Goal: Task Accomplishment & Management: Use online tool/utility

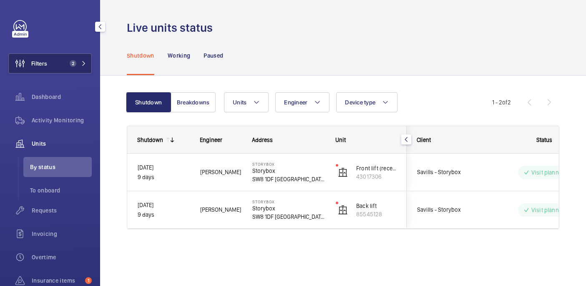
click at [69, 62] on span "2" at bounding box center [71, 63] width 10 height 7
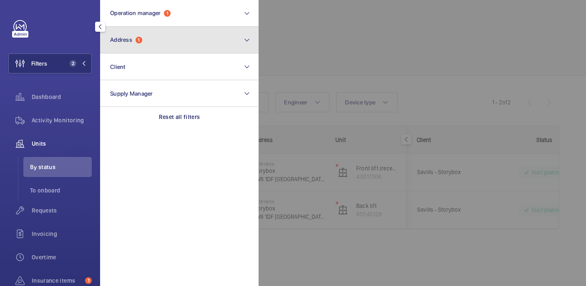
click at [169, 43] on button "Address 1" at bounding box center [179, 40] width 159 height 27
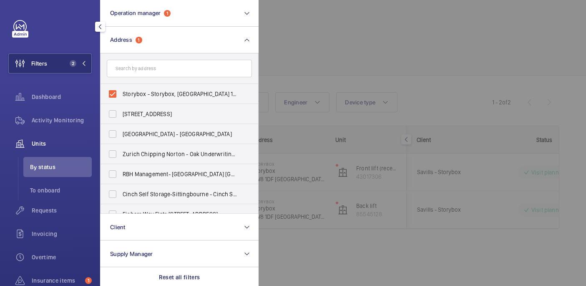
click at [314, 43] on div at bounding box center [552, 143] width 586 height 286
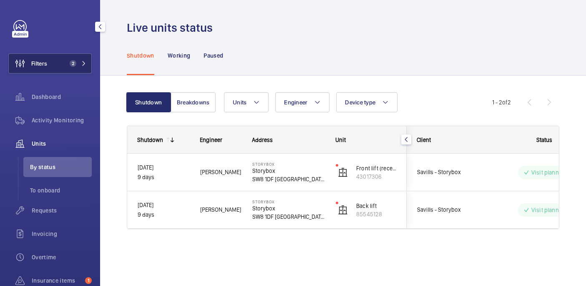
click at [62, 59] on button "Filters 2" at bounding box center [49, 63] width 83 height 20
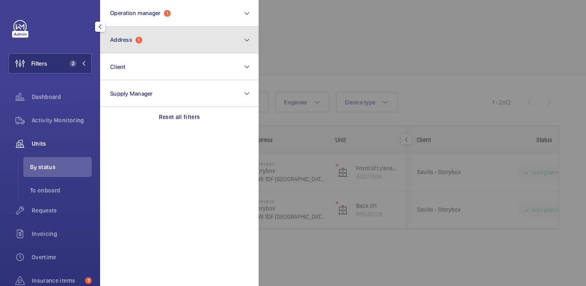
click at [172, 40] on button "Address 1" at bounding box center [179, 40] width 159 height 27
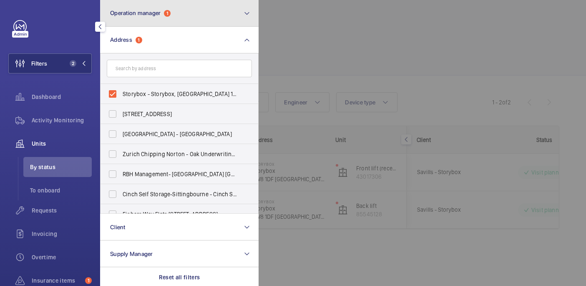
click at [181, 19] on button "Operation manager 1" at bounding box center [179, 13] width 159 height 27
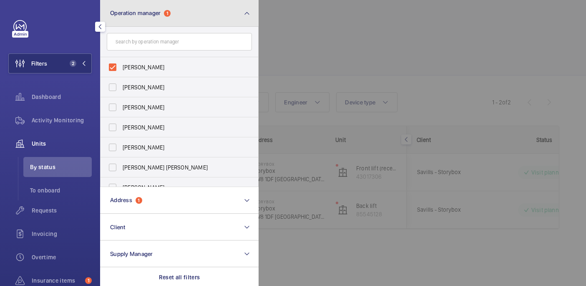
click at [181, 19] on button "Operation manager 1" at bounding box center [179, 13] width 159 height 27
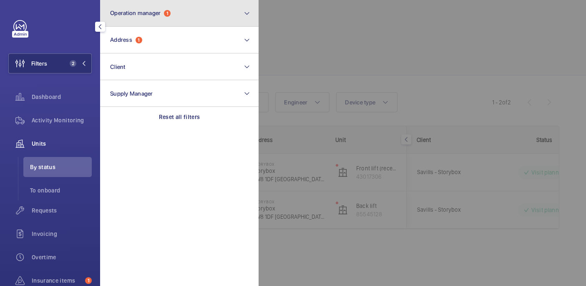
click at [181, 19] on button "Operation manager 1" at bounding box center [179, 13] width 159 height 27
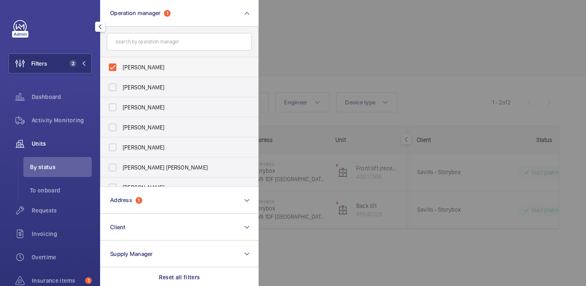
click at [167, 63] on span "[PERSON_NAME]" at bounding box center [180, 67] width 115 height 8
click at [121, 63] on input "[PERSON_NAME]" at bounding box center [112, 67] width 17 height 17
checkbox input "false"
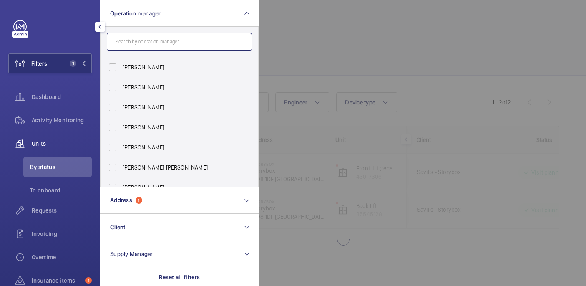
click at [164, 45] on input "text" at bounding box center [179, 42] width 145 height 18
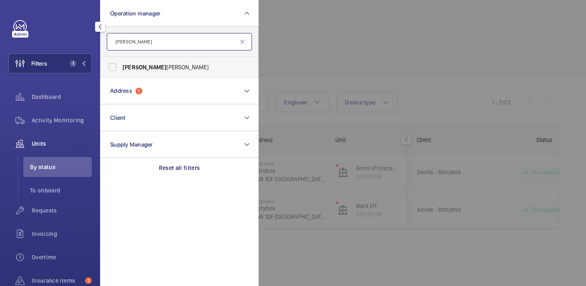
type input "john"
click at [139, 68] on span "John Smith" at bounding box center [180, 67] width 115 height 8
click at [121, 68] on input "John Smith" at bounding box center [112, 67] width 17 height 17
checkbox input "true"
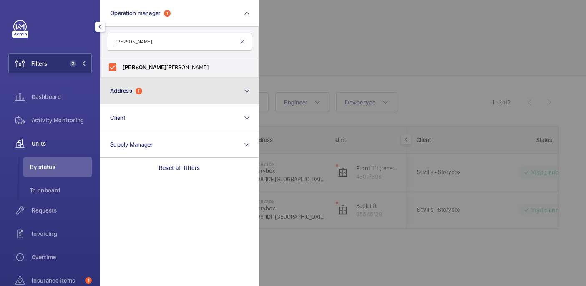
click at [139, 86] on button "Address 1" at bounding box center [179, 91] width 159 height 27
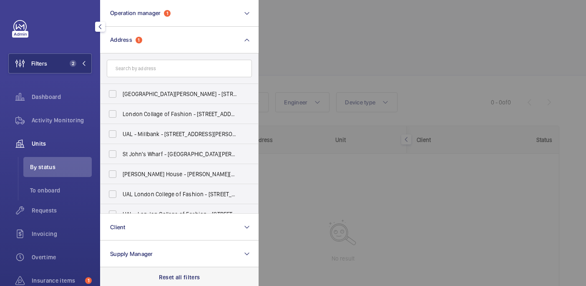
click at [184, 277] on p "Reset all filters" at bounding box center [179, 277] width 41 height 8
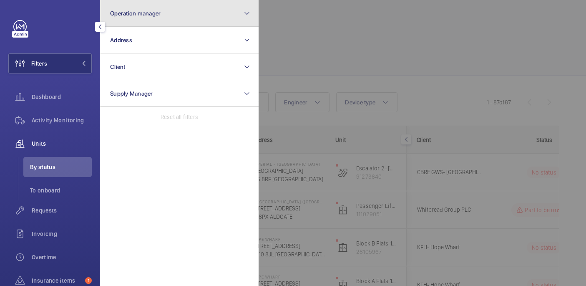
click at [156, 16] on span "Operation manager" at bounding box center [135, 13] width 50 height 7
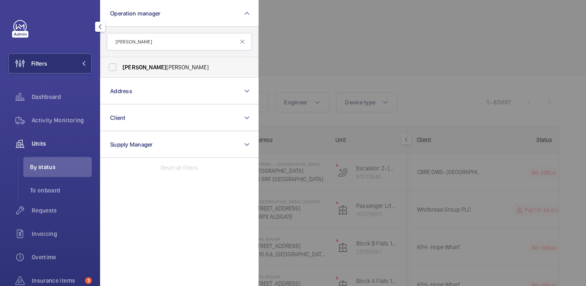
type input "john"
click at [182, 61] on label "John Smith" at bounding box center [173, 67] width 145 height 20
click at [121, 61] on input "John Smith" at bounding box center [112, 67] width 17 height 17
checkbox input "true"
click at [295, 50] on div at bounding box center [552, 143] width 586 height 286
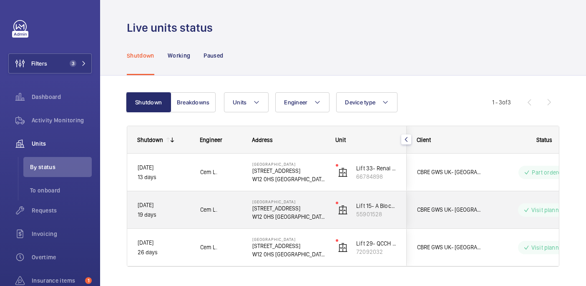
scroll to position [21, 0]
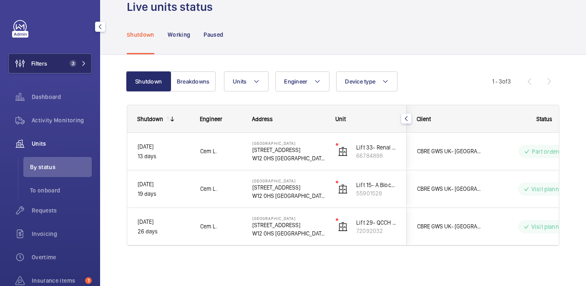
click at [68, 72] on button "Filters 3" at bounding box center [49, 63] width 83 height 20
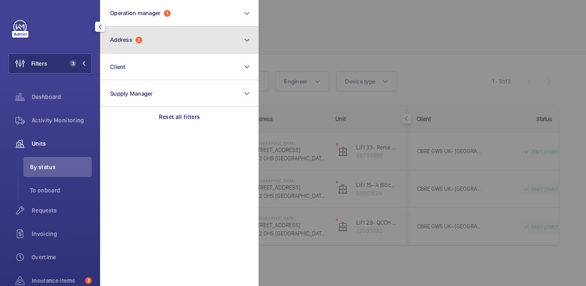
click at [157, 45] on button "Address 2" at bounding box center [179, 40] width 159 height 27
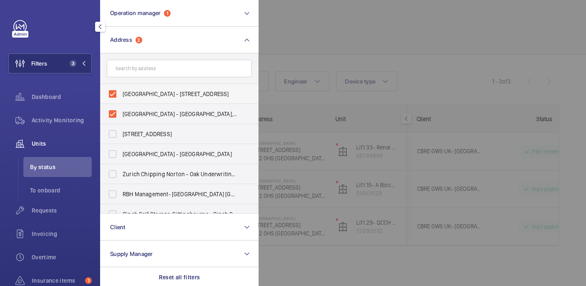
click at [144, 100] on label "Hammersmith Hospital - 72 Du Cane Rd, LONDON W12 0HS" at bounding box center [173, 94] width 145 height 20
click at [121, 100] on input "Hammersmith Hospital - 72 Du Cane Rd, LONDON W12 0HS" at bounding box center [112, 94] width 17 height 17
checkbox input "false"
click at [146, 112] on span "Hammersmith Hospital - Hammersmith Hospital, 72 Du Cane Road, LONDON W12 0HS" at bounding box center [180, 114] width 115 height 8
click at [121, 112] on input "Hammersmith Hospital - Hammersmith Hospital, 72 Du Cane Road, LONDON W12 0HS" at bounding box center [112, 114] width 17 height 17
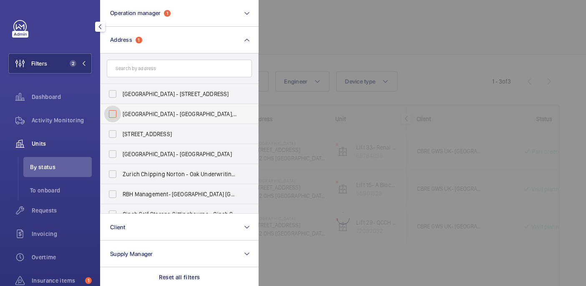
checkbox input "false"
click at [317, 38] on div at bounding box center [552, 143] width 586 height 286
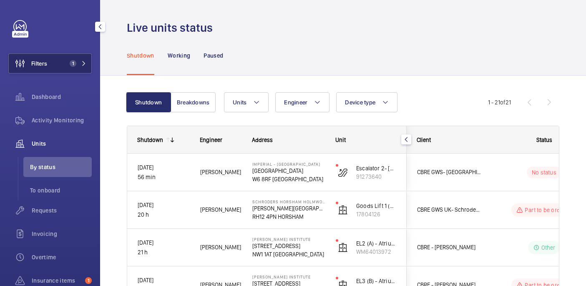
click at [49, 70] on button "Filters 1" at bounding box center [49, 63] width 83 height 20
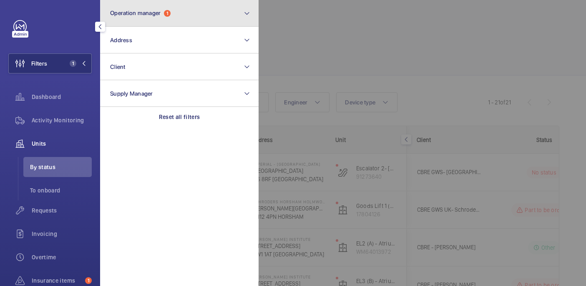
click at [155, 21] on button "Operation manager 1" at bounding box center [179, 13] width 159 height 27
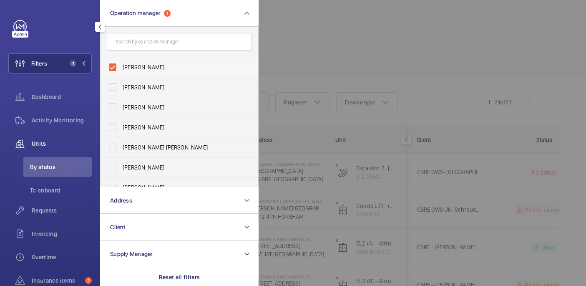
click at [143, 61] on label "[PERSON_NAME]" at bounding box center [173, 67] width 145 height 20
click at [121, 61] on input "[PERSON_NAME]" at bounding box center [112, 67] width 17 height 17
checkbox input "false"
click at [316, 51] on div at bounding box center [552, 143] width 586 height 286
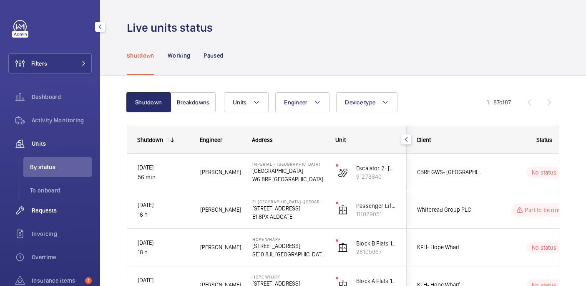
click at [52, 207] on span "Requests" at bounding box center [62, 210] width 60 height 8
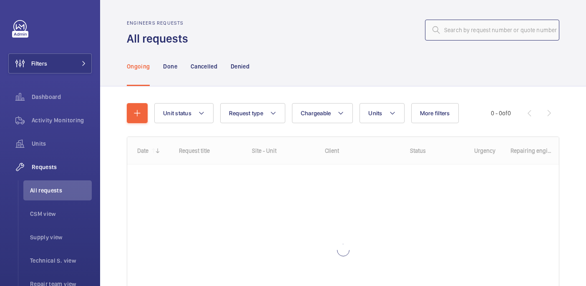
click at [450, 32] on input "text" at bounding box center [492, 30] width 134 height 21
paste input "R25-10782"
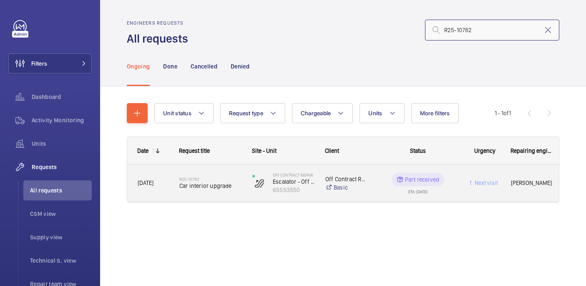
type input "R25-10782"
click at [175, 187] on div "R25-10782 Car interior upgrade" at bounding box center [205, 183] width 72 height 38
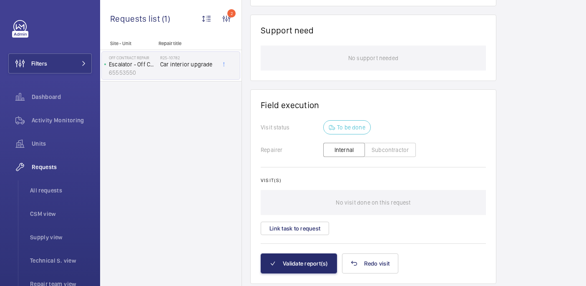
scroll to position [890, 0]
click at [390, 142] on button "Subcontractor" at bounding box center [390, 149] width 51 height 14
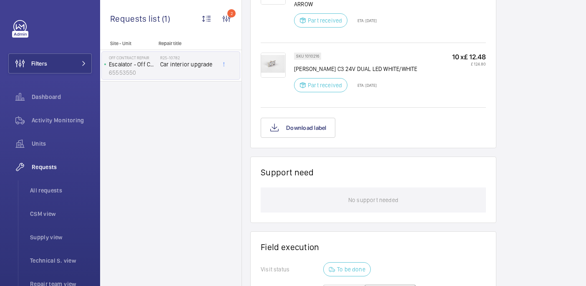
scroll to position [743, 0]
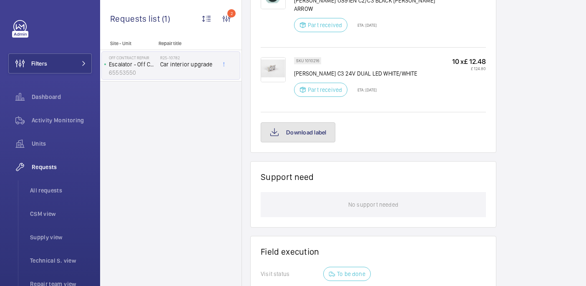
click at [303, 122] on button "Download label" at bounding box center [298, 132] width 75 height 20
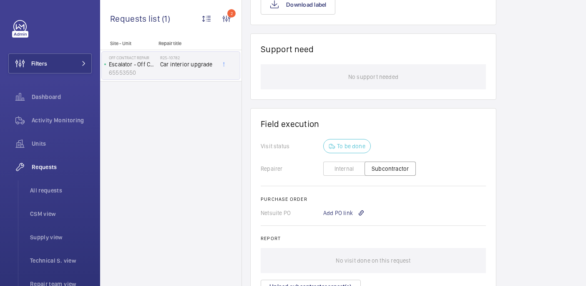
scroll to position [870, 0]
click at [343, 209] on div "Add PO link" at bounding box center [343, 213] width 41 height 8
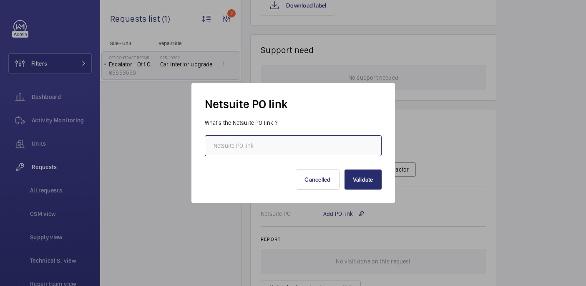
click at [245, 140] on input "text" at bounding box center [293, 145] width 177 height 21
paste input "PO-GB-014108"
type input "PO-GB-014108"
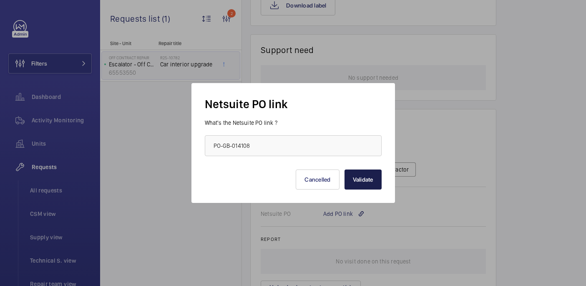
click at [376, 179] on button "Validate" at bounding box center [363, 179] width 37 height 20
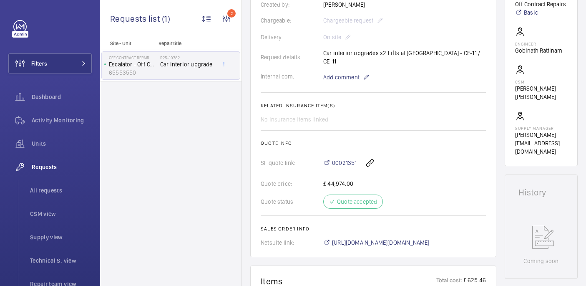
scroll to position [0, 0]
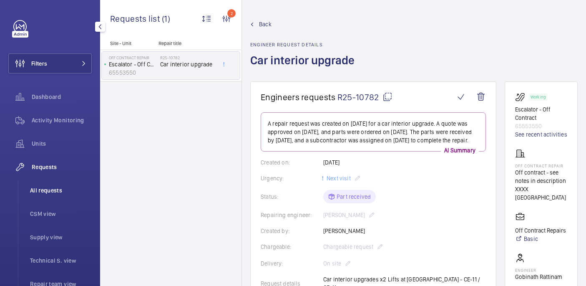
click at [61, 187] on span "All requests" at bounding box center [61, 190] width 62 height 8
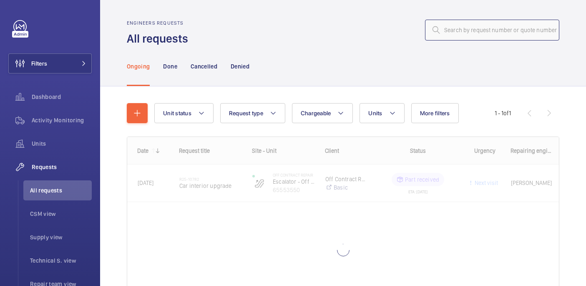
click at [511, 35] on input "text" at bounding box center [492, 30] width 134 height 21
paste input "R24-13362"
type input "R24-13362"
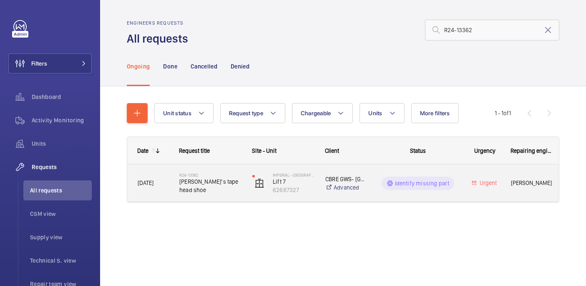
click at [220, 184] on span "Lima’s tape head shoe" at bounding box center [210, 185] width 62 height 17
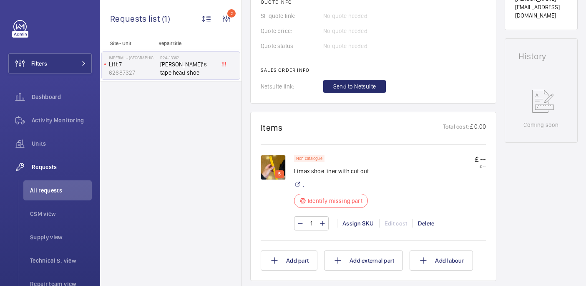
scroll to position [404, 0]
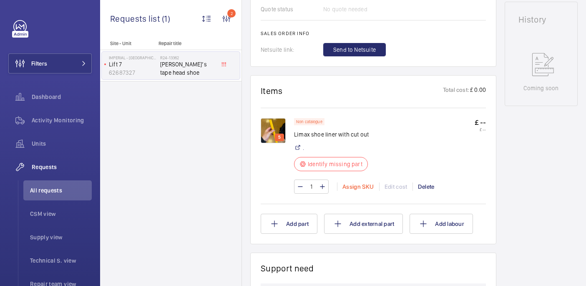
click at [349, 191] on div "Assign SKU" at bounding box center [358, 186] width 42 height 8
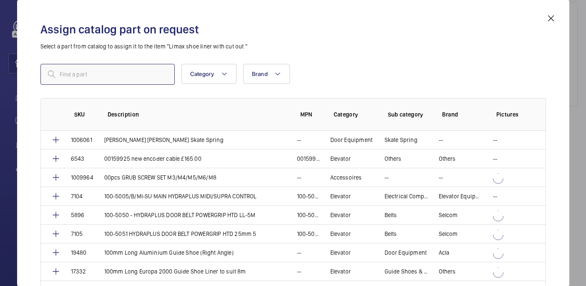
click at [140, 79] on input "text" at bounding box center [107, 74] width 134 height 21
paste input "6874"
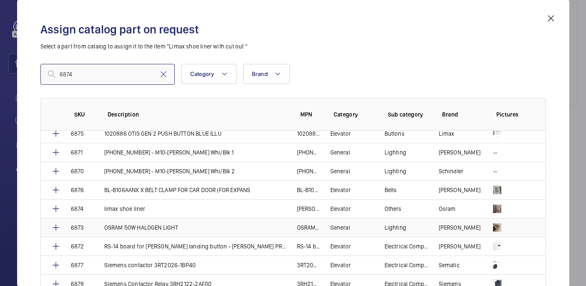
scroll to position [6, 0]
type input "6874"
click at [130, 69] on input "6874" at bounding box center [107, 74] width 134 height 21
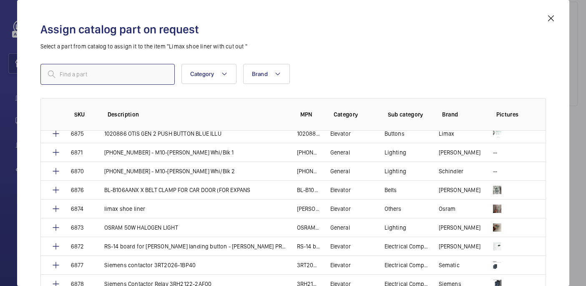
scroll to position [56, 0]
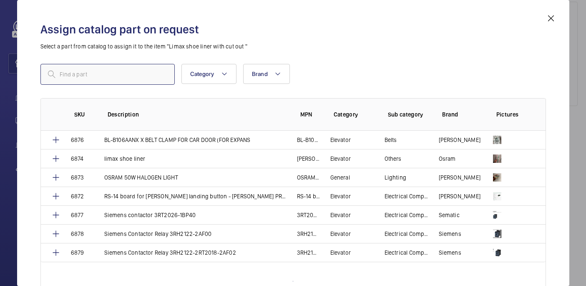
paste input "limax shoe liner"
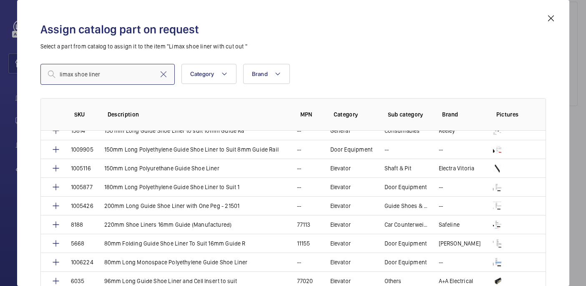
scroll to position [252, 0]
type input "limax shoe liner"
click at [109, 83] on input "limax shoe liner" at bounding box center [107, 74] width 134 height 21
click at [109, 82] on input "limax shoe liner" at bounding box center [107, 74] width 134 height 21
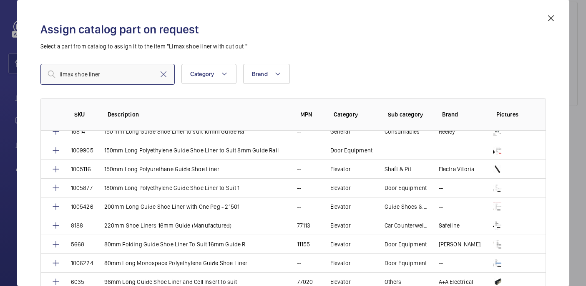
click at [109, 82] on input "limax shoe liner" at bounding box center [107, 74] width 134 height 21
paste input "6874"
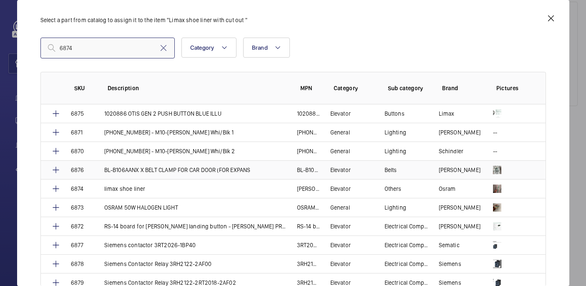
scroll to position [0, 0]
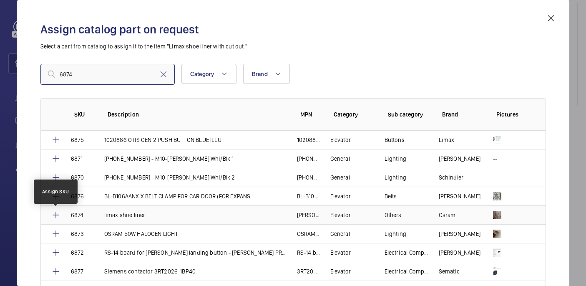
type input "6874"
click at [55, 216] on mat-icon at bounding box center [56, 215] width 10 height 10
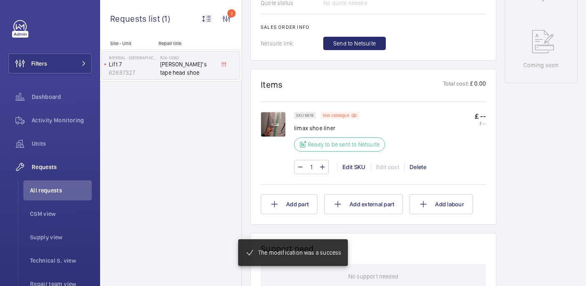
scroll to position [422, 0]
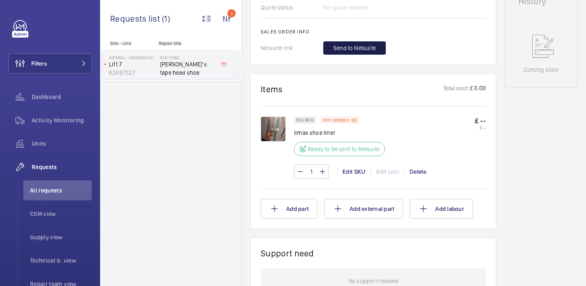
click at [356, 50] on span "Send to Netsuite" at bounding box center [354, 48] width 43 height 8
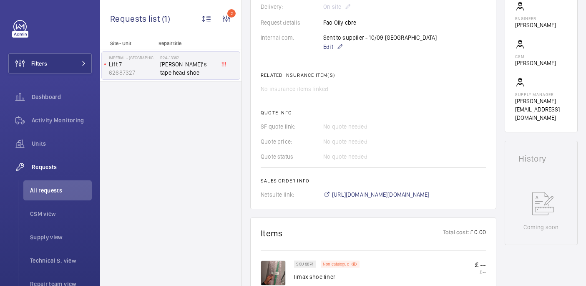
scroll to position [387, 0]
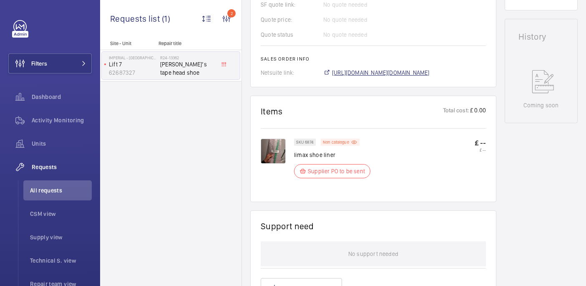
click at [345, 74] on span "https://6461500.app.netsuite.com/app/accounting/transactions/salesord.nl?id=299…" at bounding box center [381, 72] width 98 height 8
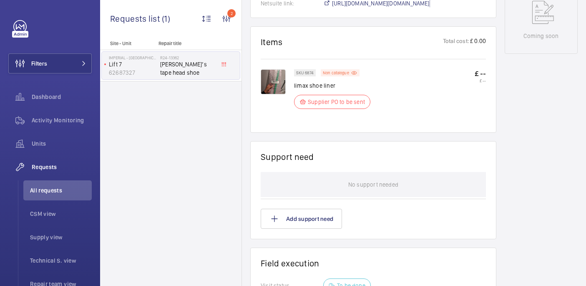
scroll to position [460, 0]
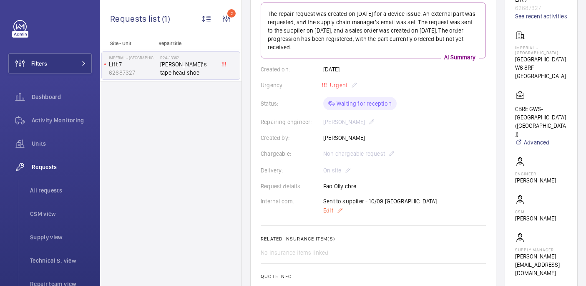
scroll to position [117, 0]
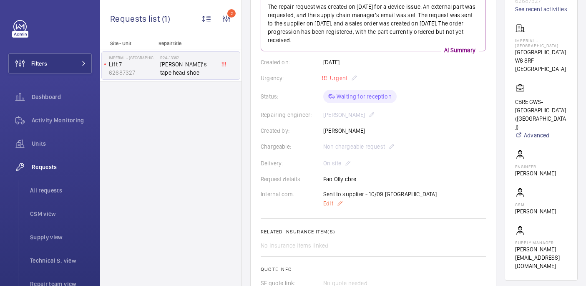
click at [329, 199] on span "Edit" at bounding box center [328, 203] width 10 height 8
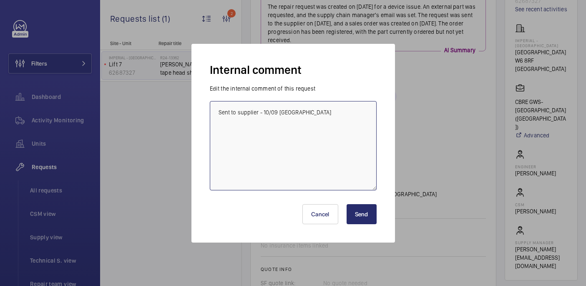
click at [328, 161] on textarea "Sent to supplier - 10/09 india" at bounding box center [293, 145] width 167 height 89
type textarea "Sent to supplier - 10/09 india wrong sku used as admin won't pick up correct sk…"
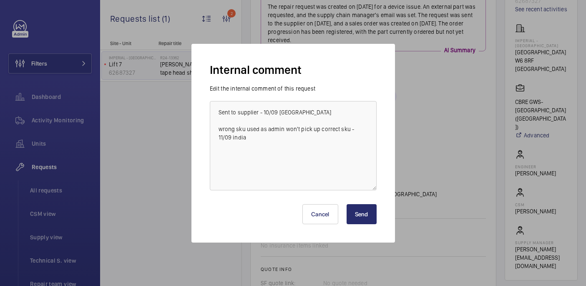
click at [370, 214] on button "Send" at bounding box center [362, 214] width 30 height 20
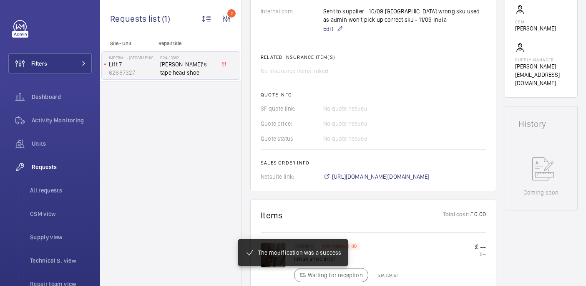
scroll to position [0, 0]
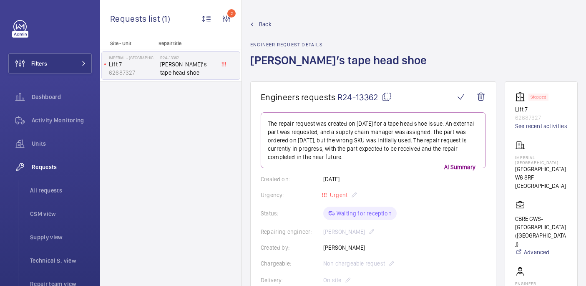
drag, startPoint x: 529, startPoint y: 165, endPoint x: 555, endPoint y: 174, distance: 27.2
click at [555, 174] on wm-front-card "Stopped Lift 7 62687327 See recent activities Imperial - Charing Cross Hospital…" at bounding box center [541, 239] width 73 height 316
copy p "Imperial - Charing Cross Hospital"
click at [75, 64] on button "Filters" at bounding box center [49, 63] width 83 height 20
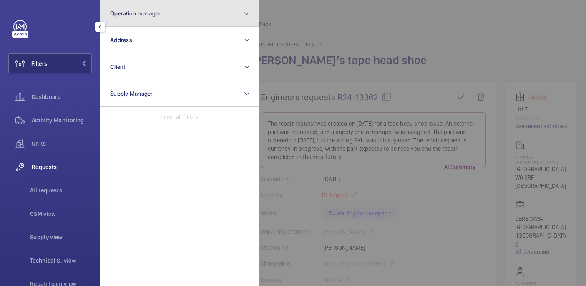
click at [145, 18] on button "Operation manager" at bounding box center [179, 13] width 159 height 27
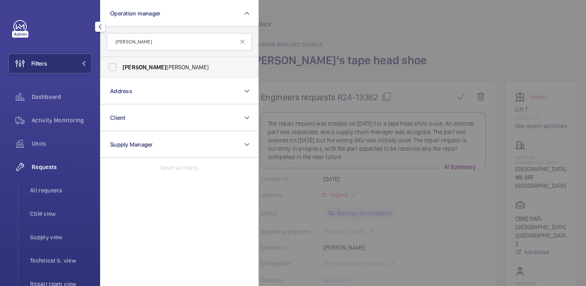
type input "john"
click at [182, 60] on label "John Smith" at bounding box center [173, 67] width 145 height 20
click at [121, 60] on input "John Smith" at bounding box center [112, 67] width 17 height 17
checkbox input "true"
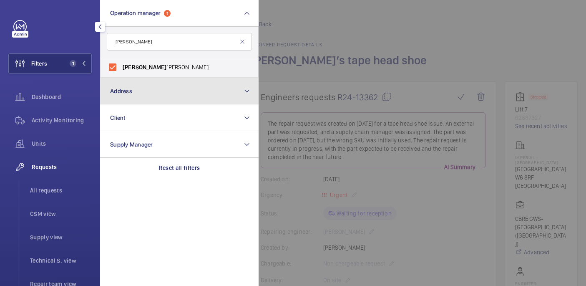
click at [164, 85] on button "Address" at bounding box center [179, 91] width 159 height 27
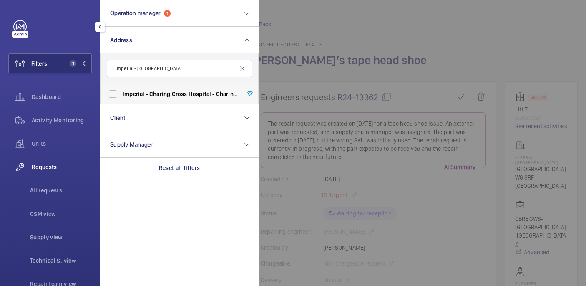
type input "Imperial - Charing Cross Hospital"
click at [160, 97] on span "Charing" at bounding box center [159, 94] width 21 height 7
click at [121, 97] on input "Imperial - Charing Cross Hospital - Charing Cross Hospital , LONDON W6 8RF" at bounding box center [112, 94] width 17 height 17
checkbox input "true"
click at [40, 147] on div "Units" at bounding box center [49, 144] width 83 height 20
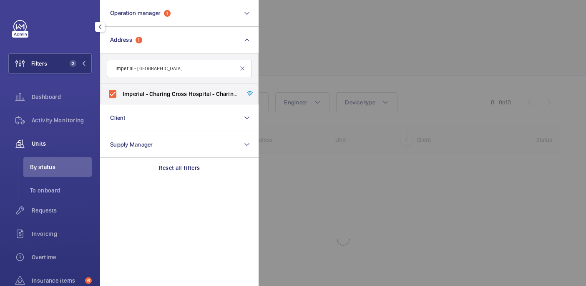
click at [340, 22] on div at bounding box center [552, 143] width 586 height 286
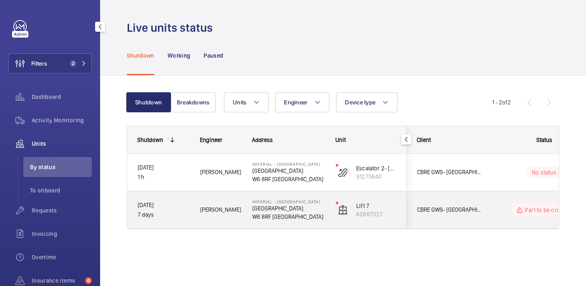
click at [243, 210] on div "Imperial - Charing Cross Hospital Charing Cross Hospital W6 8RF LONDON" at bounding box center [283, 210] width 83 height 38
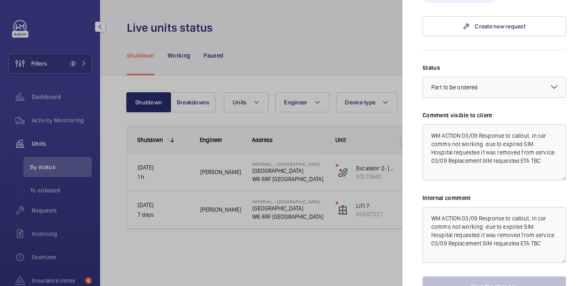
scroll to position [321, 0]
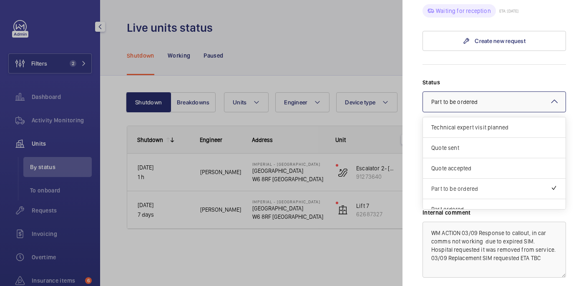
click at [466, 98] on span "Part to be ordered" at bounding box center [454, 101] width 46 height 7
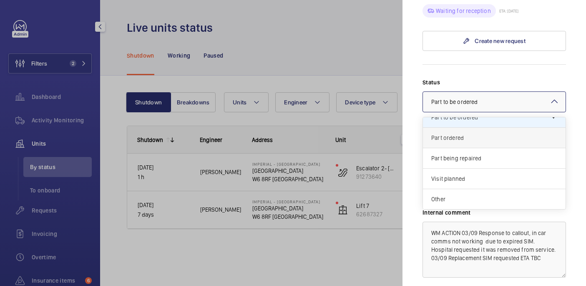
click at [452, 128] on div "Part ordered" at bounding box center [494, 138] width 143 height 20
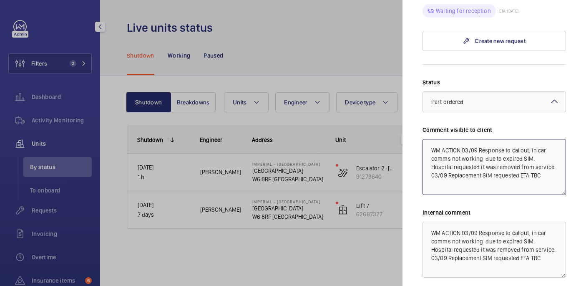
click at [552, 163] on textarea "WM ACTION 03/09 Response to callout, in car comms not working due to expired SI…" at bounding box center [495, 167] width 144 height 56
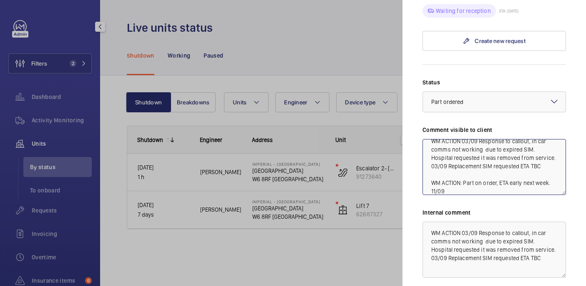
drag, startPoint x: 450, startPoint y: 175, endPoint x: 421, endPoint y: 168, distance: 30.2
click at [421, 168] on mat-sidenav "Stopped unit Imperial - Charing Cross Hospital Charing Cross Hospital W6 8RF LO…" at bounding box center [495, 143] width 184 height 286
type textarea "WM ACTION 03/09 Response to callout, in car comms not working due to expired SI…"
click at [553, 246] on textarea "WM ACTION 03/09 Response to callout, in car comms not working due to expired SI…" at bounding box center [495, 250] width 144 height 56
paste textarea "WM ACTION: Part on order, ETA early next week. 11/09"
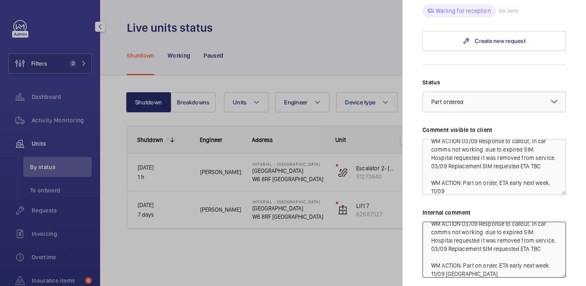
scroll to position [378, 0]
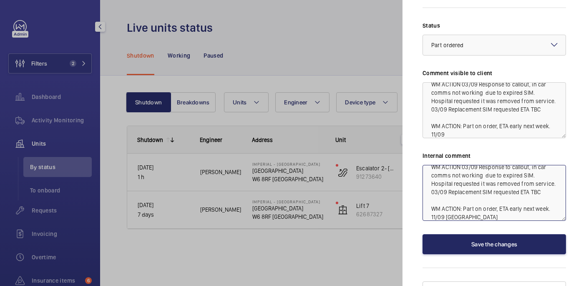
type textarea "WM ACTION 03/09 Response to callout, in car comms not working due to expired SI…"
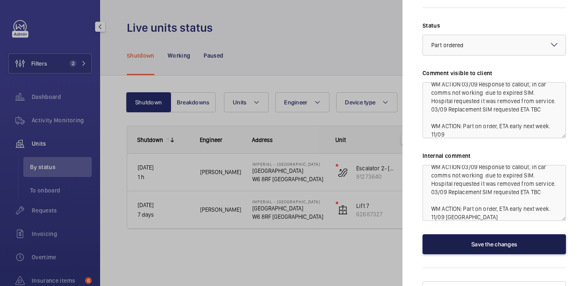
click at [495, 235] on button "Save the changes" at bounding box center [495, 244] width 144 height 20
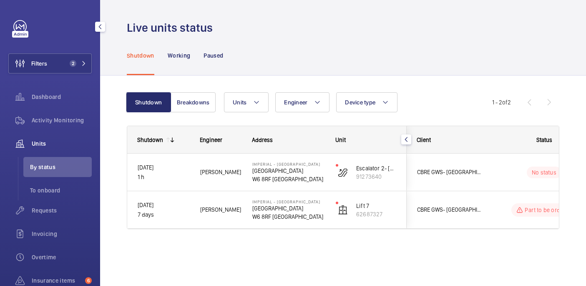
scroll to position [0, 0]
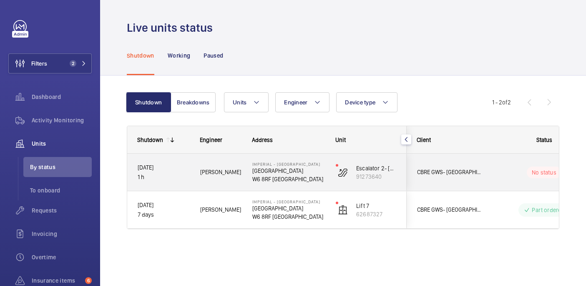
click at [232, 184] on div "Adam L." at bounding box center [215, 172] width 51 height 26
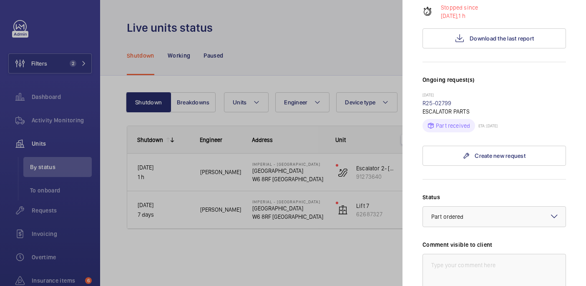
scroll to position [175, 0]
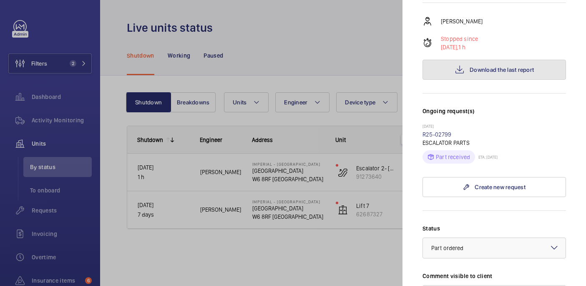
click at [454, 60] on button "Download the last report" at bounding box center [495, 70] width 144 height 20
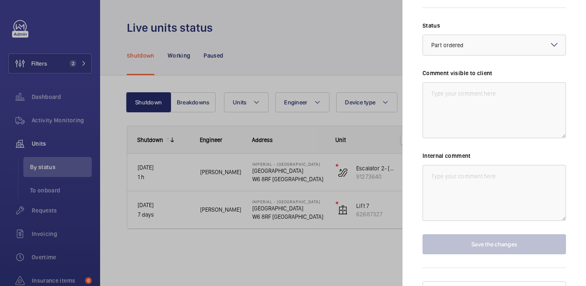
scroll to position [0, 0]
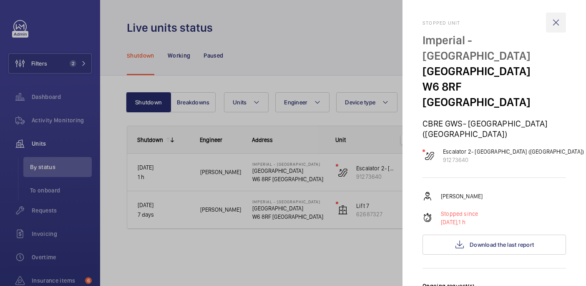
click at [562, 21] on wm-front-icon-button at bounding box center [556, 23] width 20 height 20
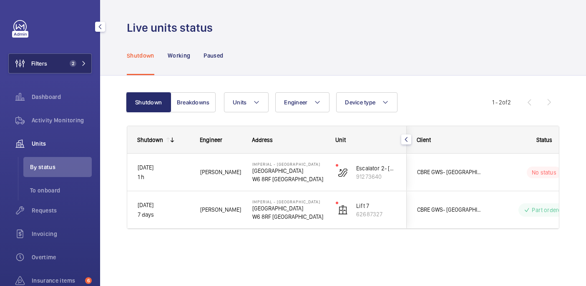
click at [55, 67] on button "Filters 2" at bounding box center [49, 63] width 83 height 20
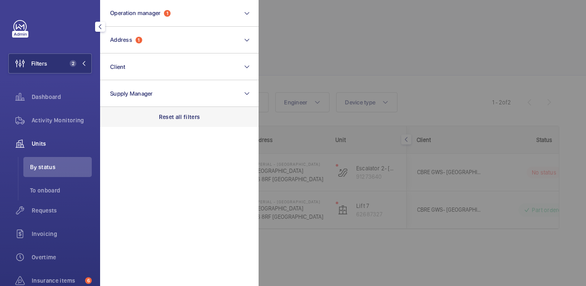
click at [178, 113] on p "Reset all filters" at bounding box center [179, 117] width 41 height 8
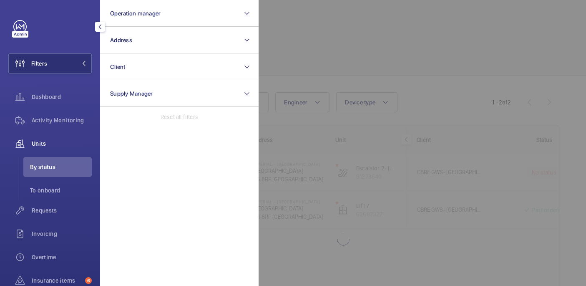
click at [331, 61] on div at bounding box center [552, 143] width 586 height 286
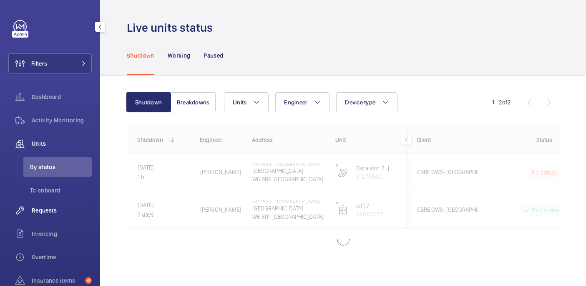
click at [47, 208] on span "Requests" at bounding box center [62, 210] width 60 height 8
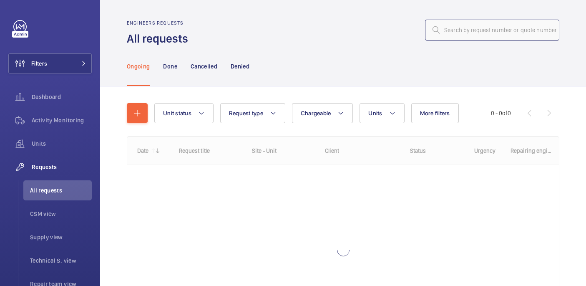
click at [493, 30] on input "text" at bounding box center [492, 30] width 134 height 21
paste input "R25-09236"
type input "R25-09236"
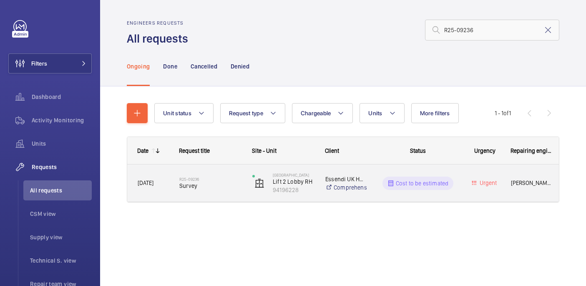
click at [205, 182] on span "Survey" at bounding box center [210, 186] width 62 height 8
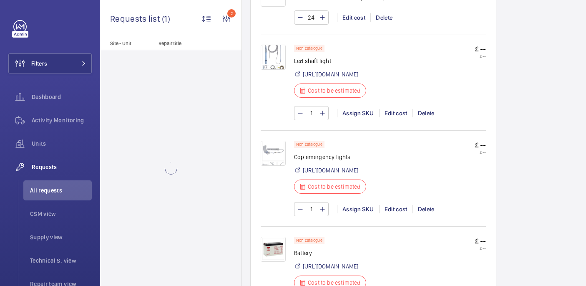
scroll to position [580, 0]
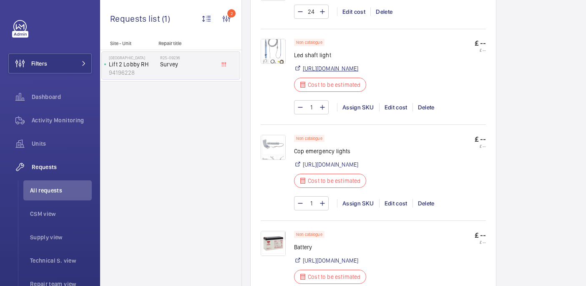
click at [343, 64] on link "https://www.elevatorequipment.co.uk/?i=863792&f=0&viewbasket=0" at bounding box center [331, 68] width 56 height 8
click at [278, 45] on img at bounding box center [273, 51] width 25 height 25
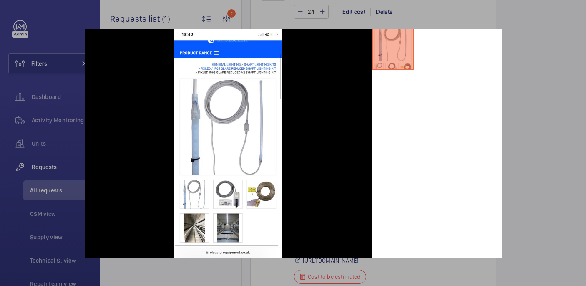
scroll to position [38, 0]
click at [545, 51] on div at bounding box center [293, 143] width 586 height 286
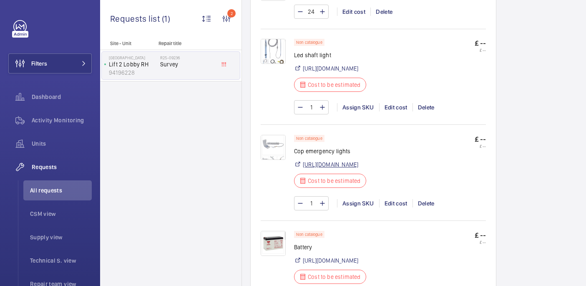
click at [358, 166] on link "https://www.elevatorequipment.co.uk/general-lighting/emergency-lighting-kits-em…" at bounding box center [331, 164] width 56 height 8
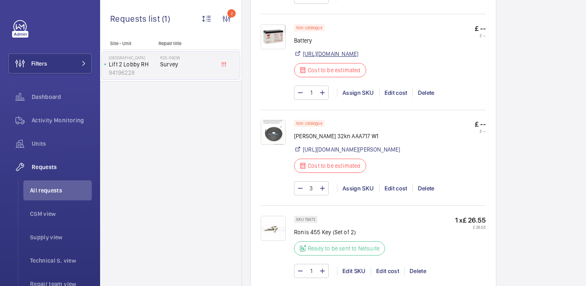
scroll to position [790, 0]
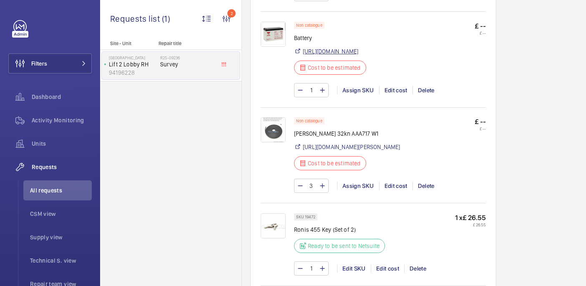
click at [329, 56] on link "https://www.elevatorequipment.co.uk/electrical-wholesale/batteries-torches/np71…" at bounding box center [331, 51] width 56 height 8
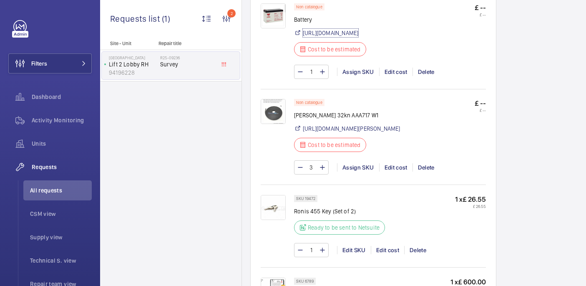
scroll to position [811, 0]
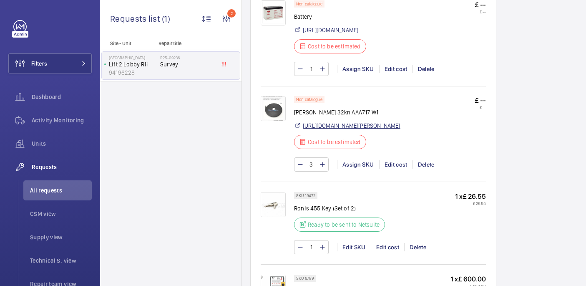
click at [323, 130] on link "https://www.elevatorvip.com/product/otis-gen2-elevator-flat-coated-steel-belt-a…" at bounding box center [352, 125] width 98 height 8
click at [280, 121] on img at bounding box center [273, 108] width 25 height 25
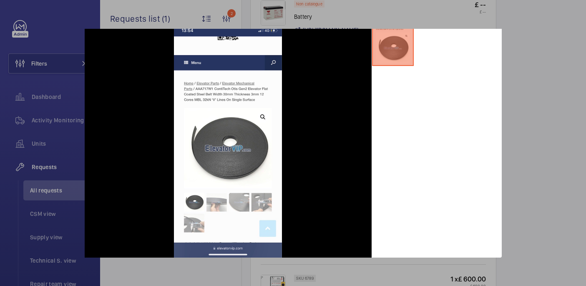
scroll to position [0, 0]
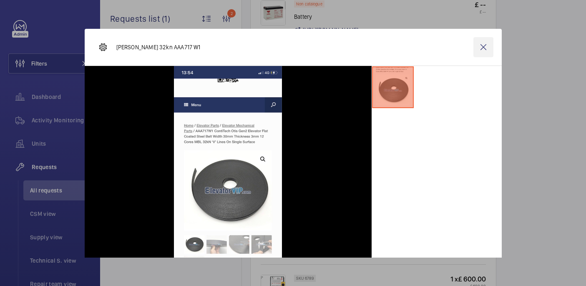
click at [487, 40] on wm-front-icon-button at bounding box center [484, 47] width 20 height 20
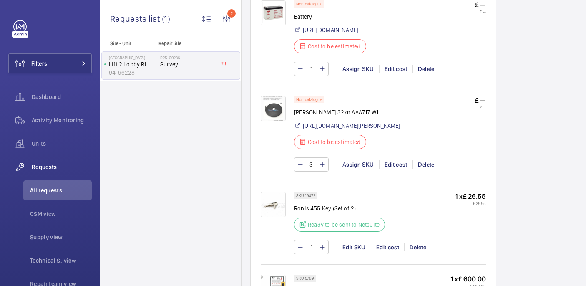
click at [336, 116] on p "Otis belts 32kn AAA717 W1" at bounding box center [347, 112] width 106 height 8
copy div "Otis belts 32kn AAA717 W1"
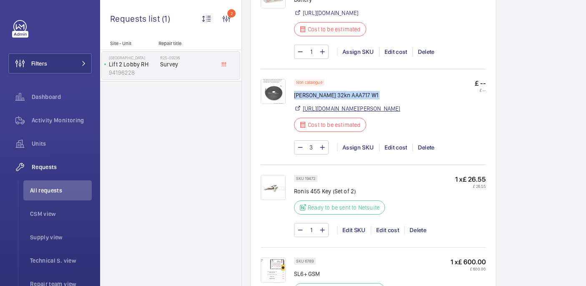
click at [334, 113] on link "https://www.elevatorvip.com/product/otis-gen2-elevator-flat-coated-steel-belt-a…" at bounding box center [352, 108] width 98 height 8
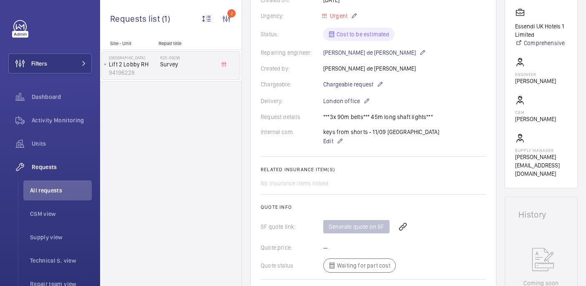
scroll to position [0, 0]
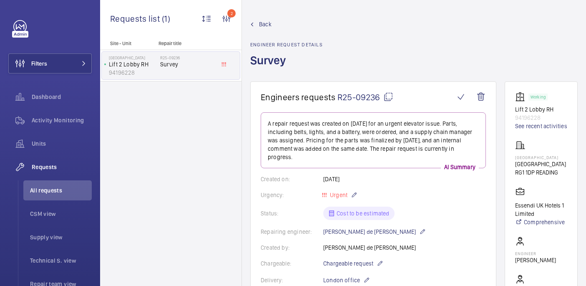
click at [385, 94] on mat-icon at bounding box center [389, 97] width 10 height 10
drag, startPoint x: 515, startPoint y: 154, endPoint x: 540, endPoint y: 162, distance: 26.3
click at [540, 162] on wm-front-card "Working Lift 2 Lobby RH 94196228 See recent activities NOVOTEL READING CENTRE N…" at bounding box center [541, 224] width 73 height 286
copy p "NOVOTEL READING CENTRE"
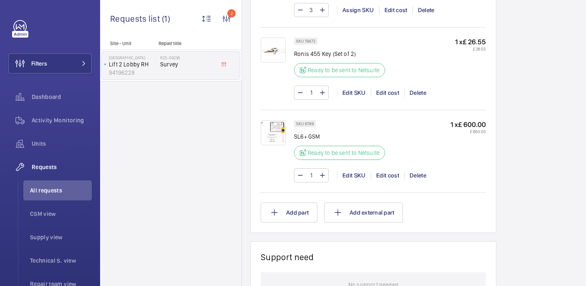
scroll to position [951, 0]
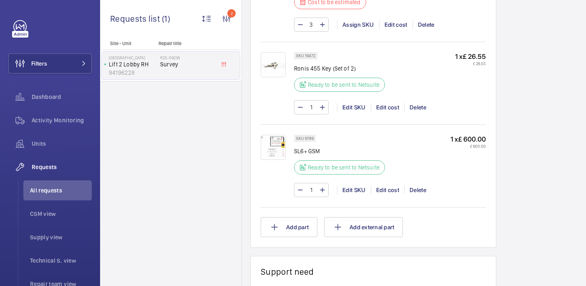
copy div "Otis belts 32kn AAA717 W1"
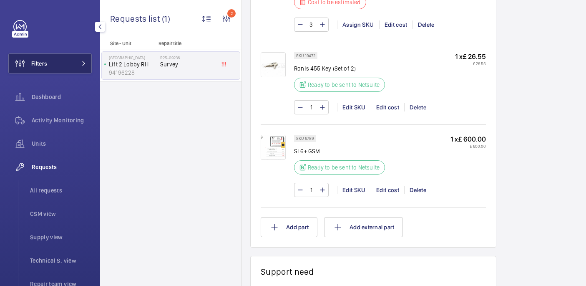
click at [75, 69] on button "Filters" at bounding box center [49, 63] width 83 height 20
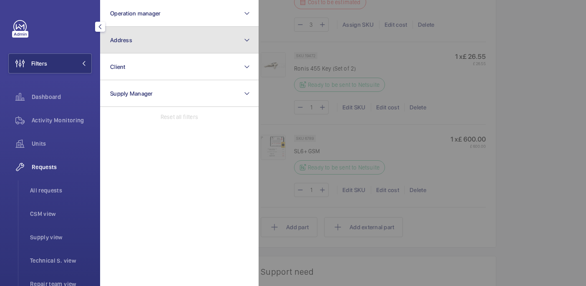
click at [165, 51] on button "Address" at bounding box center [179, 40] width 159 height 27
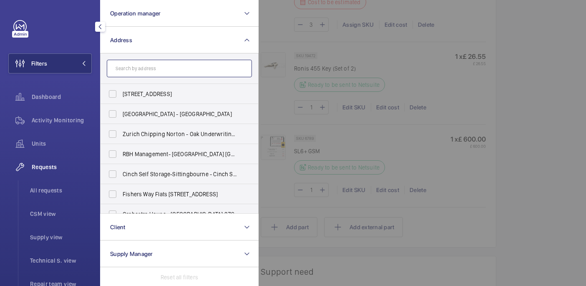
paste input "PI London Canary Wharf (Westferry)"
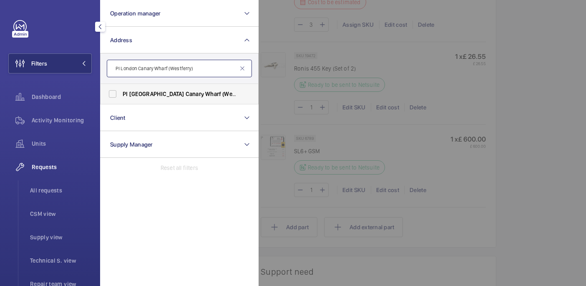
type input "PI London Canary Wharf (Westferry)"
click at [194, 90] on span "PI London Canary Wharf (Westferry) - West India Dock Road, CANARY WHARF E14 8JD" at bounding box center [180, 94] width 115 height 8
click at [121, 89] on input "PI London Canary Wharf (Westferry) - West India Dock Road, CANARY WHARF E14 8JD" at bounding box center [112, 94] width 17 height 17
checkbox input "true"
click at [277, 82] on div at bounding box center [552, 143] width 586 height 286
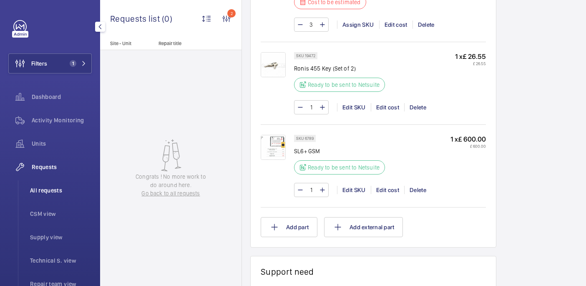
click at [65, 194] on li "All requests" at bounding box center [57, 190] width 68 height 20
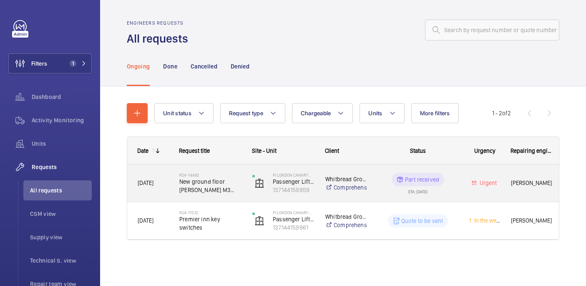
click at [235, 190] on span "New ground floor pressel M3 782 g02 y13" at bounding box center [210, 185] width 62 height 17
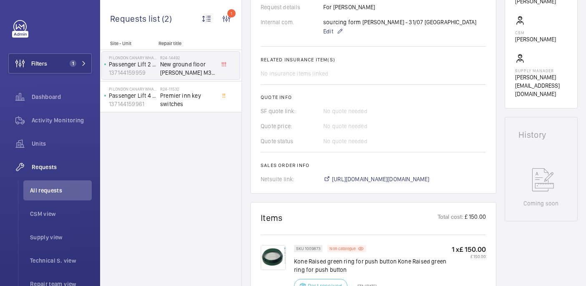
scroll to position [318, 0]
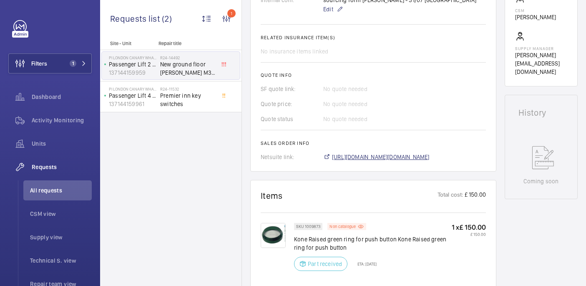
click at [370, 153] on span "https://6461500.app.netsuite.com/app/accounting/transactions/salesord.nl?id=286…" at bounding box center [381, 157] width 98 height 8
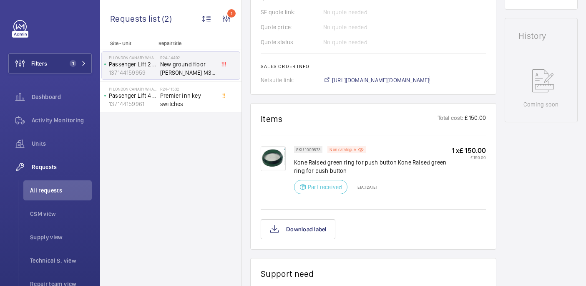
scroll to position [397, 0]
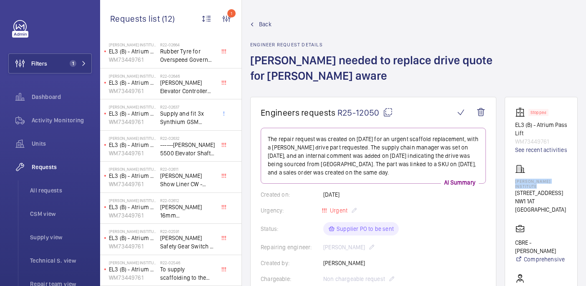
drag, startPoint x: 531, startPoint y: 187, endPoint x: 560, endPoint y: 196, distance: 31.0
click at [560, 196] on wm-front-card "Stopped EL3 (B) - Atrium Pass Lift WM73449761 See recent activities [PERSON_NAM…" at bounding box center [541, 251] width 73 height 308
copy p "[PERSON_NAME] Institute"
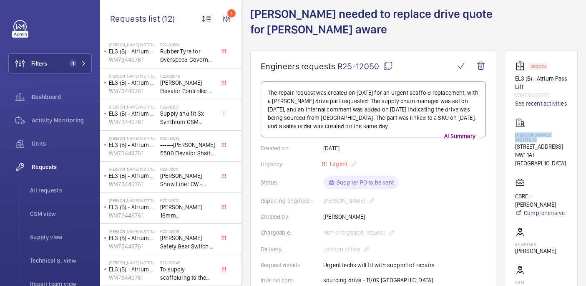
scroll to position [25, 0]
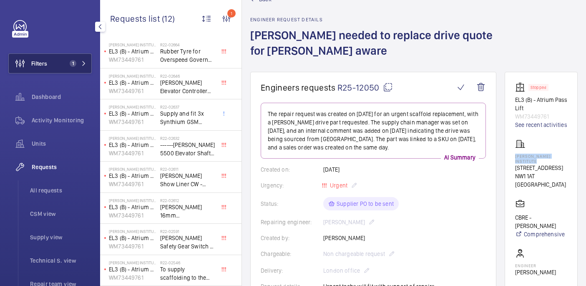
click at [43, 64] on span "Filters" at bounding box center [39, 63] width 16 height 8
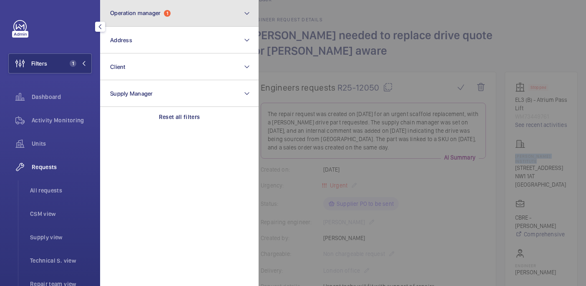
click at [148, 9] on button "Operation manager 1" at bounding box center [179, 13] width 159 height 27
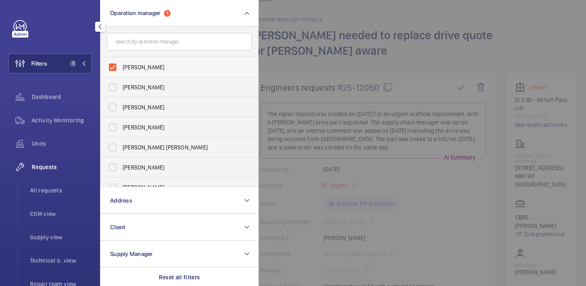
click at [173, 69] on span "[PERSON_NAME]" at bounding box center [180, 67] width 115 height 8
click at [121, 69] on input "[PERSON_NAME]" at bounding box center [112, 67] width 17 height 17
checkbox input "false"
click at [413, 45] on div at bounding box center [552, 143] width 586 height 286
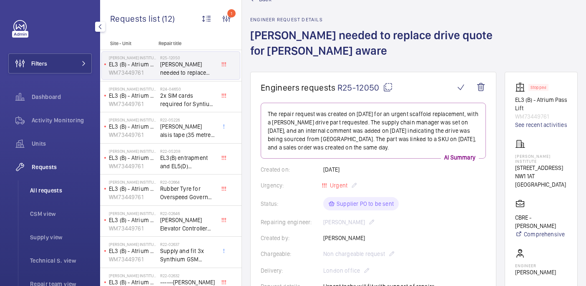
click at [47, 191] on span "All requests" at bounding box center [61, 190] width 62 height 8
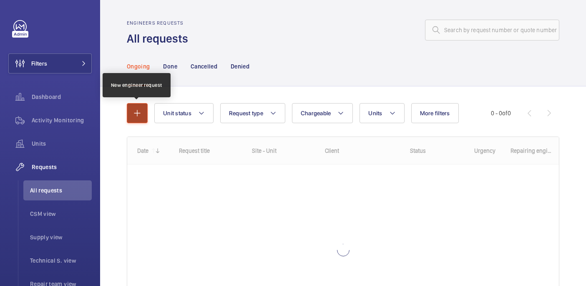
click at [141, 107] on button "button" at bounding box center [137, 113] width 21 height 20
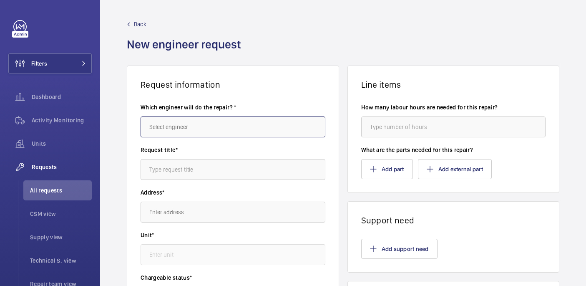
click at [190, 128] on input "text" at bounding box center [233, 126] width 185 height 21
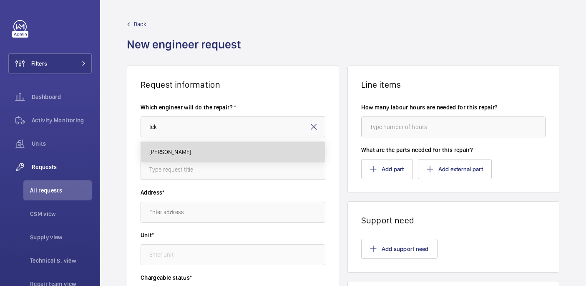
click at [176, 148] on span "[PERSON_NAME]" at bounding box center [170, 152] width 42 height 8
type input "[PERSON_NAME]"
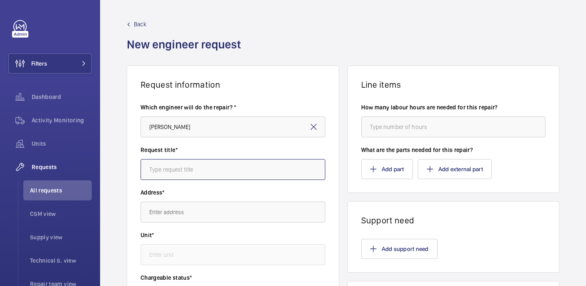
click at [176, 164] on input "text" at bounding box center [233, 169] width 185 height 21
paste input "Car interior upgrade"
type input "Car interior upgrade"
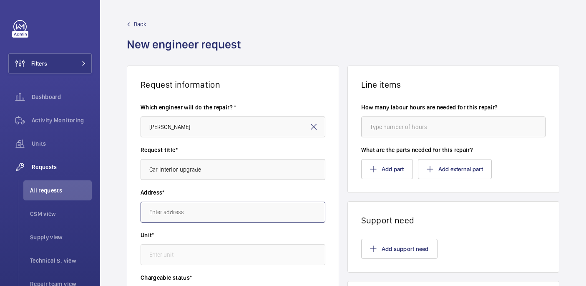
click at [240, 209] on input "text" at bounding box center [233, 212] width 185 height 21
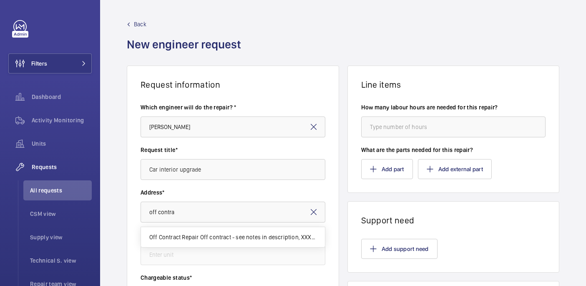
click at [255, 237] on span "Off Contract Repair Off contract - see notes in description, XXXX [GEOGRAPHIC_D…" at bounding box center [232, 237] width 167 height 8
type input "Off Contract Repair Off contract - see notes in description, XXXX [GEOGRAPHIC_D…"
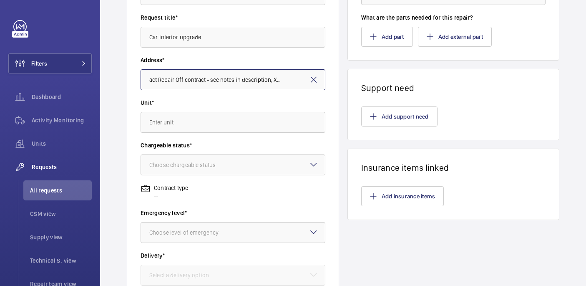
scroll to position [146, 0]
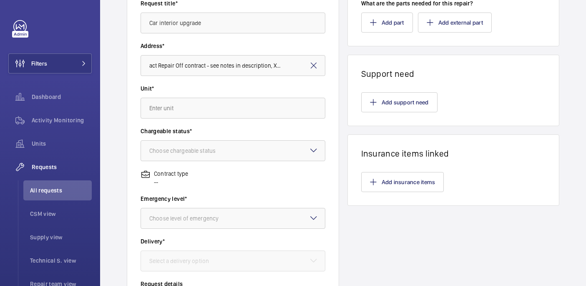
click at [180, 96] on wm-front-autocomplete-dropdown-select "Unit*" at bounding box center [233, 101] width 185 height 34
click at [180, 107] on input "text" at bounding box center [233, 108] width 185 height 21
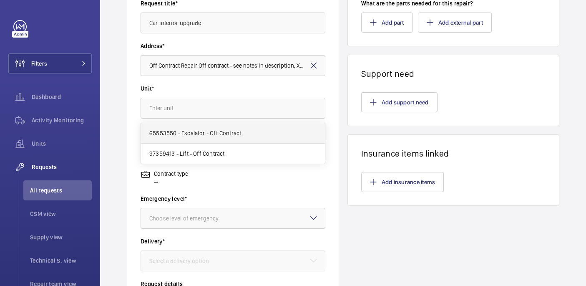
click at [216, 138] on mat-option "65553550 - Escalator - Off Contract" at bounding box center [233, 133] width 184 height 20
type input "65553550 - Escalator - Off Contract"
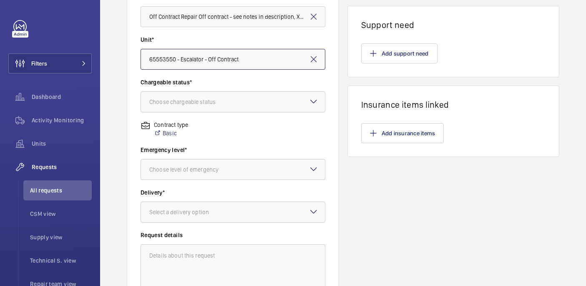
scroll to position [200, 0]
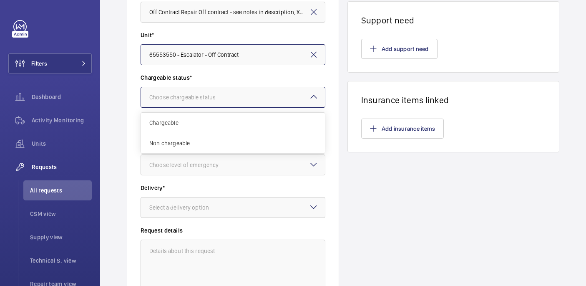
click at [189, 103] on div at bounding box center [233, 97] width 184 height 20
click at [177, 126] on span "Chargeable" at bounding box center [232, 123] width 167 height 8
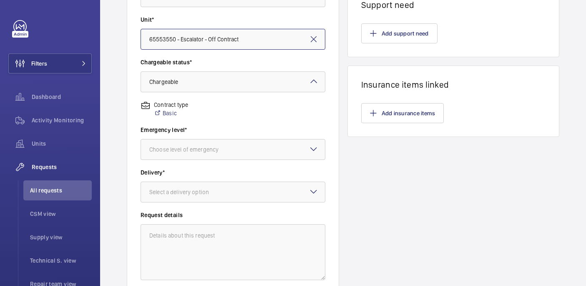
scroll to position [223, 0]
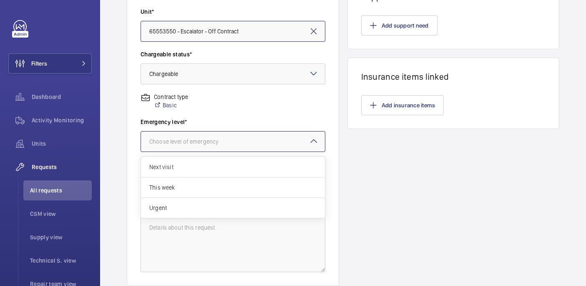
click at [177, 139] on div "Choose level of emergency" at bounding box center [194, 141] width 90 height 8
click at [175, 206] on span "Urgent" at bounding box center [232, 208] width 167 height 8
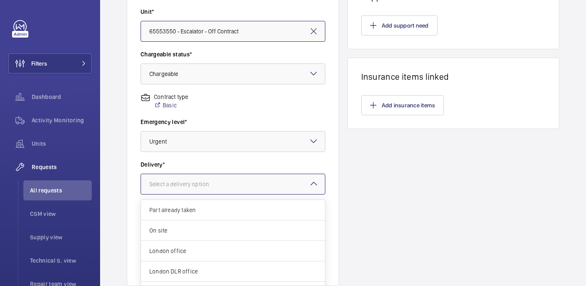
click at [183, 184] on div "Select a delivery option" at bounding box center [189, 184] width 81 height 8
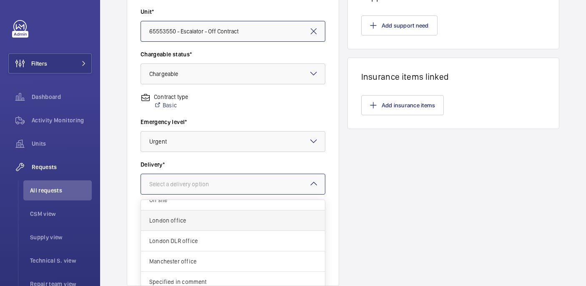
scroll to position [30, 0]
click at [181, 221] on span "London office" at bounding box center [232, 221] width 167 height 8
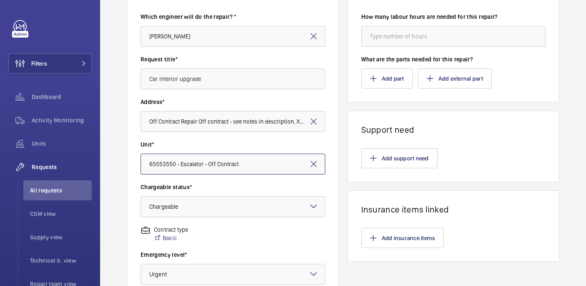
scroll to position [98, 0]
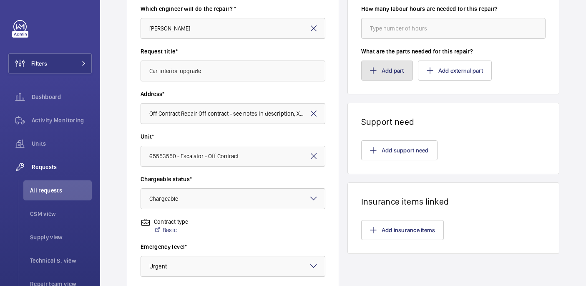
click at [389, 71] on button "Add part" at bounding box center [387, 71] width 52 height 20
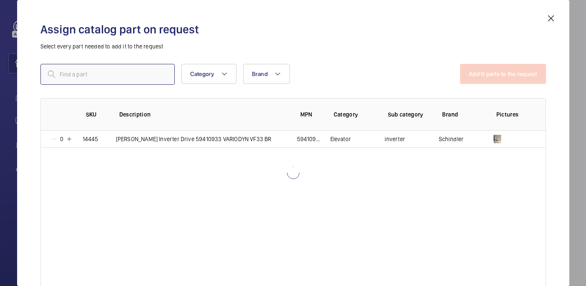
click at [131, 74] on input "text" at bounding box center [107, 74] width 134 height 21
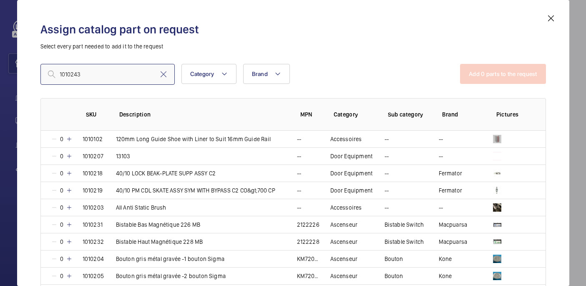
click at [61, 72] on input "1010243" at bounding box center [107, 74] width 134 height 21
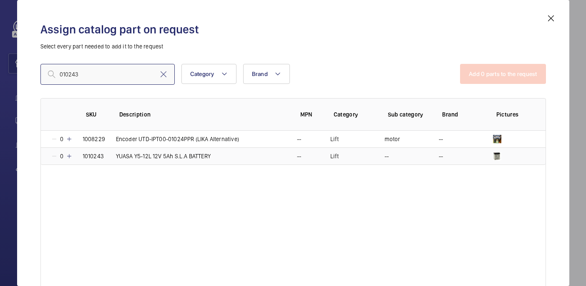
type input "010243"
click at [73, 156] on td "1010243" at bounding box center [89, 156] width 33 height 18
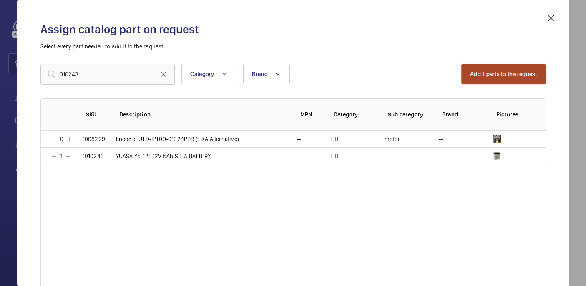
click at [479, 71] on button "Add 1 parts to the request" at bounding box center [504, 74] width 85 height 20
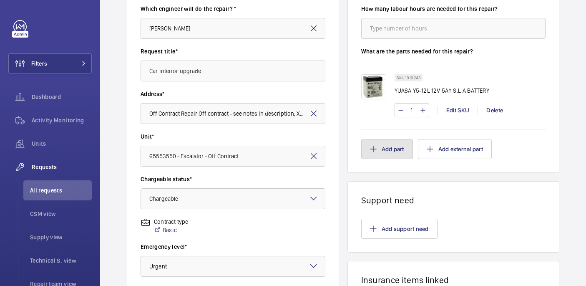
click at [389, 152] on button "Add part" at bounding box center [387, 149] width 52 height 20
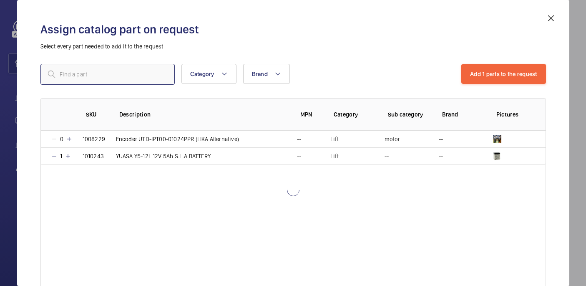
click at [122, 69] on input "text" at bounding box center [107, 74] width 134 height 21
paste input "1010244"
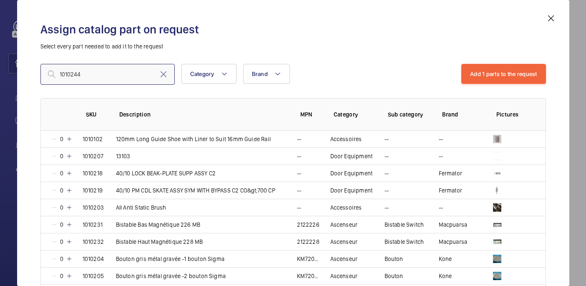
click at [61, 76] on input "1010244" at bounding box center [107, 74] width 134 height 21
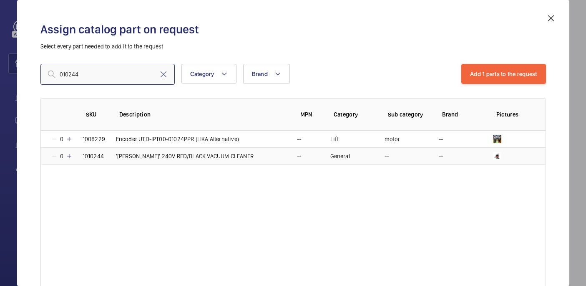
type input "010244"
click at [71, 156] on mat-icon at bounding box center [69, 156] width 7 height 7
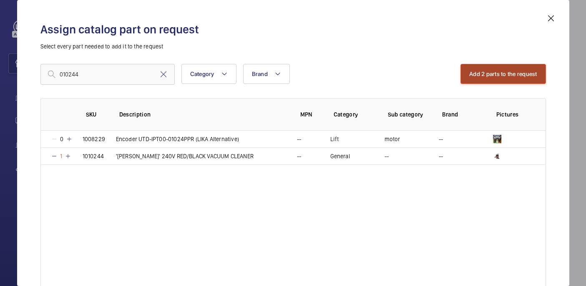
click at [472, 80] on button "Add 2 parts to the request" at bounding box center [504, 74] width 86 height 20
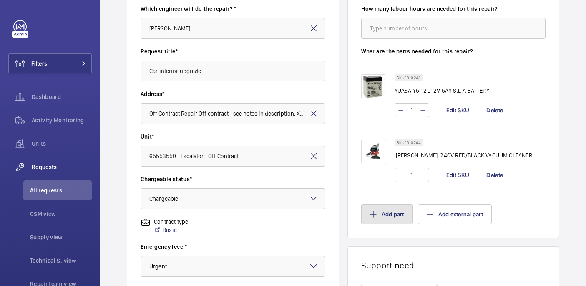
click at [391, 214] on button "Add part" at bounding box center [387, 214] width 52 height 20
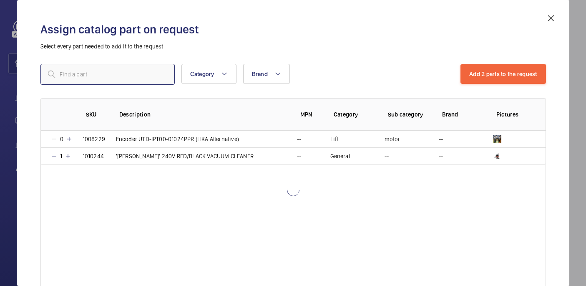
click at [120, 71] on input "text" at bounding box center [107, 74] width 134 height 21
paste input "7182"
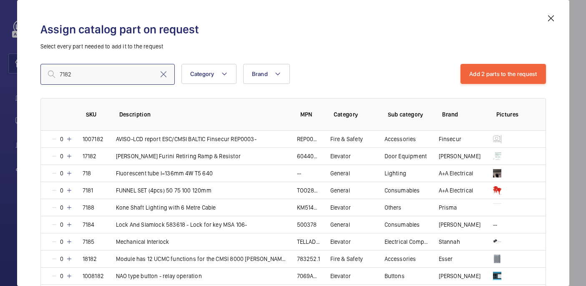
click at [61, 75] on input "7182" at bounding box center [107, 74] width 134 height 21
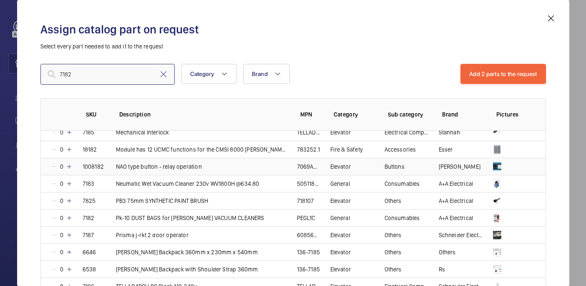
scroll to position [129, 0]
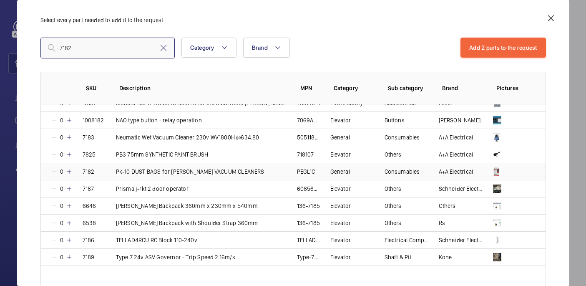
type input "7182"
drag, startPoint x: 71, startPoint y: 171, endPoint x: 85, endPoint y: 159, distance: 18.3
click at [71, 171] on mat-icon at bounding box center [69, 171] width 7 height 7
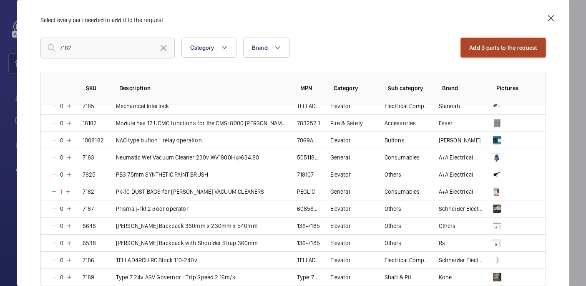
click at [496, 43] on button "Add 3 parts to the request" at bounding box center [504, 48] width 86 height 20
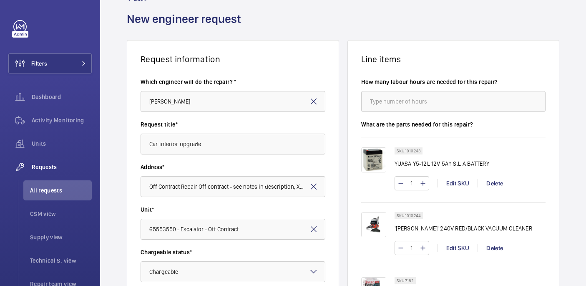
scroll to position [279, 0]
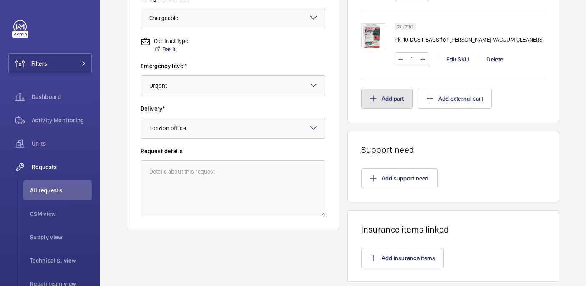
click at [379, 104] on button "Add part" at bounding box center [387, 98] width 52 height 20
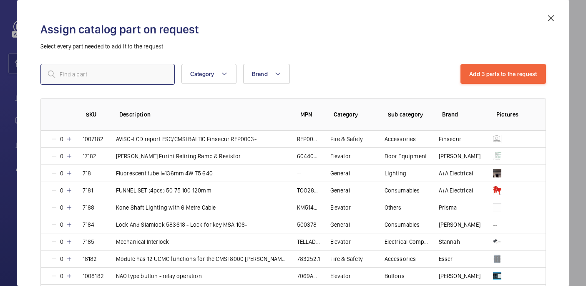
click at [129, 78] on input "text" at bounding box center [107, 74] width 134 height 21
paste input "1010245"
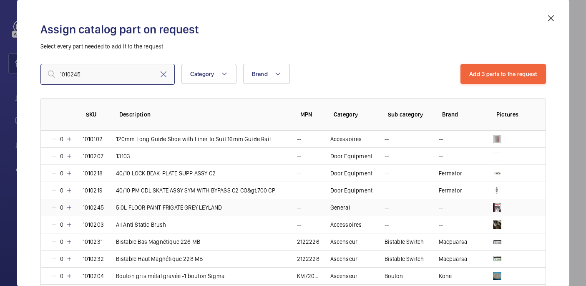
type input "1010245"
click at [71, 205] on mat-icon at bounding box center [69, 207] width 7 height 7
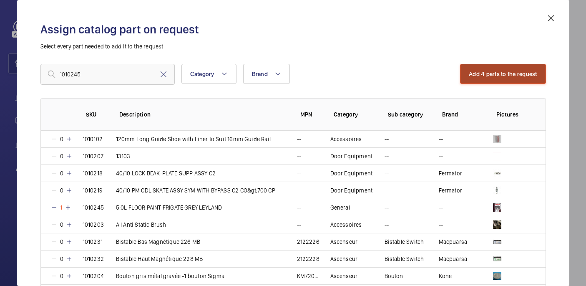
click at [529, 73] on button "Add 4 parts to the request" at bounding box center [503, 74] width 86 height 20
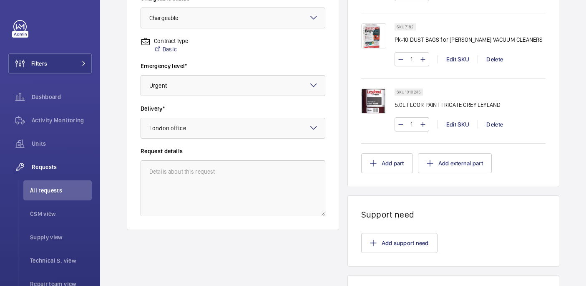
scroll to position [400, 0]
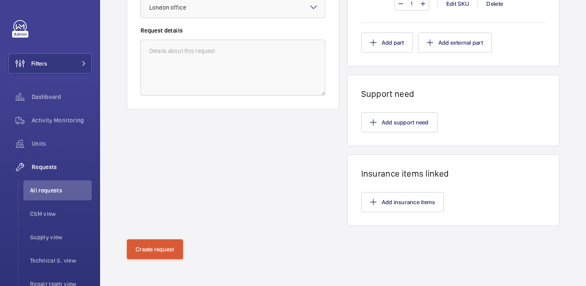
click at [165, 262] on div "Create request" at bounding box center [343, 262] width 486 height 47
click at [174, 249] on button "Create request" at bounding box center [155, 249] width 56 height 20
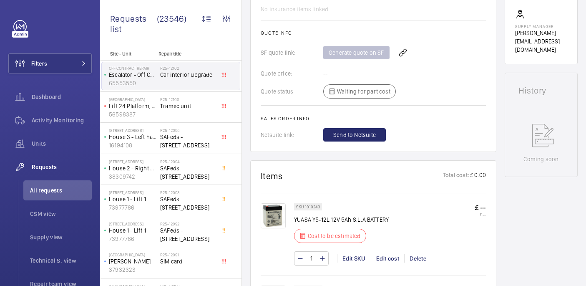
scroll to position [328, 0]
click at [400, 56] on wm-front-icon-button at bounding box center [403, 52] width 20 height 20
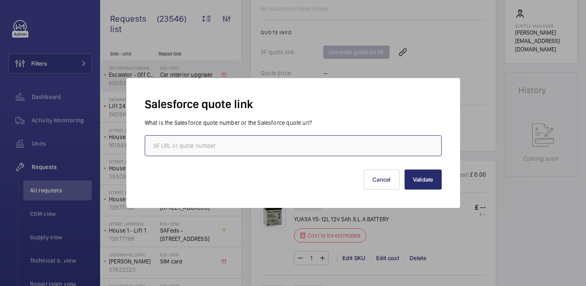
click at [214, 140] on input "text" at bounding box center [293, 145] width 297 height 21
paste input "00021351"
type input "00021351"
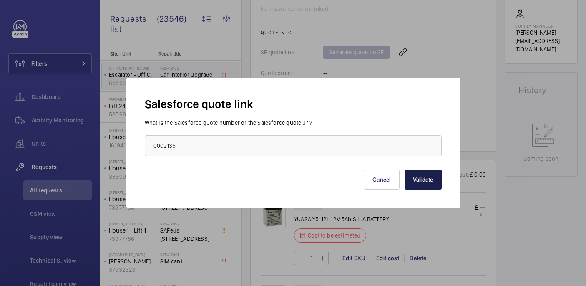
click at [429, 184] on button "Validate" at bounding box center [423, 179] width 37 height 20
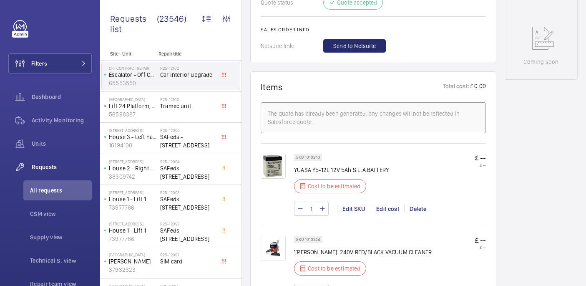
scroll to position [434, 0]
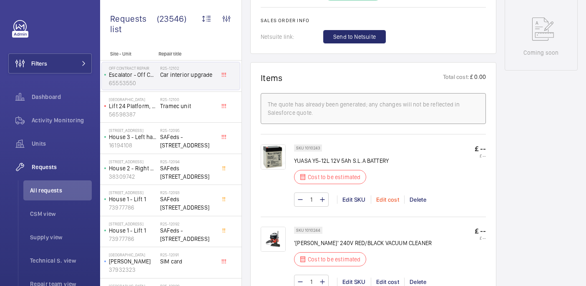
click at [381, 201] on div "Edit cost" at bounding box center [387, 199] width 33 height 8
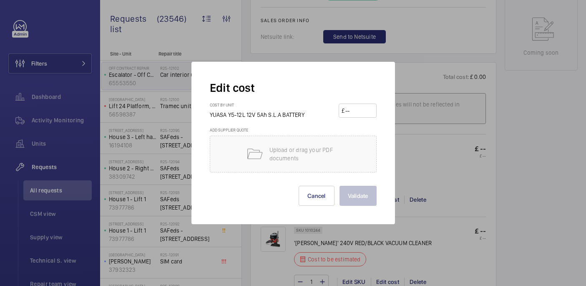
click at [352, 110] on input "number" at bounding box center [359, 110] width 29 height 13
paste input "15.87"
type input "15.87"
click at [367, 201] on button "Validate" at bounding box center [358, 196] width 37 height 20
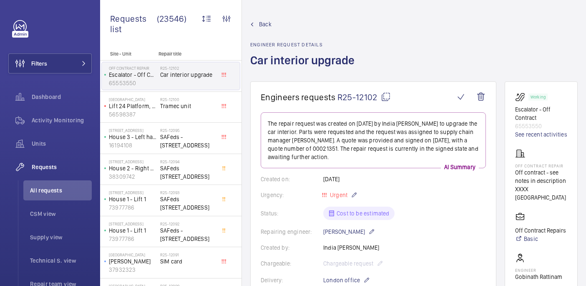
scroll to position [518, 0]
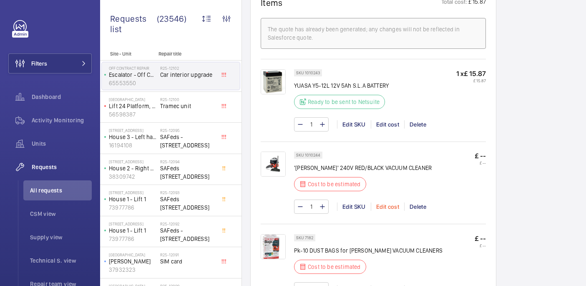
click at [390, 196] on div "SKU 1010244 'HENRY' 240V RED/BLACK VACUUM CLEANER Cost to be estimated" at bounding box center [363, 173] width 138 height 45
click at [390, 207] on div "Edit cost" at bounding box center [387, 206] width 33 height 8
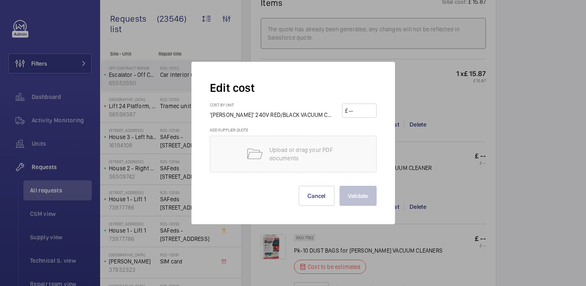
click at [351, 110] on input "number" at bounding box center [360, 110] width 25 height 13
paste input "159.99"
type input "159.99"
click at [355, 195] on button "Validate" at bounding box center [358, 196] width 37 height 20
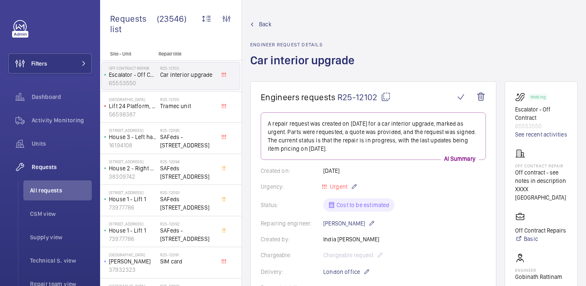
scroll to position [564, 0]
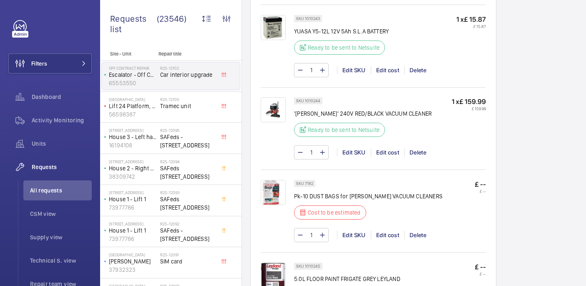
click at [385, 228] on div "1 Edit SKU Edit cost Delete" at bounding box center [390, 235] width 192 height 14
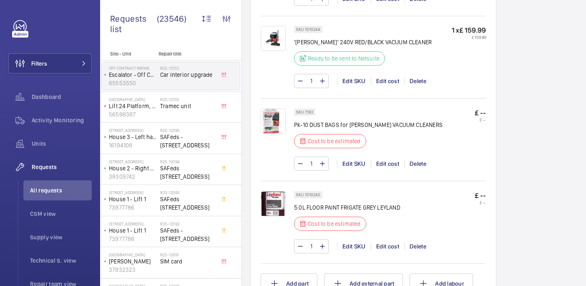
click at [385, 169] on div "1 Edit SKU Edit cost Delete" at bounding box center [390, 163] width 192 height 14
click at [377, 164] on div "Edit cost" at bounding box center [387, 163] width 33 height 8
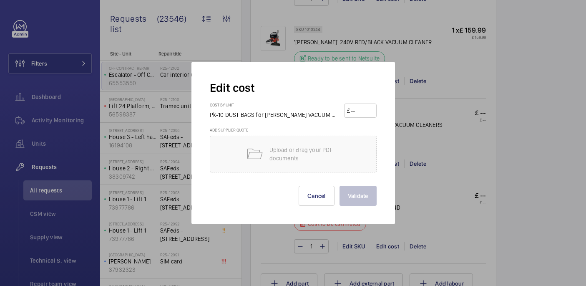
click at [350, 114] on input "number" at bounding box center [362, 110] width 24 height 13
paste input "15.35"
type input "15.35"
click at [363, 194] on button "Validate" at bounding box center [358, 196] width 37 height 20
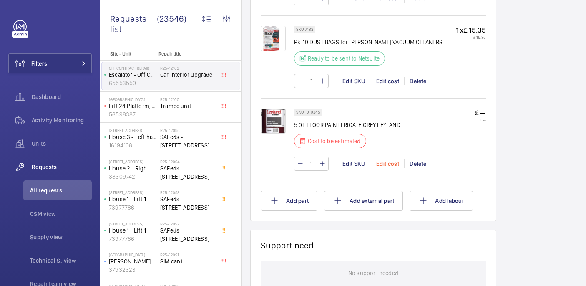
click at [385, 168] on div "Edit cost" at bounding box center [387, 163] width 33 height 8
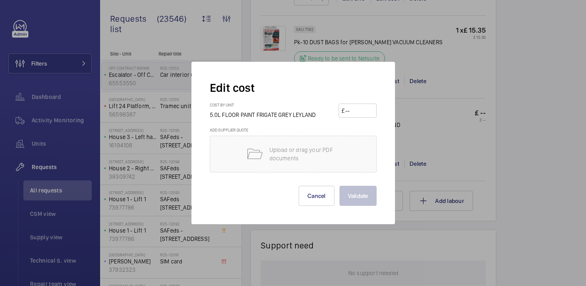
scroll to position [709, 0]
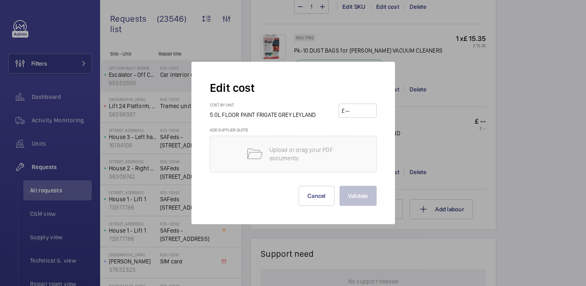
click at [365, 116] on input "number" at bounding box center [359, 110] width 29 height 13
paste input "51.37"
type input "51.37"
click at [343, 197] on button "Validate" at bounding box center [358, 196] width 37 height 20
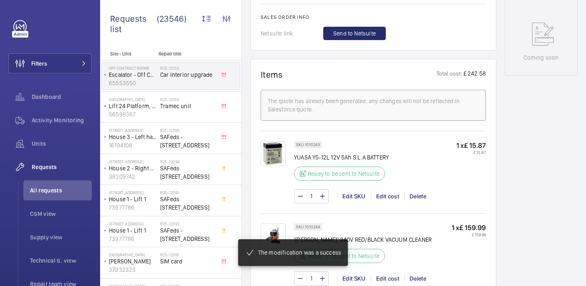
scroll to position [358, 0]
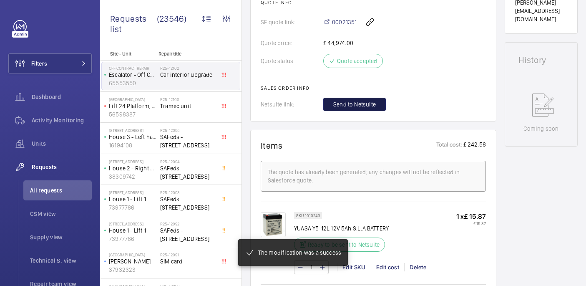
click at [361, 109] on span "Send to Netsuite" at bounding box center [354, 104] width 43 height 8
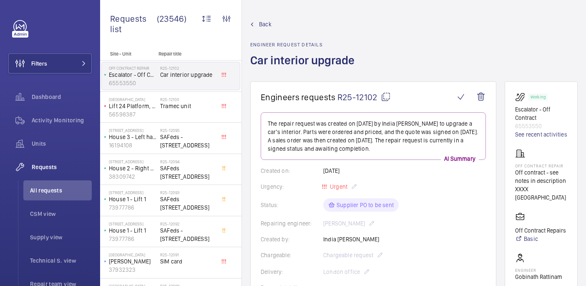
scroll to position [409, 0]
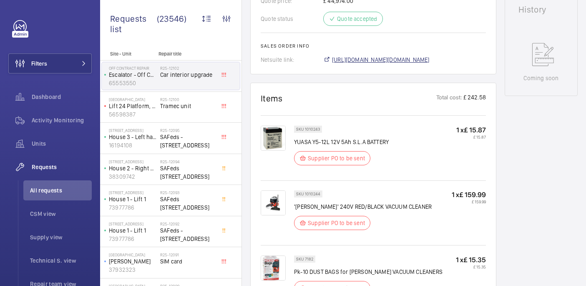
click at [360, 61] on span "https://6461500.app.netsuite.com/app/accounting/transactions/salesord.nl?id=299…" at bounding box center [381, 60] width 98 height 8
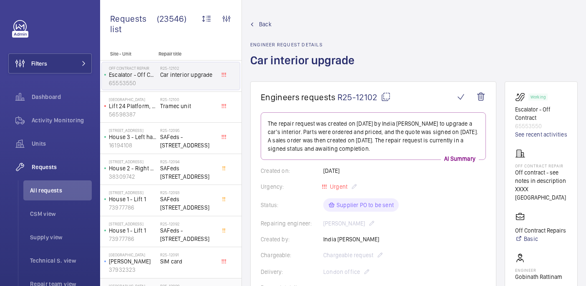
click at [383, 96] on mat-icon at bounding box center [386, 97] width 10 height 10
click at [384, 96] on mat-icon at bounding box center [386, 97] width 10 height 10
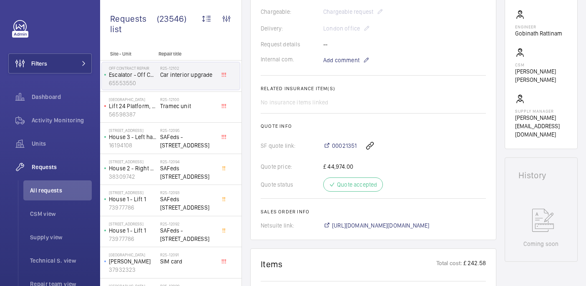
scroll to position [546, 0]
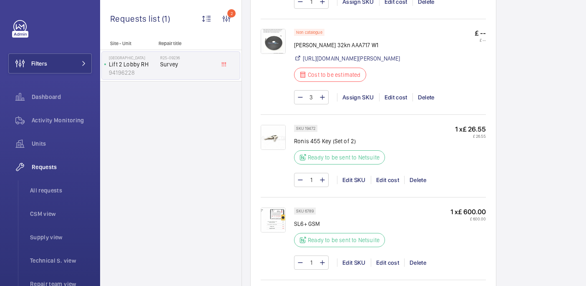
scroll to position [851, 0]
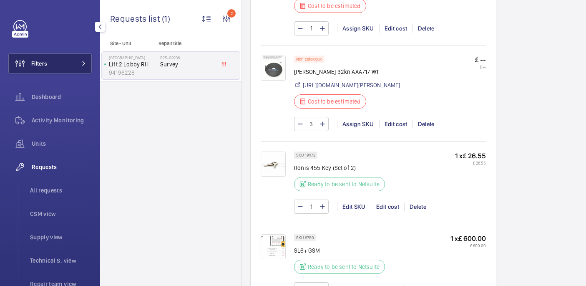
click at [36, 65] on span "Filters" at bounding box center [39, 63] width 16 height 8
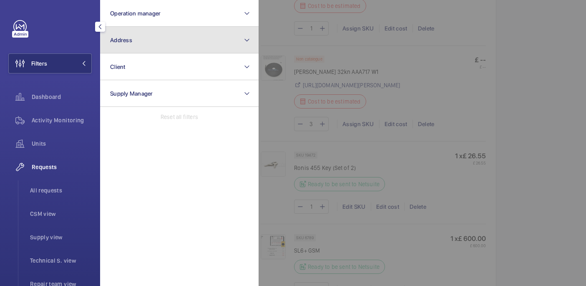
click at [127, 37] on span "Address" at bounding box center [121, 40] width 22 height 7
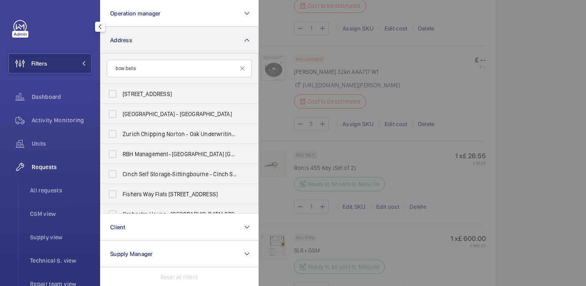
type input "bow bells"
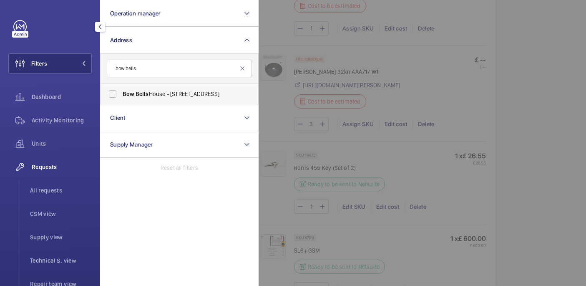
click at [188, 94] on span "Bow Bells House - [STREET_ADDRESS]" at bounding box center [180, 94] width 115 height 8
click at [121, 94] on input "Bow Bells House - [STREET_ADDRESS]" at bounding box center [112, 94] width 17 height 17
checkbox input "true"
click at [55, 187] on span "All requests" at bounding box center [61, 190] width 62 height 8
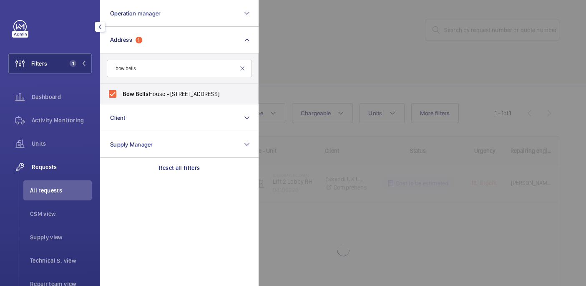
click at [399, 34] on div at bounding box center [552, 143] width 586 height 286
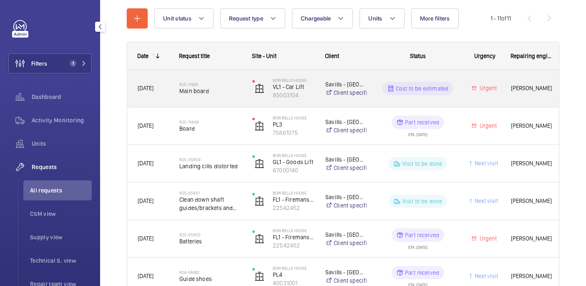
scroll to position [107, 0]
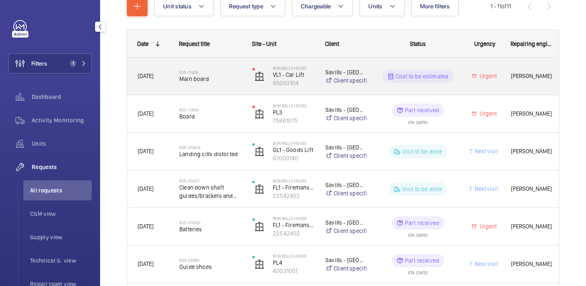
click at [226, 78] on span "Main board" at bounding box center [210, 79] width 62 height 8
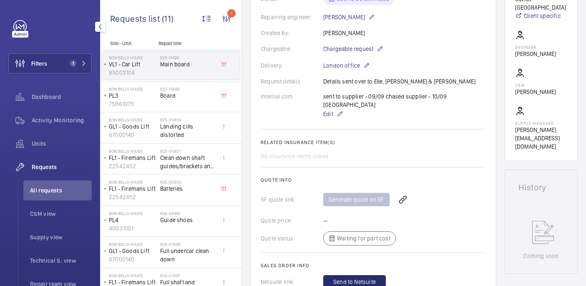
scroll to position [217, 0]
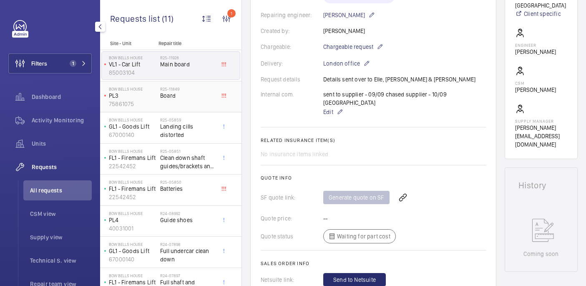
click at [212, 103] on div "R25-11849 Board" at bounding box center [187, 98] width 55 height 24
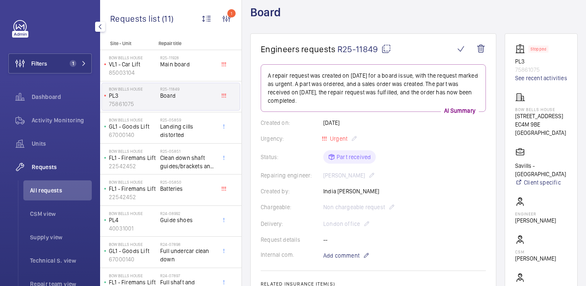
scroll to position [42, 0]
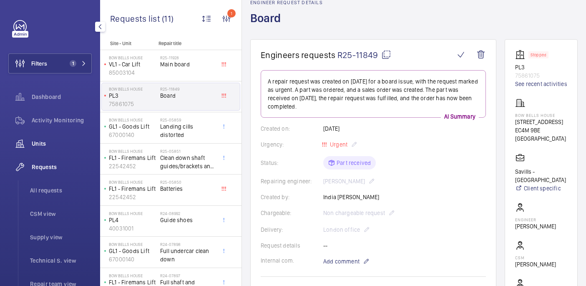
click at [42, 146] on span "Units" at bounding box center [62, 143] width 60 height 8
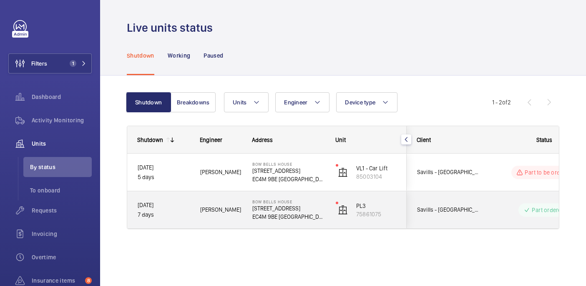
click at [324, 208] on p "[STREET_ADDRESS]" at bounding box center [288, 208] width 73 height 8
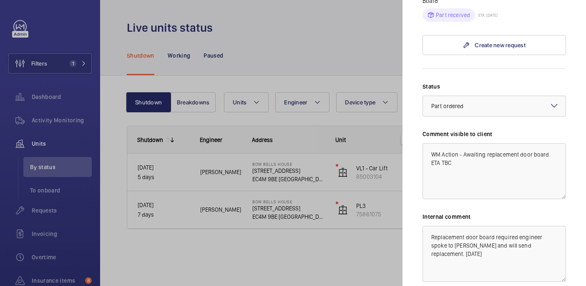
scroll to position [365, 0]
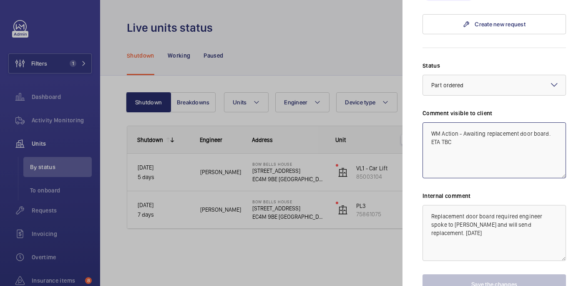
click at [464, 124] on textarea "WM Action - Awaiting replacement door board. ETA TBC" at bounding box center [495, 150] width 144 height 56
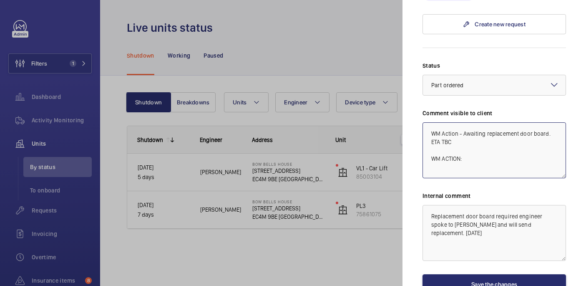
click at [443, 144] on textarea "WM Action - Awaiting replacement door board. ETA TBC WM ACTION:" at bounding box center [495, 150] width 144 height 56
type textarea "WM Action - Awaiting replacement door board. ETA TBC"
click at [551, 227] on textarea "Replacement door board required engineer spoke to Mitsubshi and will send repla…" at bounding box center [495, 233] width 144 height 56
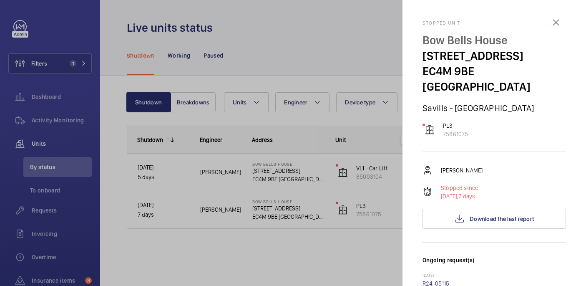
scroll to position [405, 0]
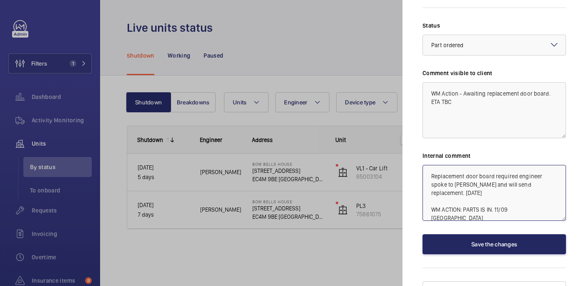
type textarea "Replacement door board required engineer spoke to Mitsubshi and will send repla…"
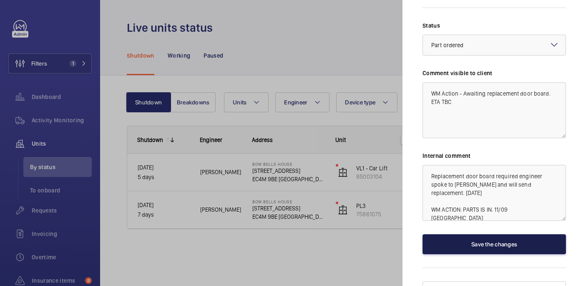
click at [483, 234] on button "Save the changes" at bounding box center [495, 244] width 144 height 20
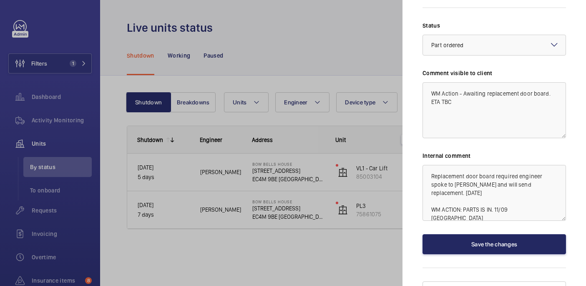
scroll to position [0, 0]
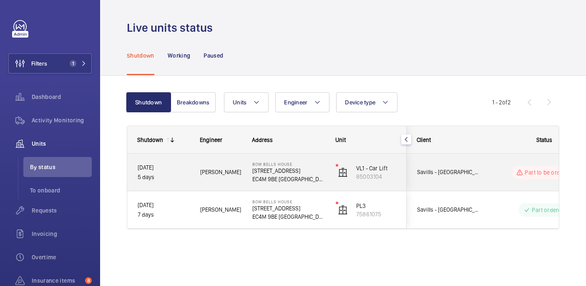
click at [474, 157] on div "Savills - Bow Bells House" at bounding box center [444, 172] width 75 height 37
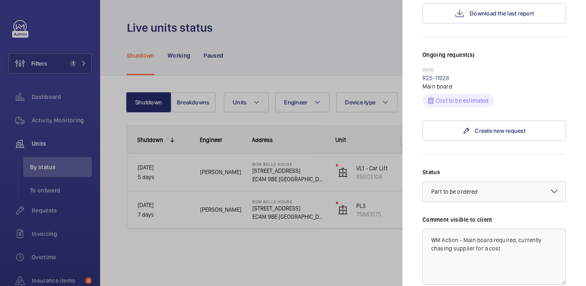
scroll to position [241, 0]
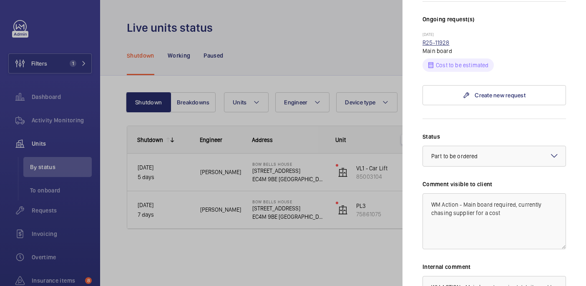
click at [439, 39] on link "R25-11928" at bounding box center [436, 42] width 27 height 7
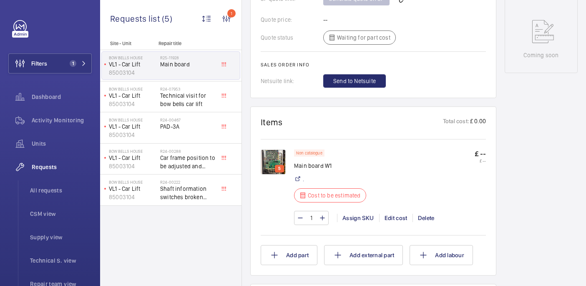
scroll to position [448, 0]
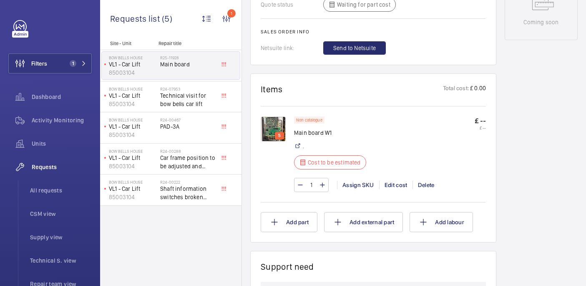
click at [305, 129] on p "Main board W1" at bounding box center [332, 133] width 77 height 8
copy div "Main board W1"
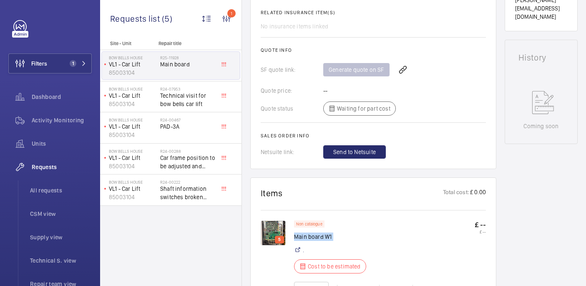
scroll to position [367, 0]
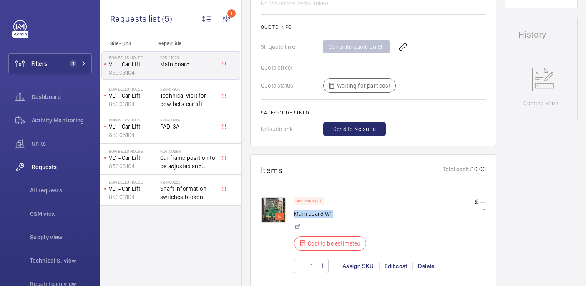
click at [271, 197] on img at bounding box center [273, 209] width 25 height 25
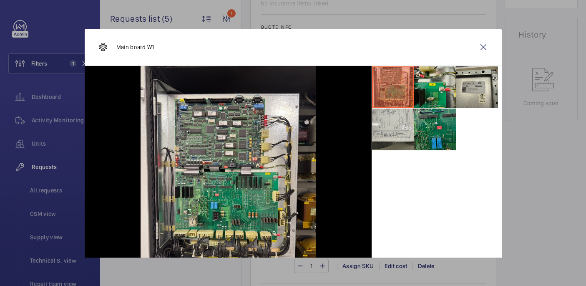
click at [431, 143] on li at bounding box center [435, 130] width 42 height 42
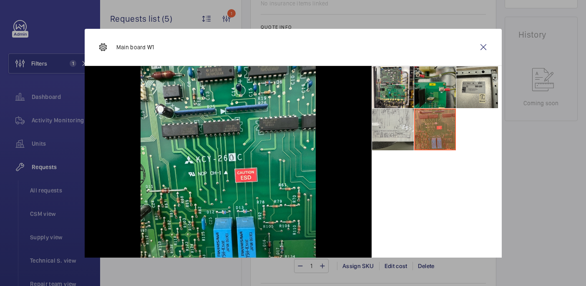
click at [444, 101] on li at bounding box center [435, 87] width 42 height 42
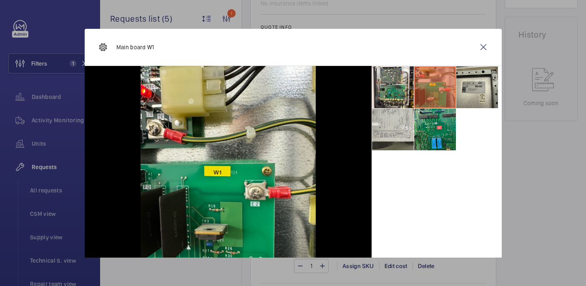
click at [560, 164] on div at bounding box center [293, 143] width 586 height 286
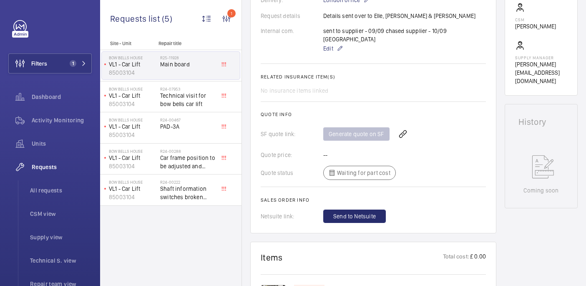
scroll to position [219, 0]
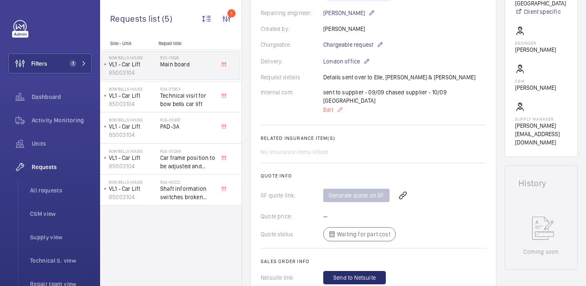
click at [330, 106] on span "Edit" at bounding box center [328, 110] width 10 height 8
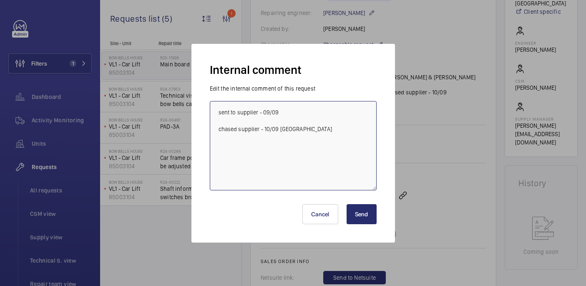
click at [331, 125] on textarea "sent to supplier - 09/09 chased supplier - 10/09 india" at bounding box center [293, 145] width 167 height 89
type textarea "sent to supplier - 09/09 chased supplier - 10/09 india possibly repairing board…"
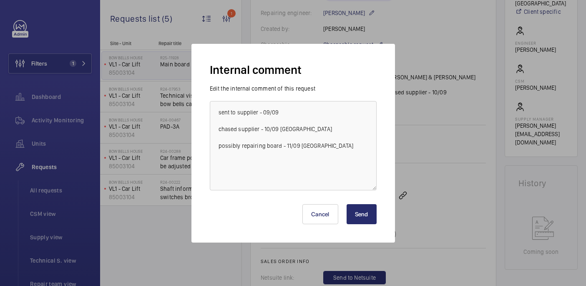
click at [360, 214] on button "Send" at bounding box center [362, 214] width 30 height 20
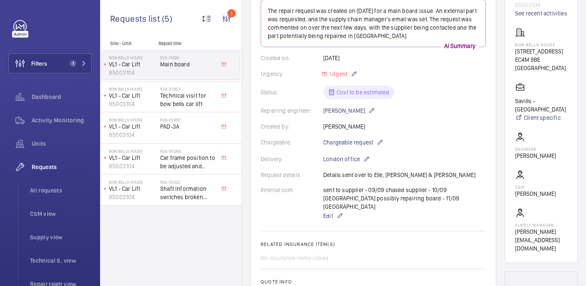
scroll to position [10, 0]
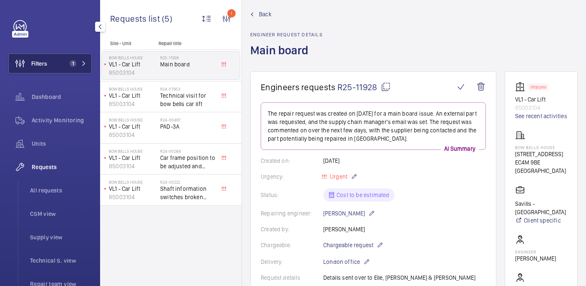
click at [64, 59] on button "Filters 1" at bounding box center [49, 63] width 83 height 20
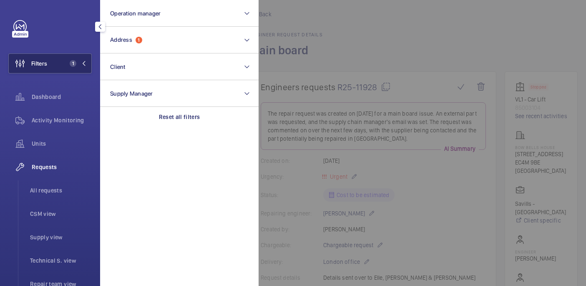
click at [36, 66] on span "Filters" at bounding box center [39, 63] width 16 height 8
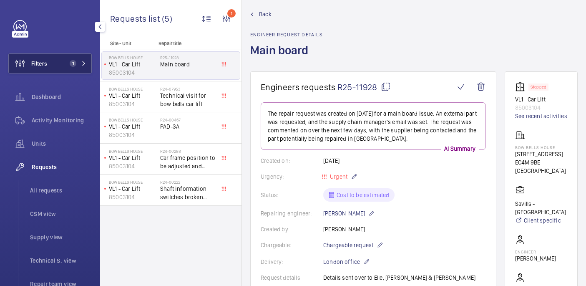
click at [60, 66] on button "Filters 1" at bounding box center [49, 63] width 83 height 20
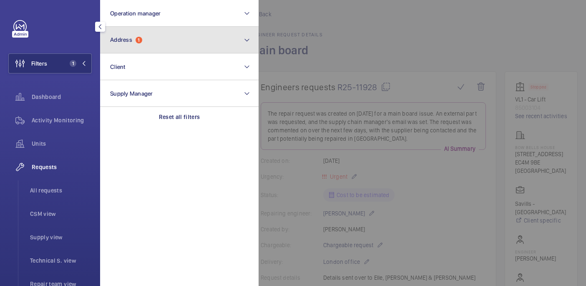
click at [164, 39] on button "Address 1" at bounding box center [179, 40] width 159 height 27
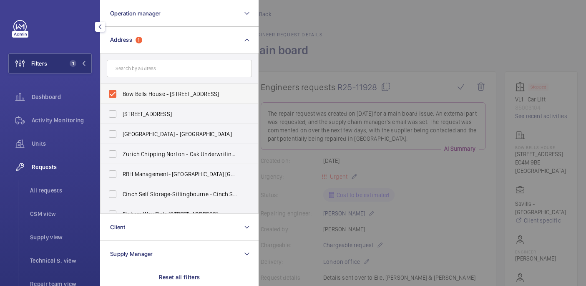
click at [123, 92] on span "Bow Bells House - 1 Bread St, LONDON EC4M 9BE" at bounding box center [180, 94] width 115 height 8
click at [121, 92] on input "Bow Bells House - 1 Bread St, LONDON EC4M 9BE" at bounding box center [112, 94] width 17 height 17
checkbox input "false"
click at [132, 69] on input "text" at bounding box center [179, 69] width 145 height 18
paste input "5495473"
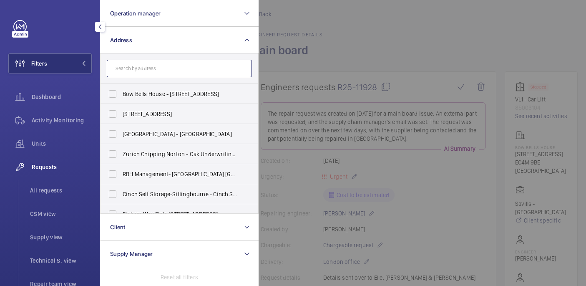
type input "5495473"
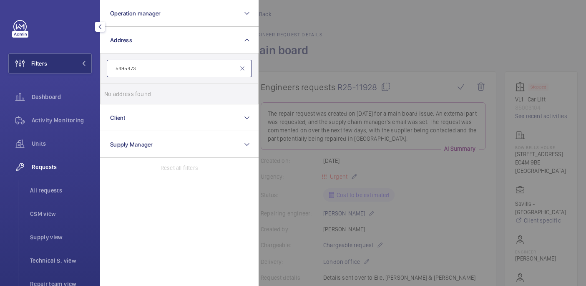
click at [134, 74] on input "5495473" at bounding box center [179, 69] width 145 height 18
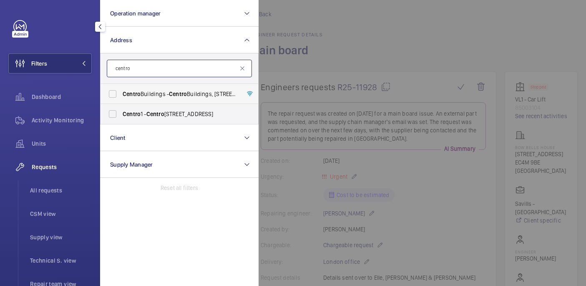
type input "centro"
click at [189, 93] on span "Centro Buildings - Centro Buildings, 20-23 Mandela Street, Camden, London, NW1 …" at bounding box center [180, 94] width 115 height 8
click at [121, 93] on input "Centro Buildings - Centro Buildings, 20-23 Mandela Street, Camden, London, NW1 …" at bounding box center [112, 94] width 17 height 17
checkbox input "true"
click at [196, 114] on span "Centro 1 - Centro 1, LONDON NW1 0DT" at bounding box center [180, 114] width 115 height 8
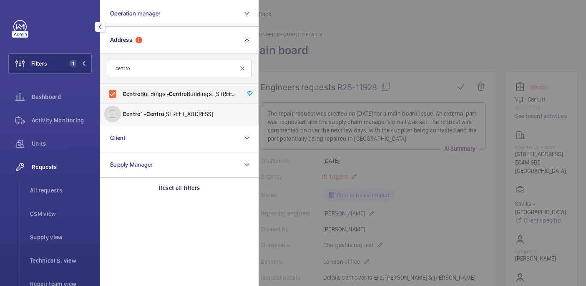
click at [121, 114] on input "Centro 1 - Centro 1, LONDON NW1 0DT" at bounding box center [112, 114] width 17 height 17
checkbox input "true"
click at [365, 57] on div at bounding box center [552, 143] width 586 height 286
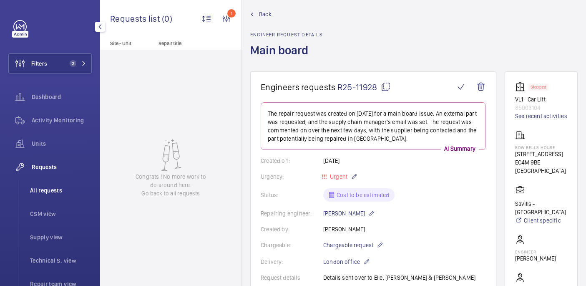
click at [45, 193] on span "All requests" at bounding box center [61, 190] width 62 height 8
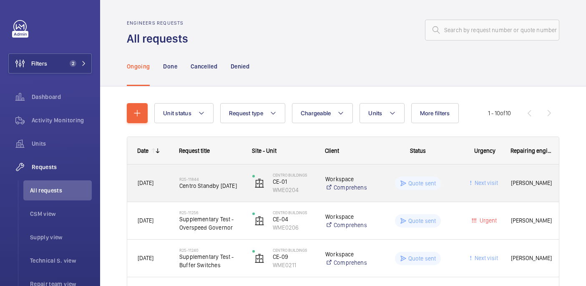
click at [225, 177] on h2 "R25-11844" at bounding box center [210, 179] width 62 height 5
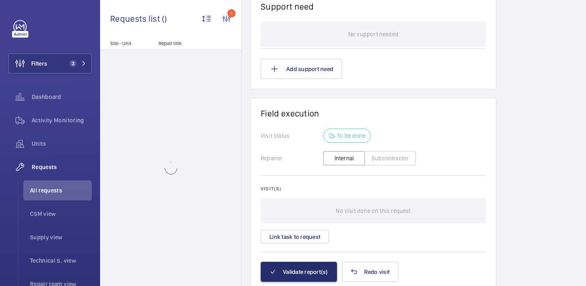
scroll to position [705, 0]
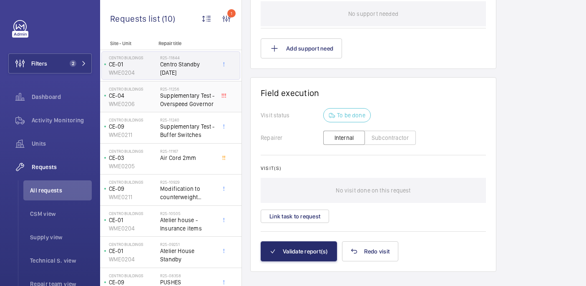
click at [197, 96] on span "Supplementary Test - Overspeed Governor" at bounding box center [187, 99] width 55 height 17
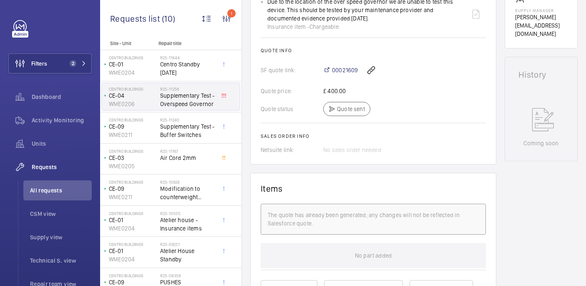
scroll to position [348, 0]
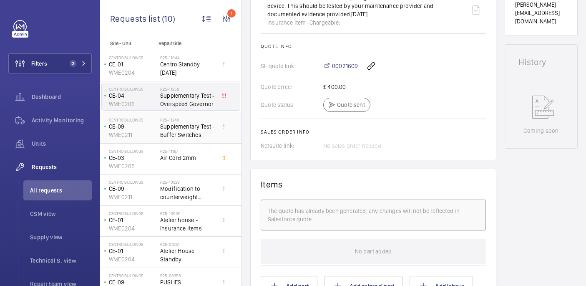
click at [197, 139] on div "R25-11240 Supplementary Test - Buffer Switches" at bounding box center [187, 129] width 55 height 24
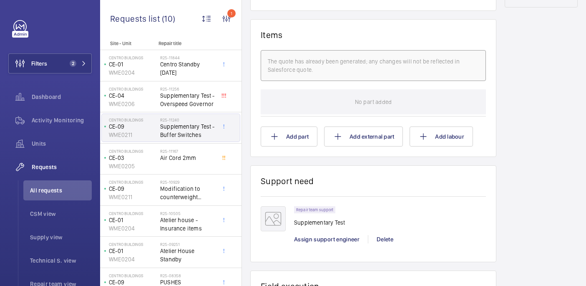
scroll to position [504, 0]
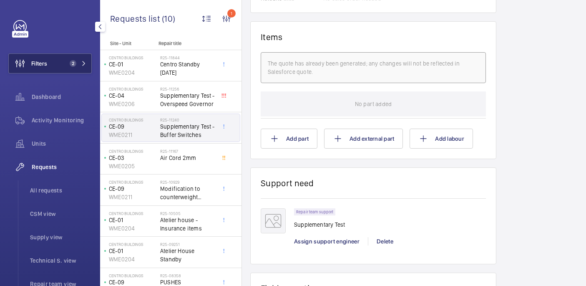
click at [77, 62] on span "2" at bounding box center [76, 63] width 20 height 7
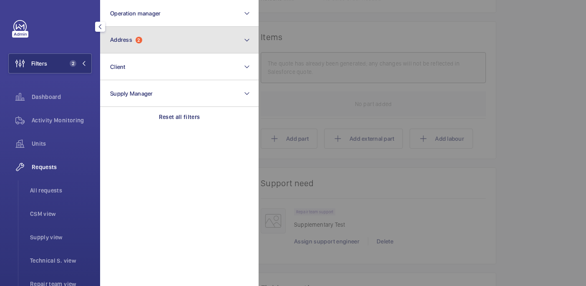
click at [139, 42] on span "2" at bounding box center [139, 40] width 7 height 7
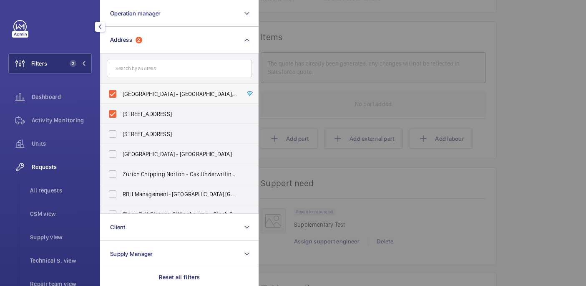
click at [137, 96] on span "Centro Buildings - Centro Buildings, 20-23 Mandela Street, Camden, London, NW1 …" at bounding box center [180, 94] width 115 height 8
click at [121, 96] on input "Centro Buildings - Centro Buildings, 20-23 Mandela Street, Camden, London, NW1 …" at bounding box center [112, 94] width 17 height 17
click at [137, 102] on label "Centro Buildings - Centro Buildings, 20-23 Mandela Street, Camden, London, NW1 …" at bounding box center [173, 94] width 145 height 20
click at [121, 102] on input "Centro Buildings - Centro Buildings, 20-23 Mandela Street, Camden, London, NW1 …" at bounding box center [112, 94] width 17 height 17
checkbox input "true"
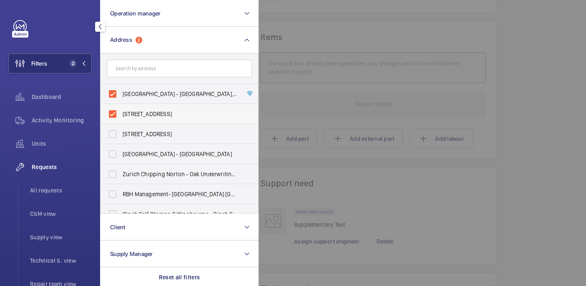
click at [134, 115] on span "Centro 1 - Centro 1, LONDON NW1 0DT" at bounding box center [180, 114] width 115 height 8
click at [121, 115] on input "Centro 1 - Centro 1, LONDON NW1 0DT" at bounding box center [112, 114] width 17 height 17
checkbox input "false"
click at [132, 96] on span "Centro Buildings - Centro Buildings, 20-23 Mandela Street, Camden, London, NW1 …" at bounding box center [180, 94] width 115 height 8
click at [121, 96] on input "Centro Buildings - Centro Buildings, 20-23 Mandela Street, Camden, London, NW1 …" at bounding box center [112, 94] width 17 height 17
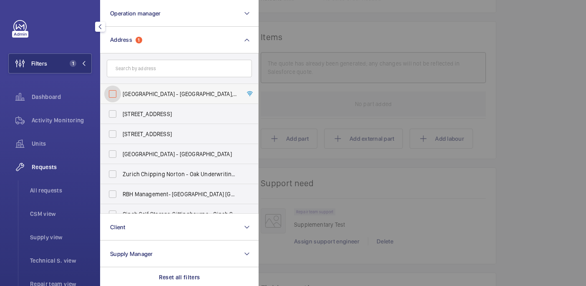
checkbox input "false"
click at [71, 154] on div "Units" at bounding box center [49, 145] width 83 height 23
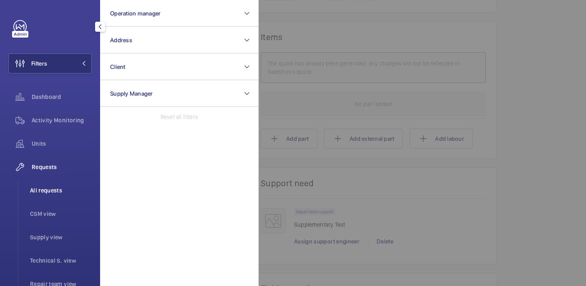
click at [52, 187] on span "All requests" at bounding box center [61, 190] width 62 height 8
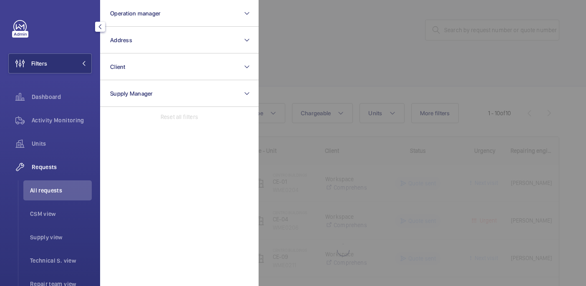
click at [498, 28] on div at bounding box center [552, 143] width 586 height 286
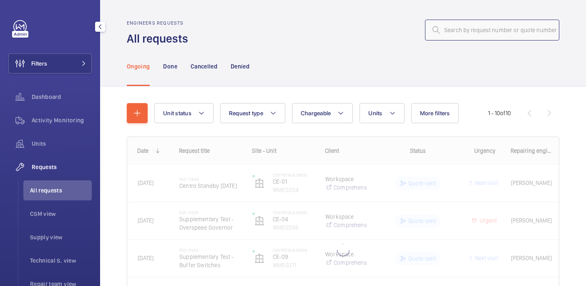
click at [464, 31] on input "text" at bounding box center [492, 30] width 134 height 21
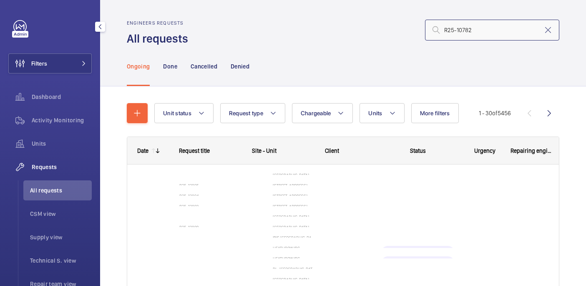
type input "R25-10782"
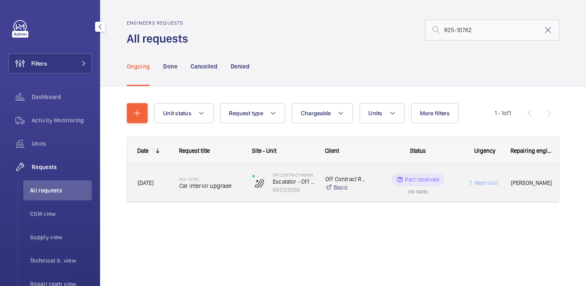
click at [221, 182] on span "Car interior upgrade" at bounding box center [210, 186] width 62 height 8
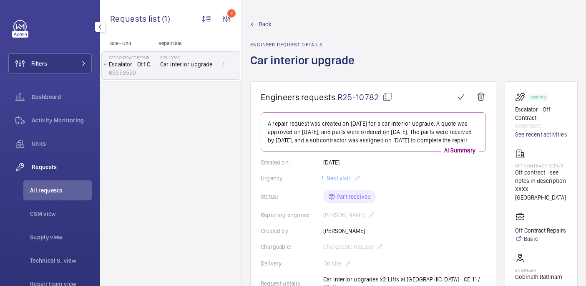
click at [269, 63] on h1 "Car interior upgrade" at bounding box center [304, 67] width 109 height 29
copy h1 "Car interior upgrade"
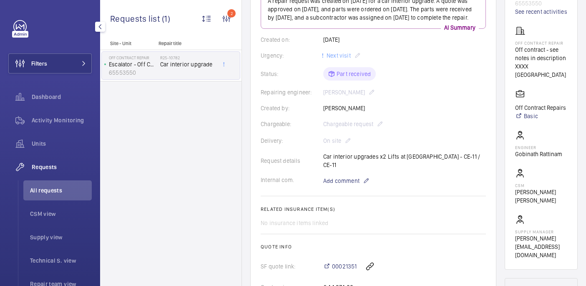
scroll to position [199, 0]
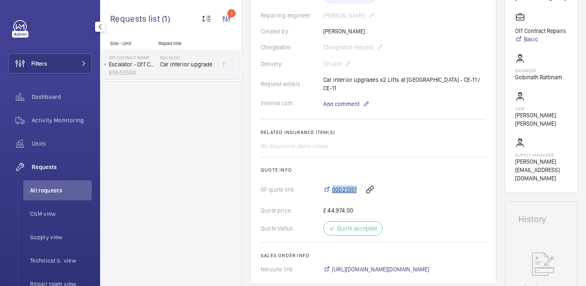
drag, startPoint x: 358, startPoint y: 191, endPoint x: 331, endPoint y: 193, distance: 26.8
click at [331, 193] on div "00021351" at bounding box center [404, 189] width 163 height 20
copy span "00021351"
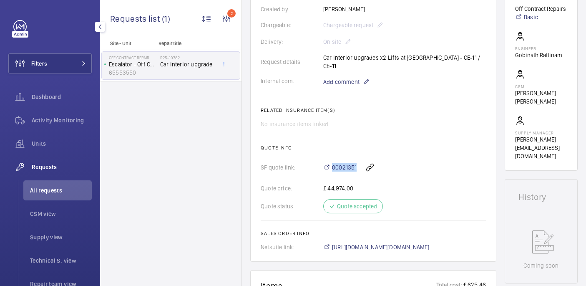
scroll to position [189, 0]
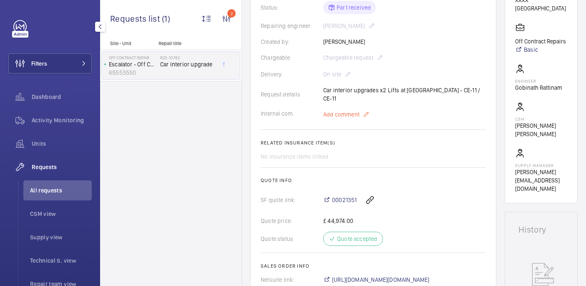
click at [343, 112] on span "Add comment" at bounding box center [341, 114] width 36 height 8
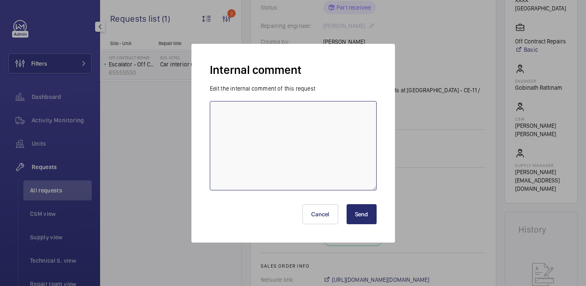
click at [326, 149] on textarea at bounding box center [293, 145] width 167 height 89
type textarea "P"
paste textarea "R25-12102"
type textarea "Other parts under R25-12102, On order - 11/09 india"
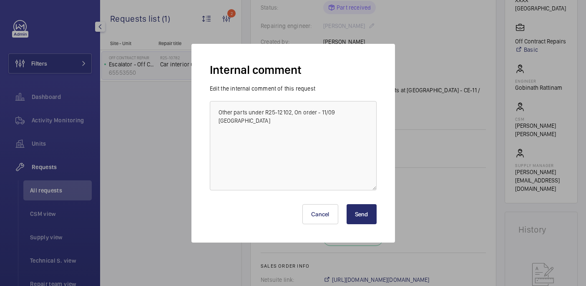
click at [366, 204] on button "Send" at bounding box center [362, 214] width 30 height 20
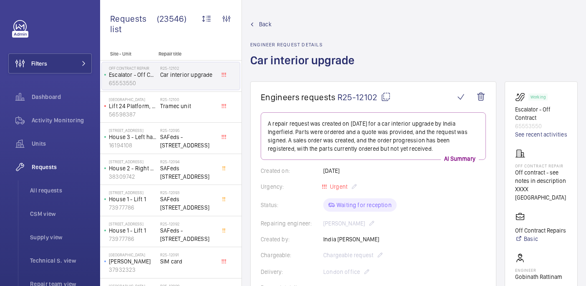
scroll to position [522, 0]
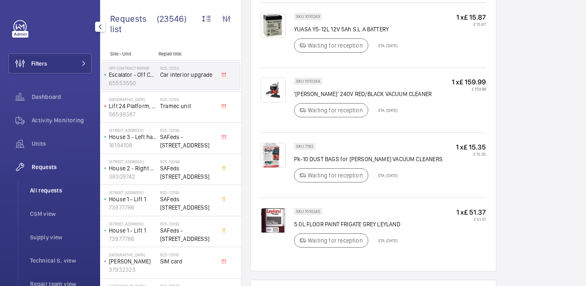
click at [42, 190] on span "All requests" at bounding box center [61, 190] width 62 height 8
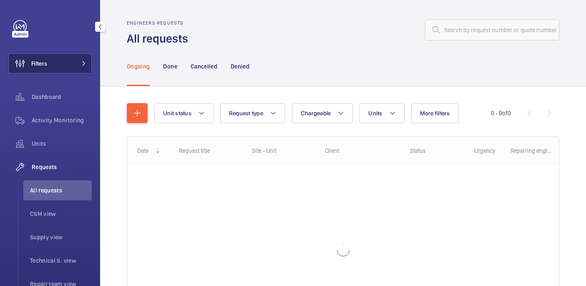
click at [71, 53] on button "Filters" at bounding box center [49, 63] width 83 height 20
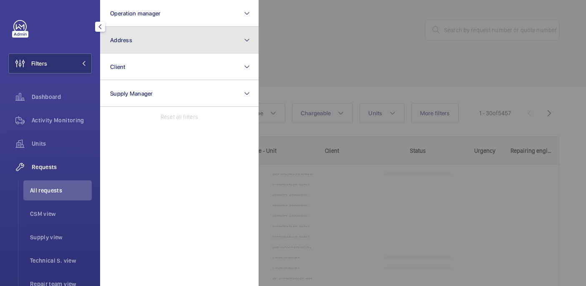
click at [135, 32] on button "Address" at bounding box center [179, 40] width 159 height 27
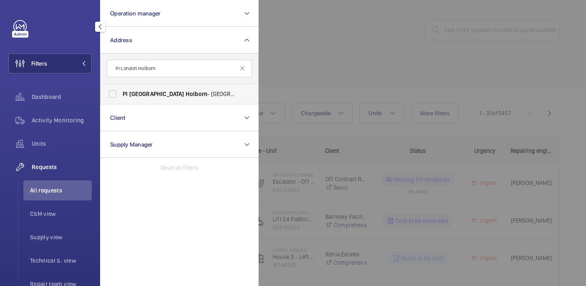
type input "PI London Holborn"
drag, startPoint x: 161, startPoint y: 94, endPoint x: 196, endPoint y: 90, distance: 35.3
click at [186, 94] on span "Holborn" at bounding box center [197, 94] width 22 height 7
click at [121, 94] on input "PI London Holborn - Red Lion Street, HOLBORN WC1R 4PS" at bounding box center [112, 94] width 17 height 17
checkbox input "true"
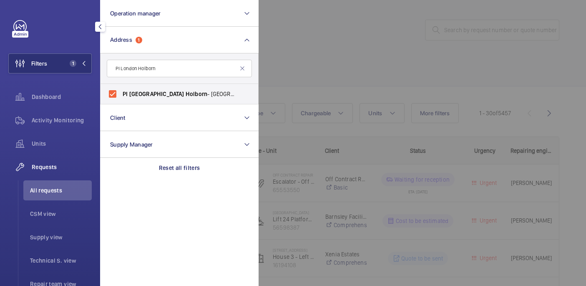
click at [328, 73] on div at bounding box center [552, 143] width 586 height 286
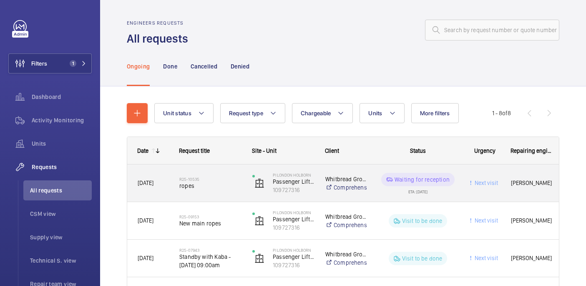
click at [227, 177] on h2 "R25-10535" at bounding box center [210, 179] width 62 height 5
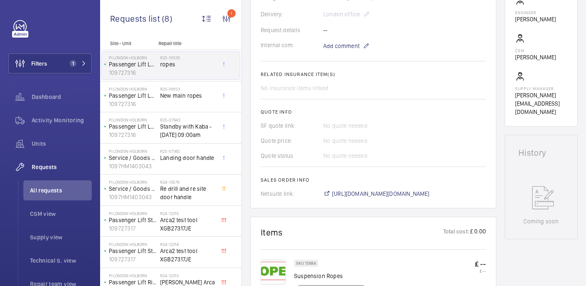
scroll to position [306, 0]
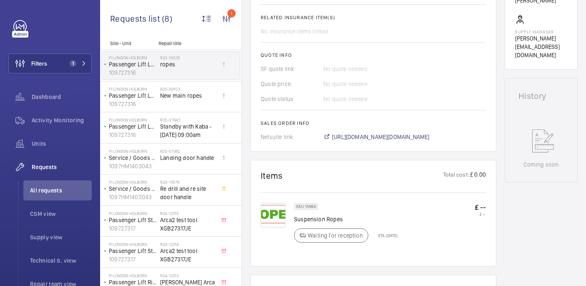
click at [353, 137] on span "https://6461500.app.netsuite.com/app/accounting/transactions/salesord.nl?id=287…" at bounding box center [381, 137] width 98 height 8
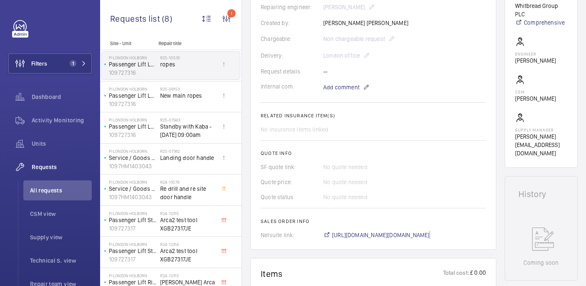
scroll to position [429, 0]
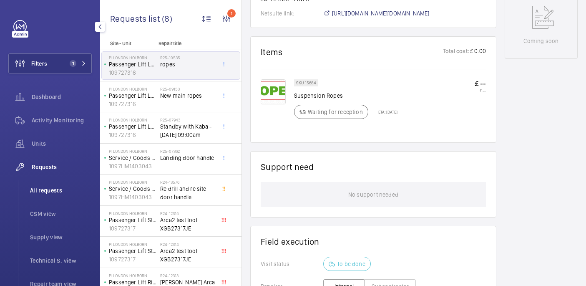
click at [50, 187] on span "All requests" at bounding box center [61, 190] width 62 height 8
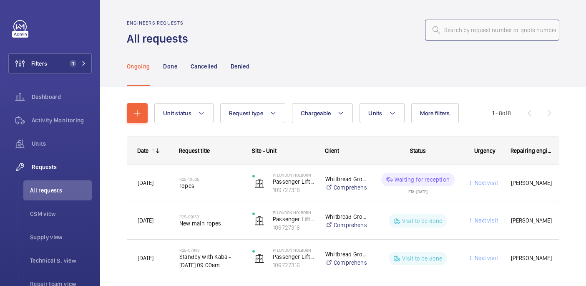
click at [445, 29] on input "text" at bounding box center [492, 30] width 134 height 21
paste input "R25-09236"
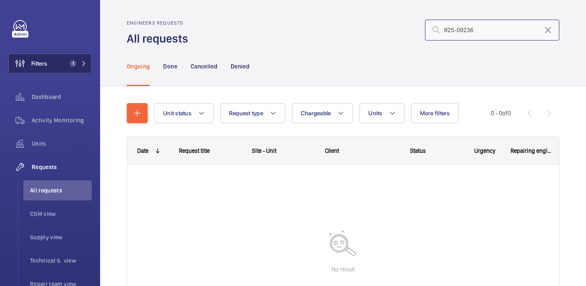
type input "R25-09236"
click at [68, 57] on button "Filters 1" at bounding box center [49, 63] width 83 height 20
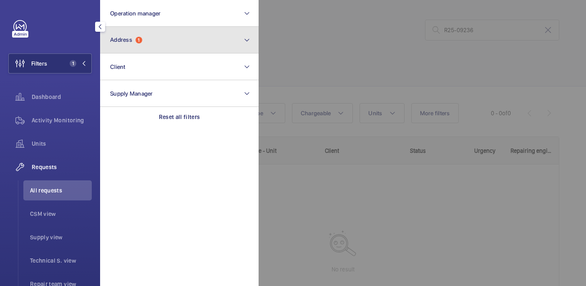
click at [154, 41] on button "Address 1" at bounding box center [179, 40] width 159 height 27
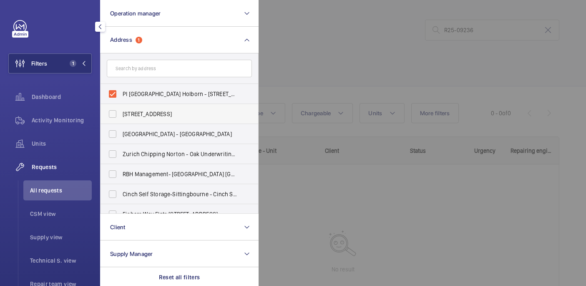
click at [149, 106] on label "[STREET_ADDRESS]" at bounding box center [173, 114] width 145 height 20
click at [121, 106] on input "[STREET_ADDRESS]" at bounding box center [112, 114] width 17 height 17
checkbox input "true"
click at [150, 98] on label "PI London Holborn - Red Lion Street, HOLBORN WC1R 4PS" at bounding box center [173, 94] width 145 height 20
click at [121, 98] on input "PI London Holborn - Red Lion Street, HOLBORN WC1R 4PS" at bounding box center [112, 94] width 17 height 17
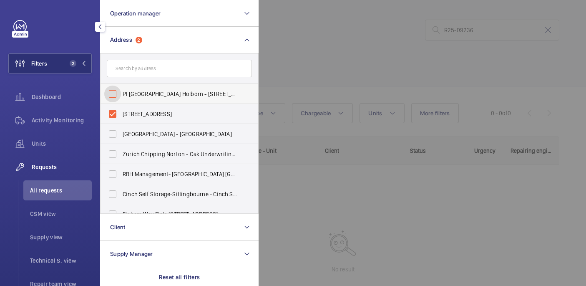
checkbox input "false"
click at [150, 116] on span "[STREET_ADDRESS]" at bounding box center [180, 114] width 115 height 8
click at [121, 116] on input "[STREET_ADDRESS]" at bounding box center [112, 114] width 17 height 17
checkbox input "false"
click at [293, 56] on div at bounding box center [552, 143] width 586 height 286
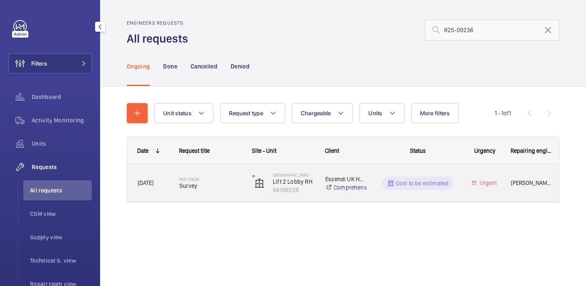
click at [212, 182] on span "Survey" at bounding box center [210, 186] width 62 height 8
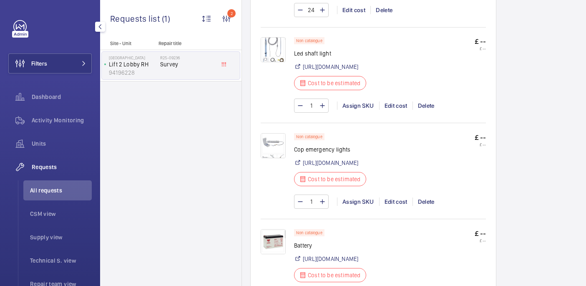
scroll to position [575, 0]
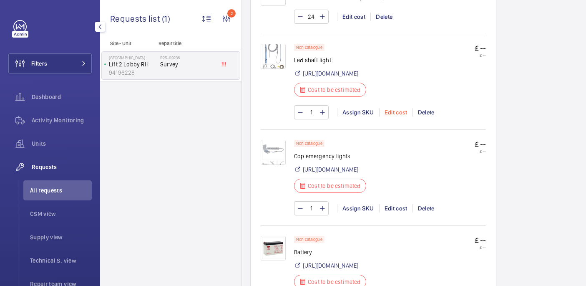
click at [399, 114] on div "Edit cost" at bounding box center [395, 112] width 33 height 8
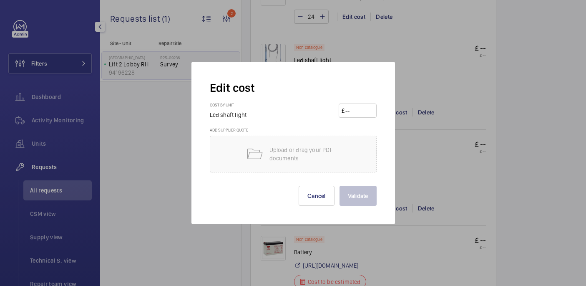
click at [349, 113] on input "number" at bounding box center [359, 110] width 29 height 13
paste input "71.59"
type input "71.59"
click at [361, 194] on button "Validate" at bounding box center [358, 196] width 37 height 20
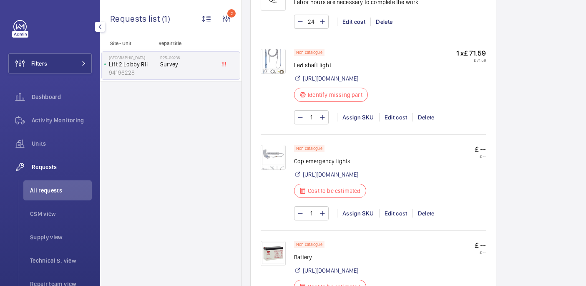
scroll to position [583, 0]
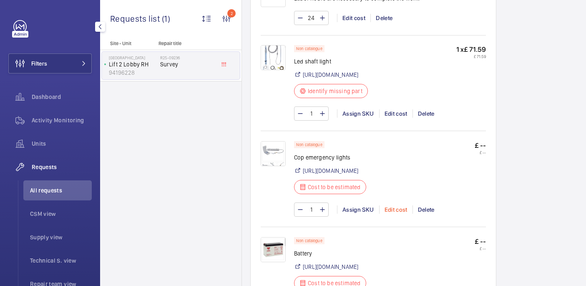
click at [394, 214] on div "Edit cost" at bounding box center [395, 209] width 33 height 8
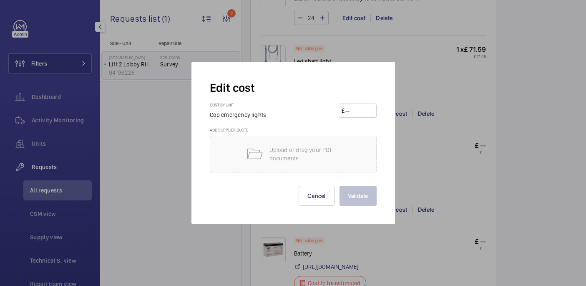
click at [346, 110] on input "number" at bounding box center [359, 110] width 29 height 13
paste input "46.92"
type input "46.92"
click at [363, 203] on button "Validate" at bounding box center [358, 196] width 37 height 20
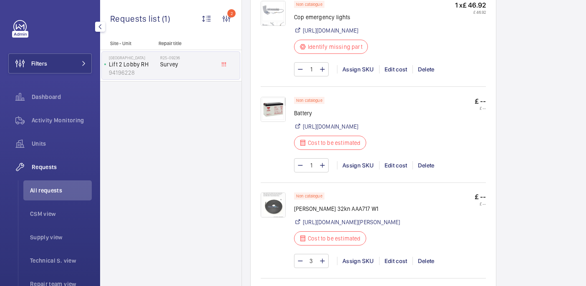
scroll to position [745, 0]
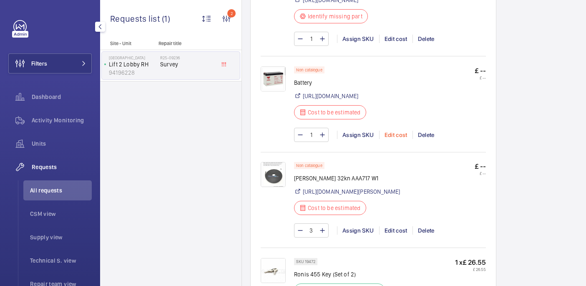
click at [396, 139] on div "Edit cost" at bounding box center [395, 135] width 33 height 8
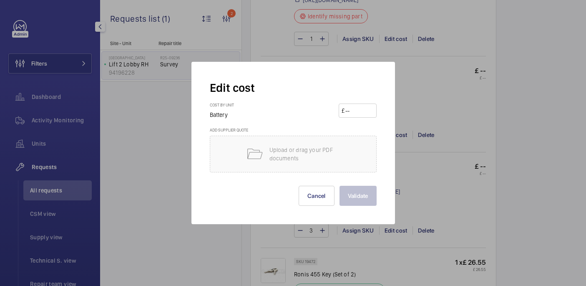
click at [361, 109] on input "number" at bounding box center [359, 110] width 29 height 13
paste input "21.97"
type input "21.97"
click at [350, 194] on button "Validate" at bounding box center [358, 196] width 37 height 20
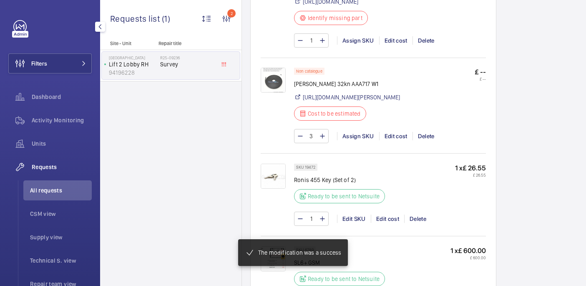
scroll to position [840, 0]
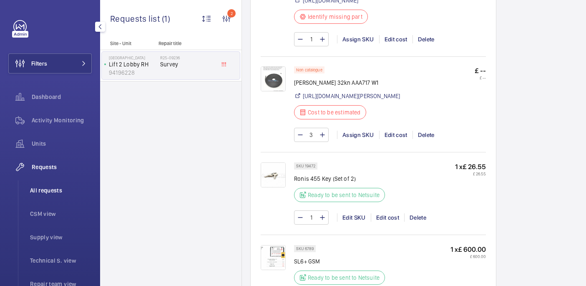
click at [43, 181] on li "All requests" at bounding box center [57, 190] width 68 height 20
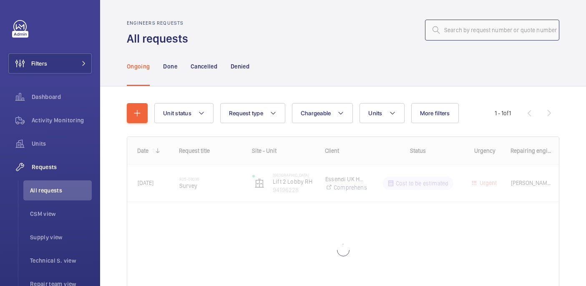
click at [450, 22] on input "text" at bounding box center [492, 30] width 134 height 21
paste input "R25-09236"
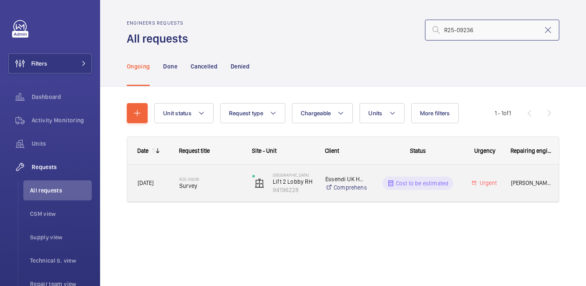
type input "R25-09236"
click at [205, 175] on div "R25-09236 Survey" at bounding box center [210, 183] width 62 height 24
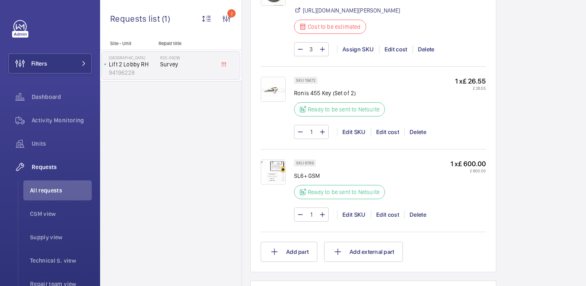
scroll to position [919, 0]
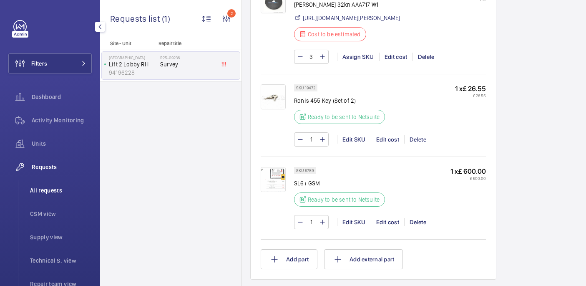
click at [51, 188] on span "All requests" at bounding box center [61, 190] width 62 height 8
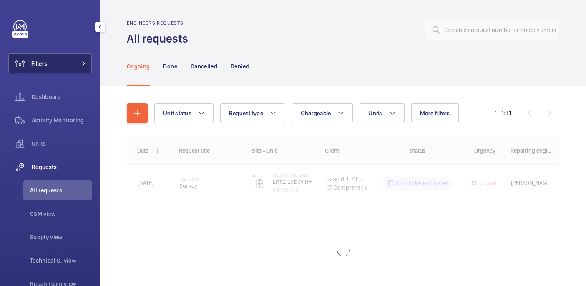
click at [70, 53] on button "Filters" at bounding box center [49, 63] width 83 height 20
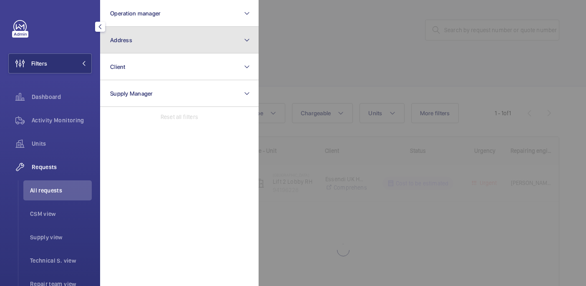
click at [170, 35] on button "Address" at bounding box center [179, 40] width 159 height 27
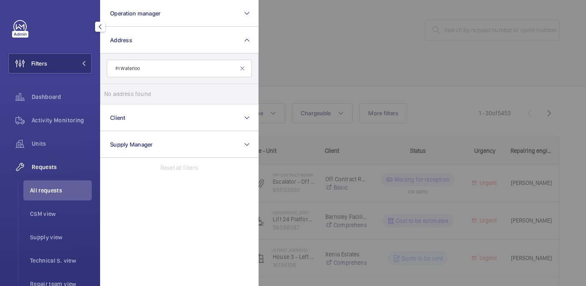
drag, startPoint x: 121, startPoint y: 68, endPoint x: 103, endPoint y: 68, distance: 17.9
click at [103, 68] on form "PI Waterloo" at bounding box center [180, 68] width 158 height 30
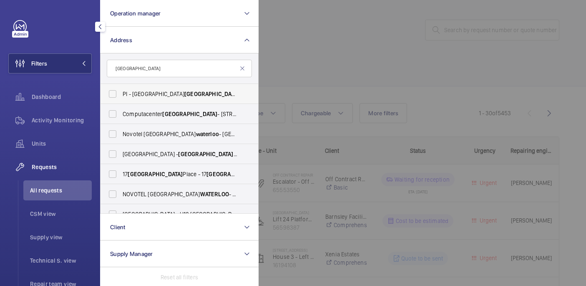
type input "Waterloo"
drag, startPoint x: 146, startPoint y: 97, endPoint x: 177, endPoint y: 84, distance: 33.9
click at [147, 97] on span "PI - London Waterloo Westminster Bridge - 85 York Rd, LONDON SE1 7NJ" at bounding box center [180, 94] width 115 height 8
click at [307, 75] on div at bounding box center [552, 143] width 586 height 286
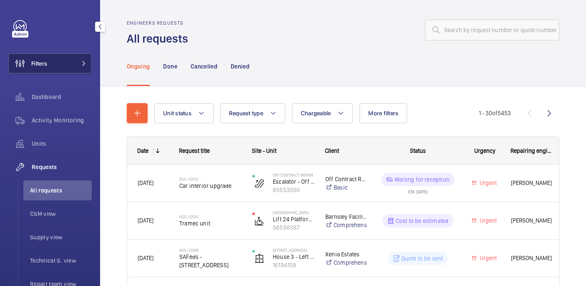
click at [67, 62] on button "Filters" at bounding box center [49, 63] width 83 height 20
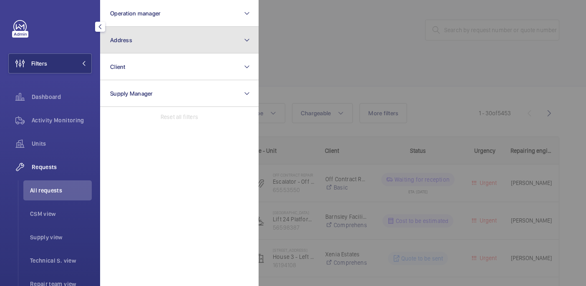
click at [144, 45] on button "Address" at bounding box center [179, 40] width 159 height 27
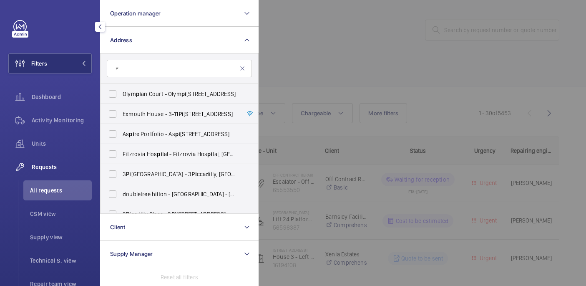
type input "P"
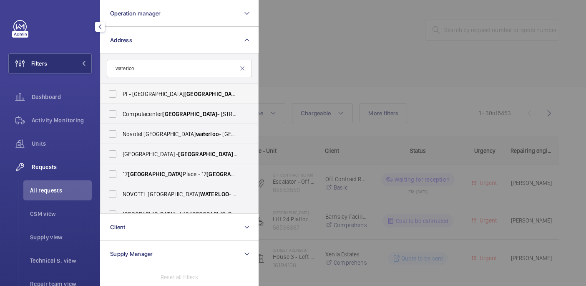
type input "waterloo"
click at [184, 95] on span "Waterloo" at bounding box center [211, 94] width 55 height 7
click at [121, 95] on input "PI - London Waterloo Westminster Bridge - 85 York Rd, LONDON SE1 7NJ" at bounding box center [112, 94] width 17 height 17
checkbox input "true"
click at [310, 60] on div at bounding box center [552, 143] width 586 height 286
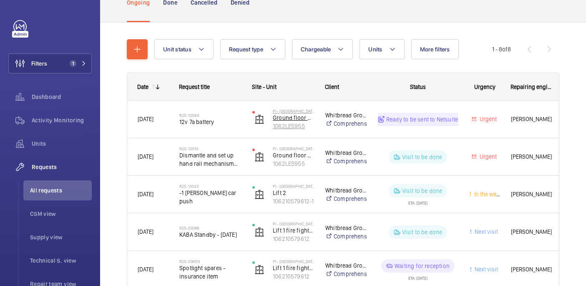
scroll to position [72, 0]
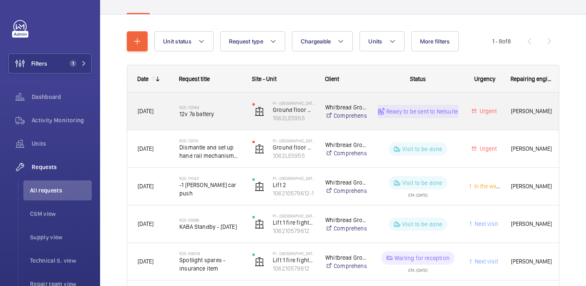
click at [233, 105] on h2 "R25-12084" at bounding box center [210, 107] width 62 height 5
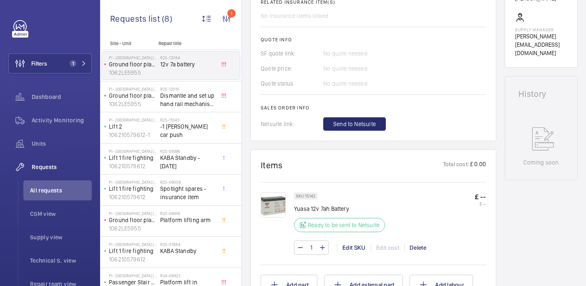
scroll to position [322, 0]
click at [361, 126] on span "Send to Netsuite" at bounding box center [354, 123] width 43 height 8
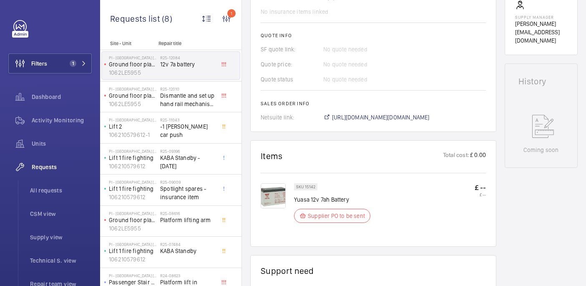
scroll to position [332, 0]
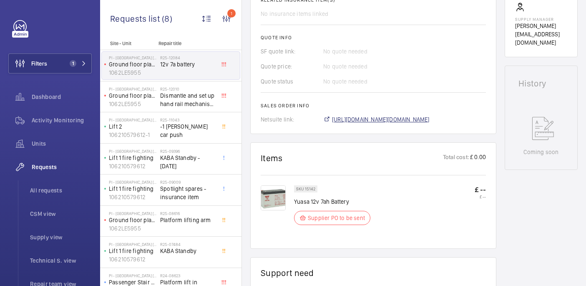
click at [361, 119] on span "https://6461500.app.netsuite.com/app/accounting/transactions/salesord.nl?id=299…" at bounding box center [381, 119] width 98 height 8
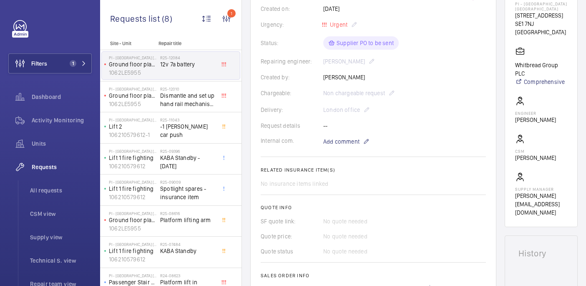
scroll to position [92, 0]
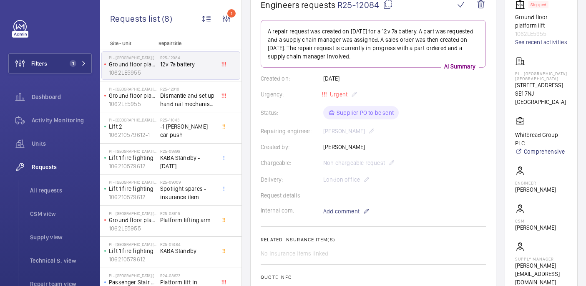
click at [530, 81] on wm-front-card "Stopped Ground floor platform lift 1062LE5955 See recent activities PI - London…" at bounding box center [541, 143] width 73 height 308
drag, startPoint x: 530, startPoint y: 81, endPoint x: 555, endPoint y: 97, distance: 29.4
click at [555, 97] on wm-front-card "Stopped Ground floor platform lift 1062LE5955 See recent activities PI - London…" at bounding box center [541, 143] width 73 height 308
copy p "PI - [GEOGRAPHIC_DATA] [GEOGRAPHIC_DATA]"
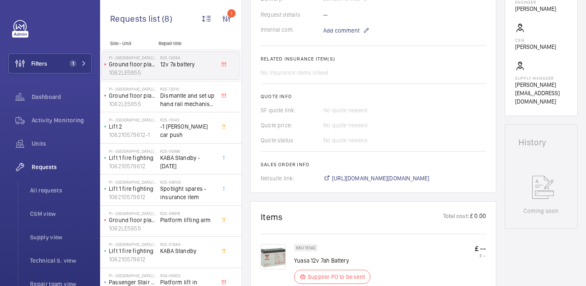
scroll to position [281, 0]
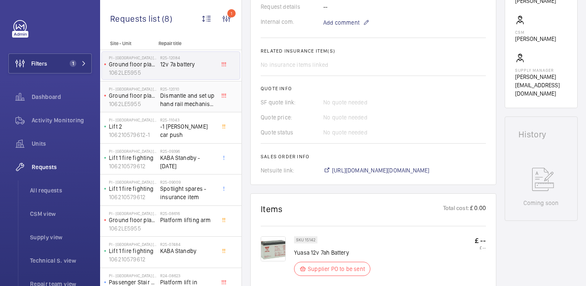
click at [186, 96] on span "Dismantle and set up hand rail mechanism for platform lift" at bounding box center [187, 99] width 55 height 17
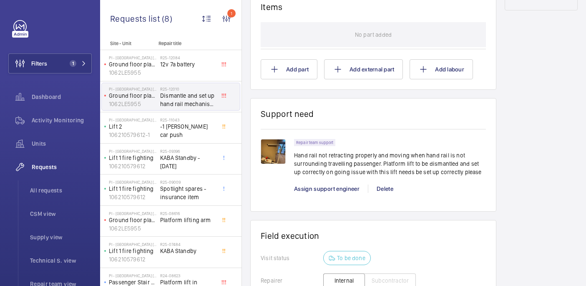
scroll to position [452, 0]
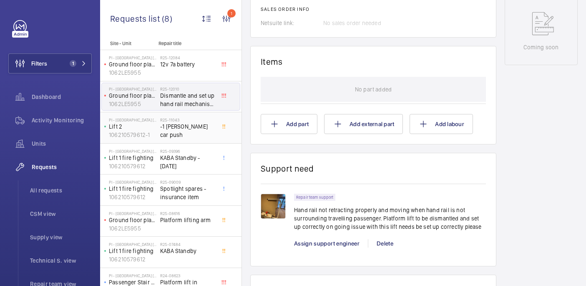
click at [203, 134] on div "R25-11043 -1 Lester car push" at bounding box center [187, 129] width 55 height 24
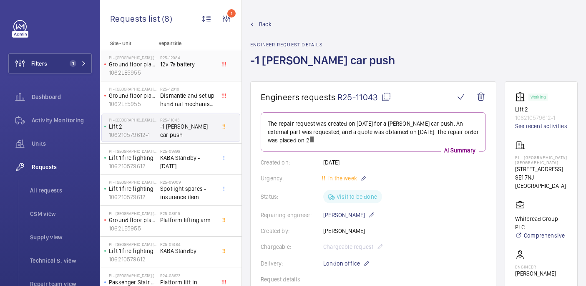
click at [188, 73] on div "R25-12084 12v 7a battery" at bounding box center [187, 67] width 55 height 24
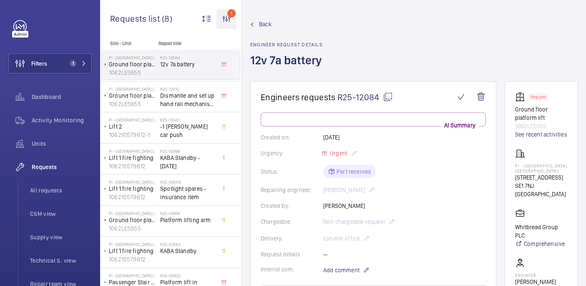
click at [227, 21] on wm-front-icon-button "1" at bounding box center [227, 19] width 20 height 20
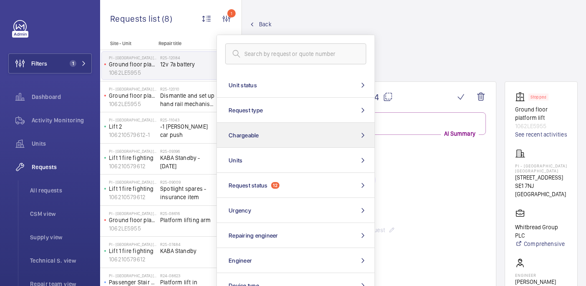
scroll to position [6, 0]
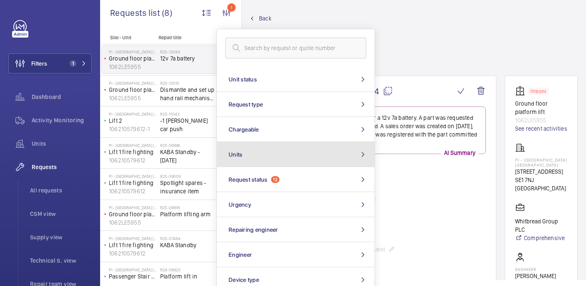
click at [273, 156] on button "Units" at bounding box center [296, 154] width 158 height 25
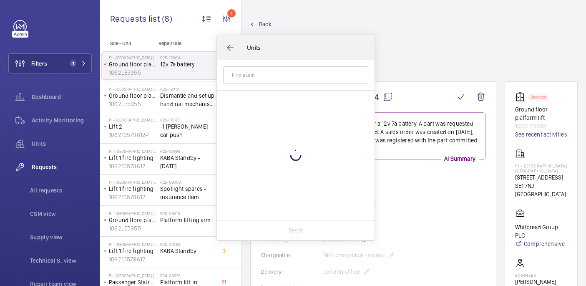
scroll to position [0, 0]
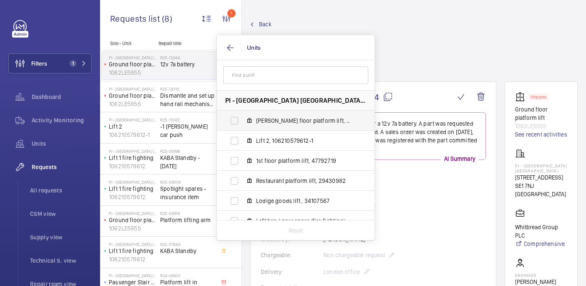
click at [294, 122] on span "Grund floor platform lift, 25718427" at bounding box center [304, 120] width 97 height 8
click at [243, 122] on input "Grund floor platform lift, 25718427" at bounding box center [234, 120] width 17 height 17
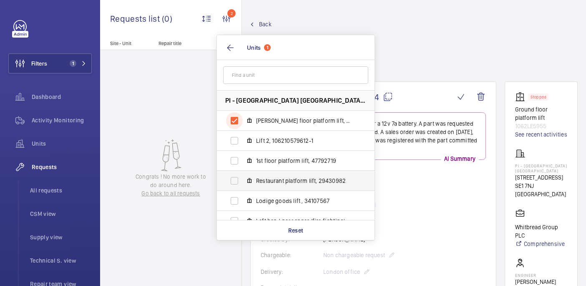
scroll to position [8, 0]
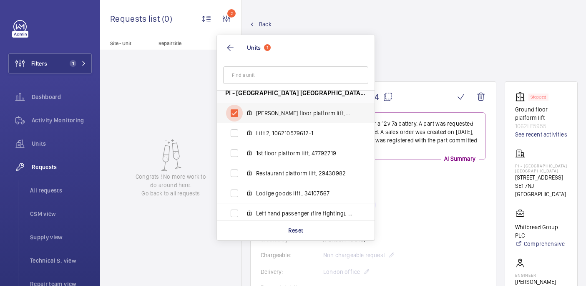
click at [229, 113] on input "Grund floor platform lift, 25718427" at bounding box center [234, 113] width 17 height 17
checkbox input "false"
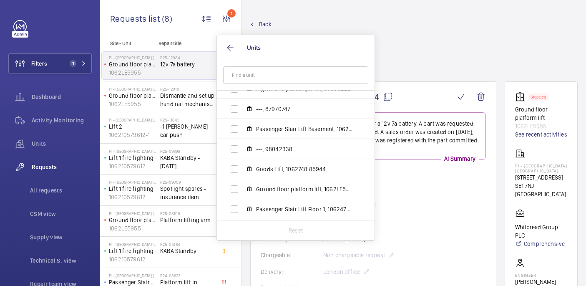
scroll to position [157, 0]
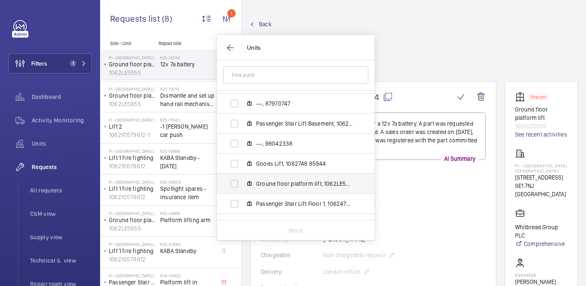
click at [300, 188] on label "Ground floor platform lift, 1062LE5955" at bounding box center [289, 184] width 144 height 20
click at [243, 188] on input "Ground floor platform lift, 1062LE5955" at bounding box center [234, 183] width 17 height 17
checkbox input "true"
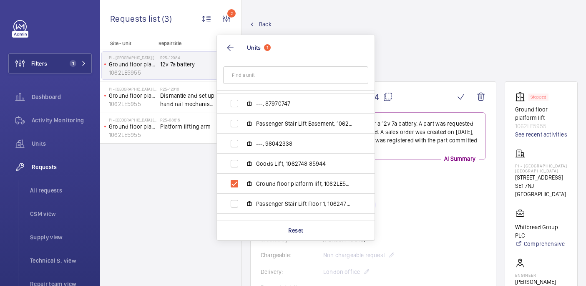
click at [420, 47] on div "Back Engineer request details 12v 7a battery" at bounding box center [414, 50] width 328 height 61
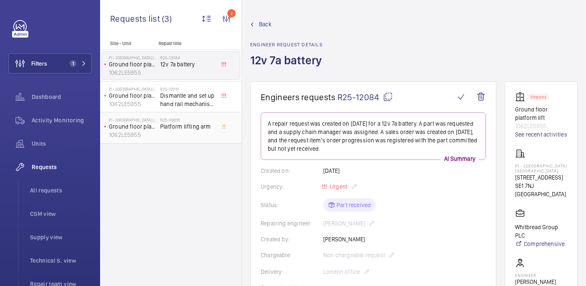
click at [199, 123] on span "Platform lifting arm" at bounding box center [187, 126] width 55 height 8
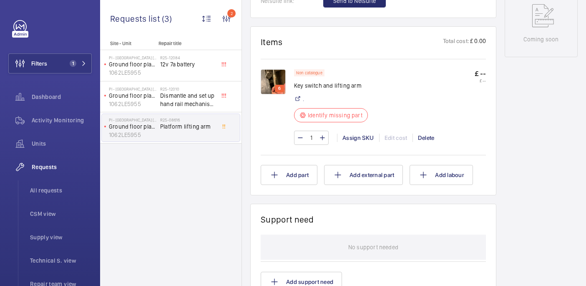
scroll to position [364, 0]
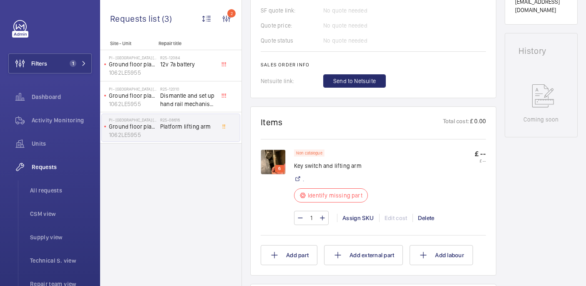
click at [274, 158] on img at bounding box center [273, 161] width 25 height 25
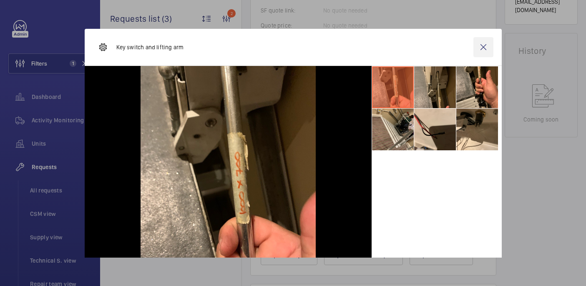
click at [482, 50] on wm-front-icon-button at bounding box center [484, 47] width 20 height 20
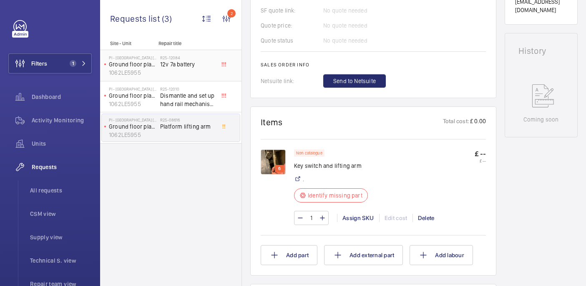
click at [188, 71] on div "R25-12084 12v 7a battery" at bounding box center [187, 67] width 55 height 24
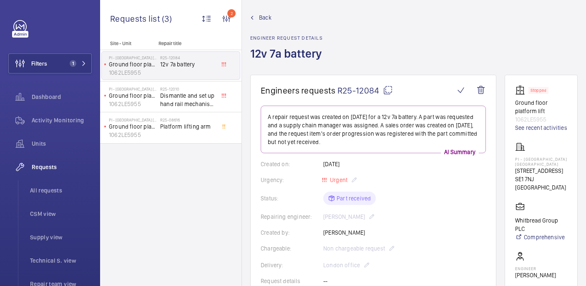
scroll to position [15, 0]
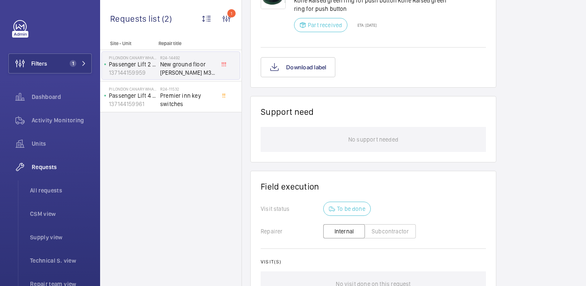
scroll to position [556, 0]
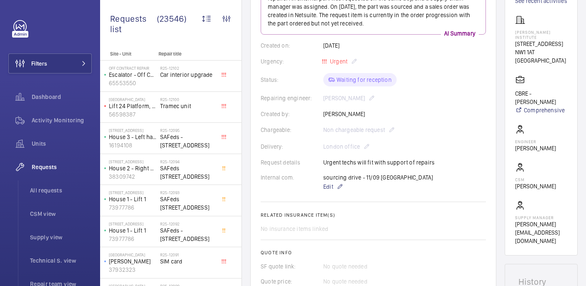
scroll to position [153, 0]
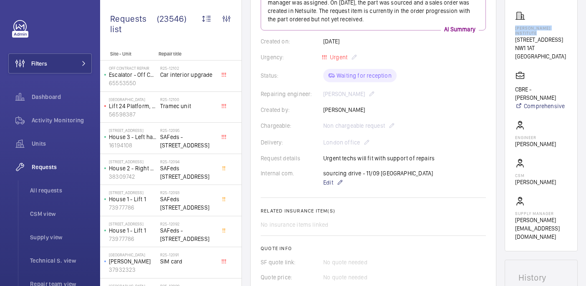
drag, startPoint x: 529, startPoint y: 36, endPoint x: 563, endPoint y: 42, distance: 34.4
click at [563, 42] on wm-front-card "Stopped EL3 (B) - Atrium Pass Lift WM73449761 See recent activities [PERSON_NAM…" at bounding box center [541, 98] width 73 height 308
copy p "[PERSON_NAME] Institute"
click at [80, 64] on span at bounding box center [81, 63] width 10 height 5
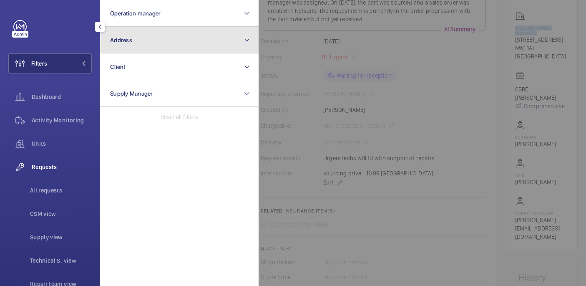
click at [164, 43] on button "Address" at bounding box center [179, 40] width 159 height 27
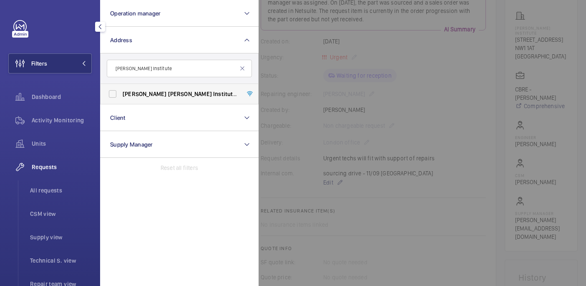
type input "[PERSON_NAME] Institute"
click at [213, 94] on span "Institute" at bounding box center [224, 94] width 23 height 7
click at [121, 94] on input "[PERSON_NAME][GEOGRAPHIC_DATA] - [STREET_ADDRESS]" at bounding box center [112, 94] width 17 height 17
checkbox input "true"
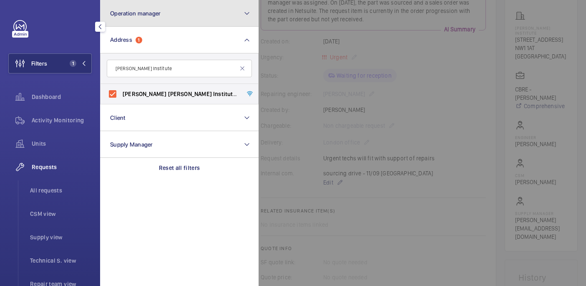
click at [169, 13] on button "Operation manager" at bounding box center [179, 13] width 159 height 27
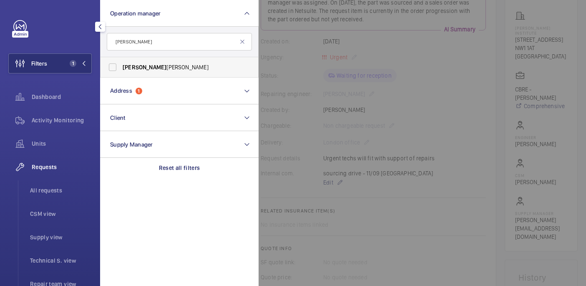
type input "[PERSON_NAME]"
click at [179, 67] on span "[PERSON_NAME]" at bounding box center [180, 67] width 115 height 8
click at [121, 67] on input "[PERSON_NAME]" at bounding box center [112, 67] width 17 height 17
checkbox input "true"
click at [308, 58] on div at bounding box center [552, 143] width 586 height 286
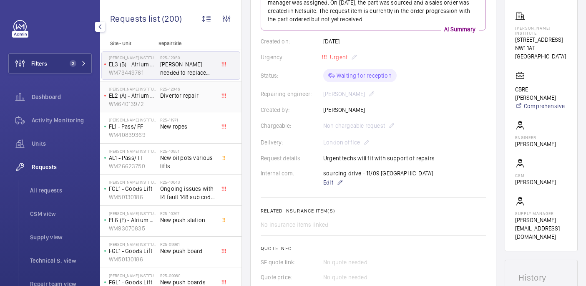
click at [190, 103] on div "R25-12046 Divertor repair" at bounding box center [187, 98] width 55 height 24
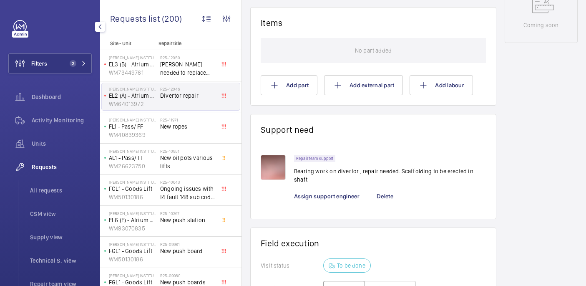
scroll to position [460, 0]
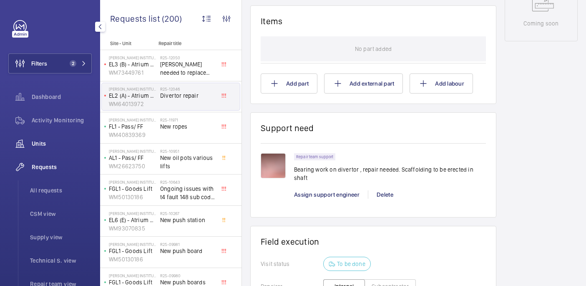
click at [50, 141] on span "Units" at bounding box center [62, 143] width 60 height 8
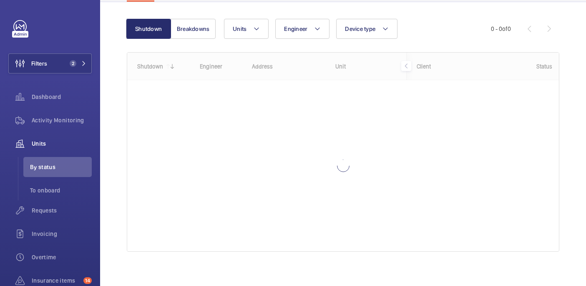
scroll to position [79, 0]
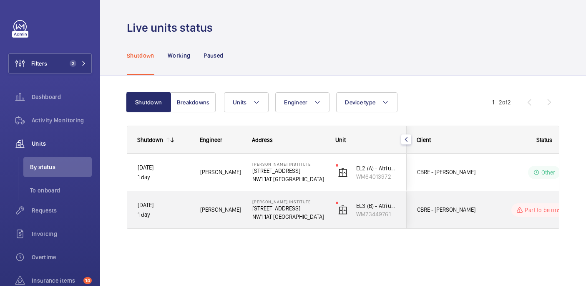
click at [315, 212] on p "NW1 1AT [GEOGRAPHIC_DATA]" at bounding box center [288, 216] width 73 height 8
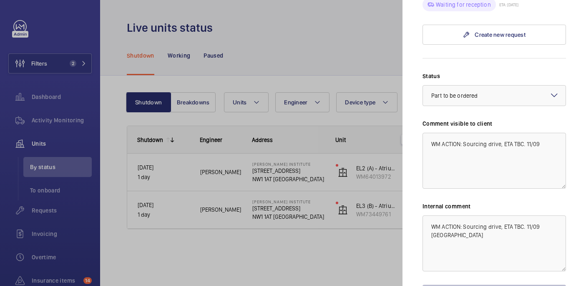
scroll to position [304, 0]
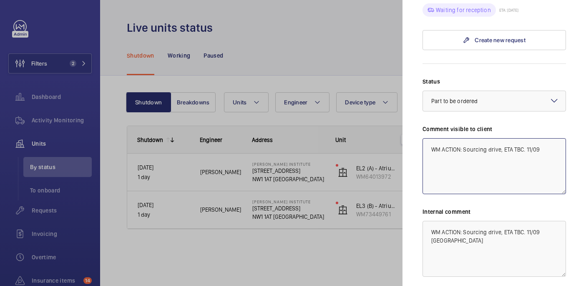
click at [543, 138] on textarea "WM ACTION: Sourcing drive, ETA TBC. 11/09" at bounding box center [495, 166] width 144 height 56
click at [503, 149] on textarea "WM ACTION: Sourcing drive, ETA TBC. 11/09 WM ACTION: Drive on order, eta W/C 15…" at bounding box center [495, 166] width 144 height 56
type textarea "WM ACTION: Sourcing drive, ETA TBC. 11/09 WM ACTION: Drive on order, eta W/C 15…"
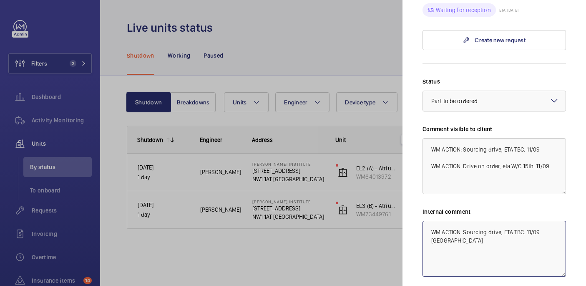
click at [485, 235] on textarea "WM ACTION: Sourcing drive, ETA TBC. 11/09 [GEOGRAPHIC_DATA]" at bounding box center [495, 249] width 144 height 56
paste textarea "WM ACTION: Drive on order, eta W/C 15th. 11/09"
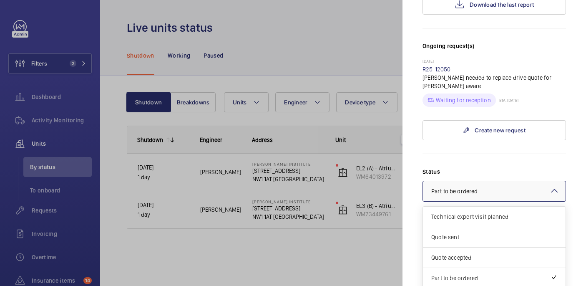
click at [498, 181] on div at bounding box center [494, 191] width 143 height 20
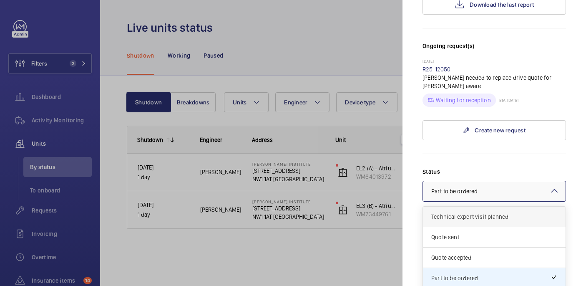
scroll to position [69, 0]
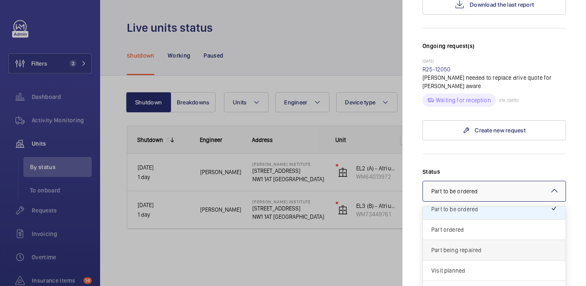
click at [464, 240] on div "Part being repaired" at bounding box center [494, 250] width 143 height 20
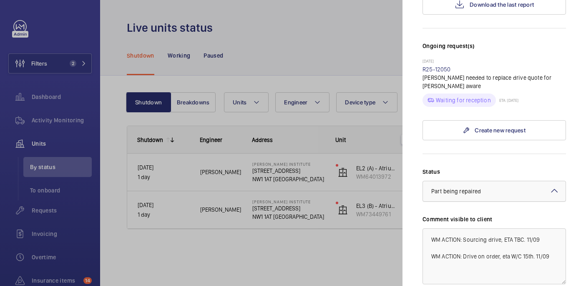
click at [466, 182] on div at bounding box center [494, 191] width 143 height 20
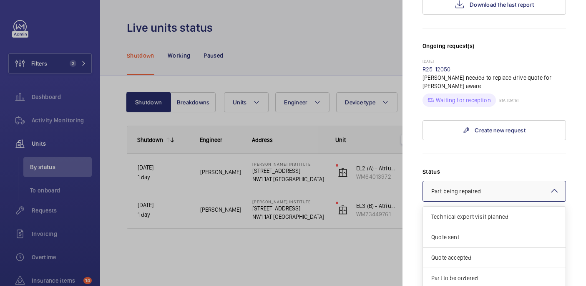
scroll to position [71, 0]
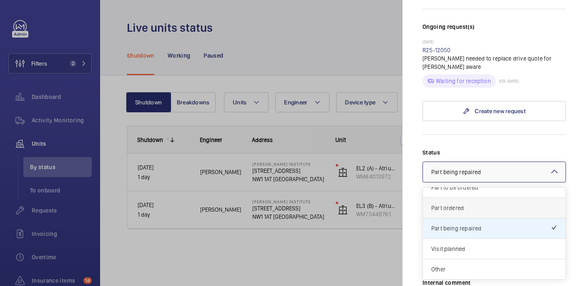
click at [451, 204] on span "Part ordered" at bounding box center [494, 208] width 126 height 8
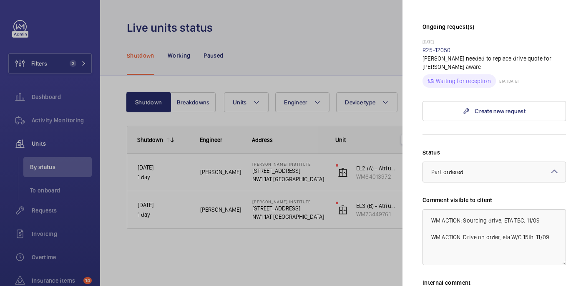
scroll to position [360, 0]
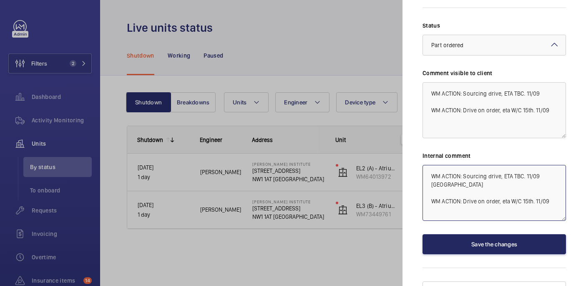
type textarea "WM ACTION: Sourcing drive, ETA TBC. 11/09 [GEOGRAPHIC_DATA] WM ACTION: Drive on…"
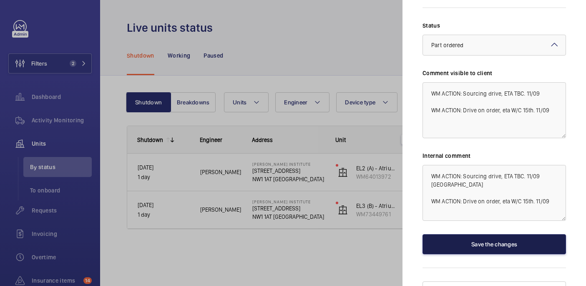
click at [491, 234] on button "Save the changes" at bounding box center [495, 244] width 144 height 20
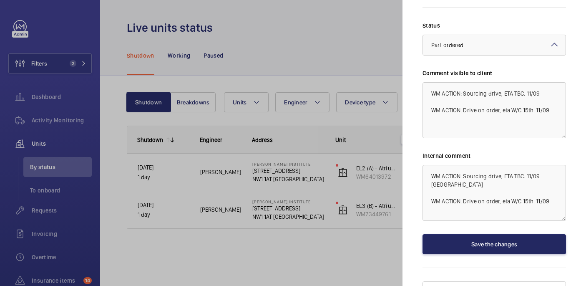
scroll to position [0, 0]
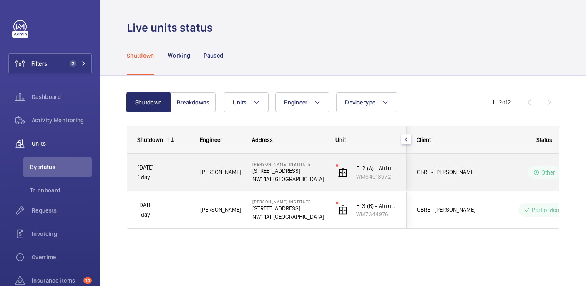
click at [491, 173] on div "Other" at bounding box center [539, 172] width 114 height 30
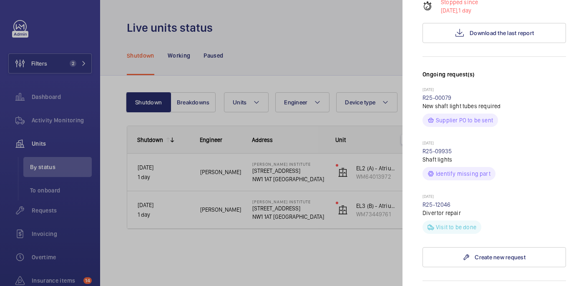
scroll to position [184, 0]
click at [441, 203] on link "R25-12046" at bounding box center [437, 206] width 28 height 7
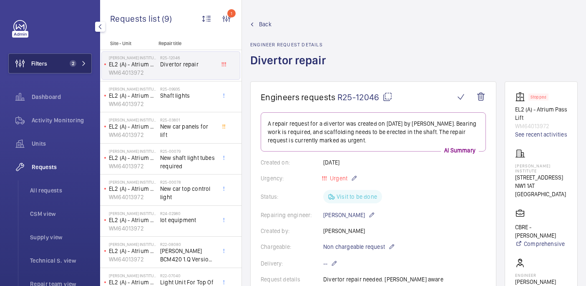
click at [69, 67] on button "Filters 2" at bounding box center [49, 63] width 83 height 20
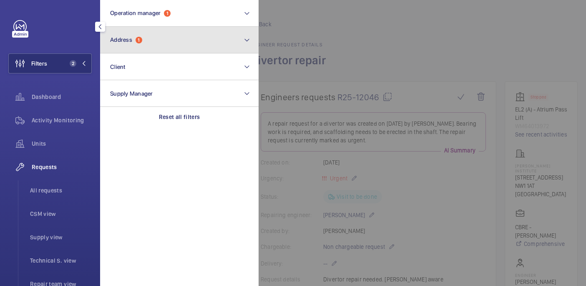
click at [159, 31] on button "Address 1" at bounding box center [179, 40] width 159 height 27
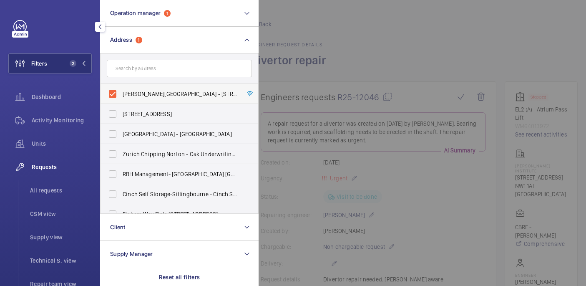
click at [171, 93] on span "[PERSON_NAME][GEOGRAPHIC_DATA] - [STREET_ADDRESS]" at bounding box center [180, 94] width 115 height 8
click at [121, 93] on input "[PERSON_NAME][GEOGRAPHIC_DATA] - [STREET_ADDRESS]" at bounding box center [112, 94] width 17 height 17
checkbox input "false"
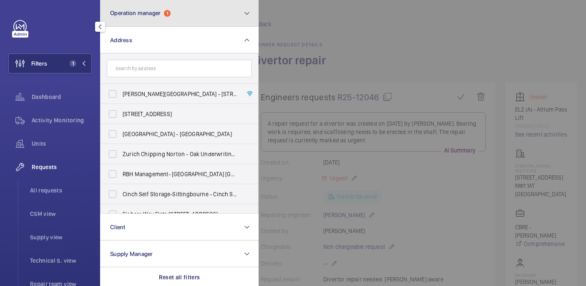
click at [166, 17] on button "Operation manager 1" at bounding box center [179, 13] width 159 height 27
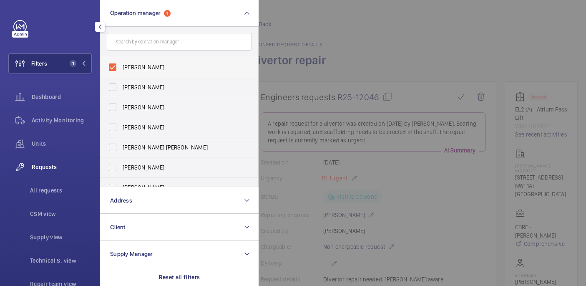
click at [164, 66] on span "[PERSON_NAME]" at bounding box center [180, 67] width 115 height 8
click at [121, 66] on input "[PERSON_NAME]" at bounding box center [112, 67] width 17 height 17
checkbox input "false"
click at [354, 60] on div at bounding box center [552, 143] width 586 height 286
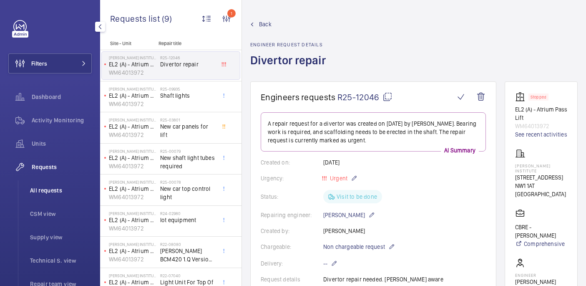
click at [63, 187] on span "All requests" at bounding box center [61, 190] width 62 height 8
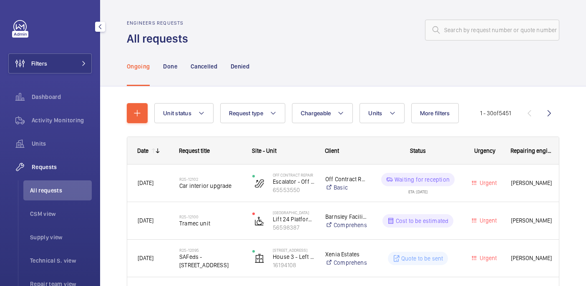
click at [43, 74] on div "Filters Dashboard Activity Monitoring Units Requests All requests CSM view Supp…" at bounding box center [49, 227] width 83 height 414
click at [64, 68] on button "Filters" at bounding box center [49, 63] width 83 height 20
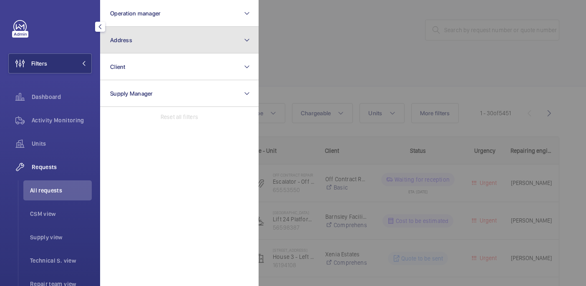
click at [166, 33] on button "Address" at bounding box center [179, 40] width 159 height 27
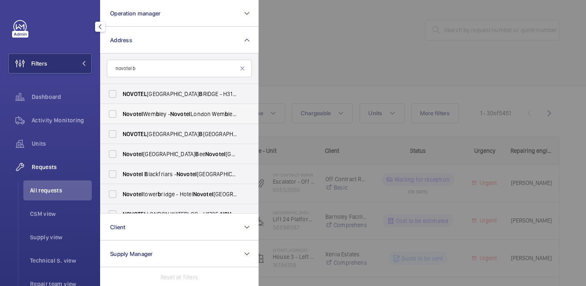
scroll to position [4, 0]
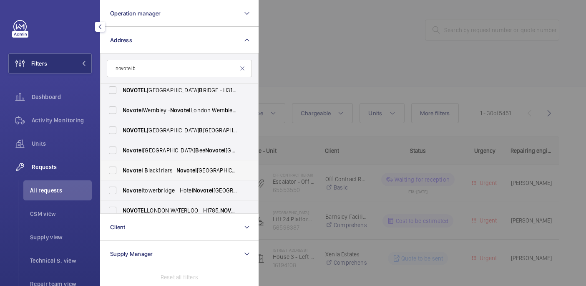
type input "novotel b"
click at [178, 173] on span "Novotel" at bounding box center [187, 170] width 20 height 7
click at [121, 173] on input "Novotel B lackfriars - [GEOGRAPHIC_DATA]" at bounding box center [112, 170] width 17 height 17
checkbox input "true"
click at [356, 24] on div at bounding box center [552, 143] width 586 height 286
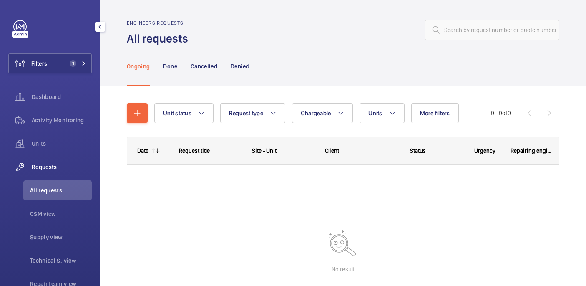
click at [53, 195] on li "All requests" at bounding box center [57, 190] width 68 height 20
click at [170, 69] on p "Done" at bounding box center [170, 66] width 14 height 8
click at [134, 76] on div "Ongoing" at bounding box center [138, 66] width 23 height 40
click at [72, 57] on button "Filters 1" at bounding box center [49, 63] width 83 height 20
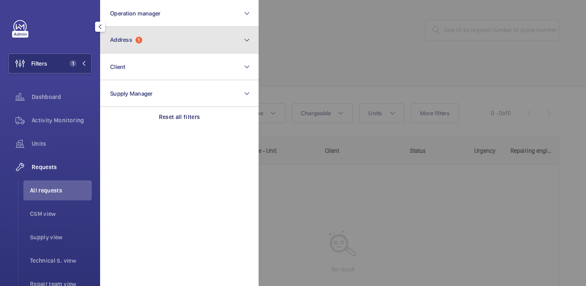
click at [152, 43] on button "Address 1" at bounding box center [179, 40] width 159 height 27
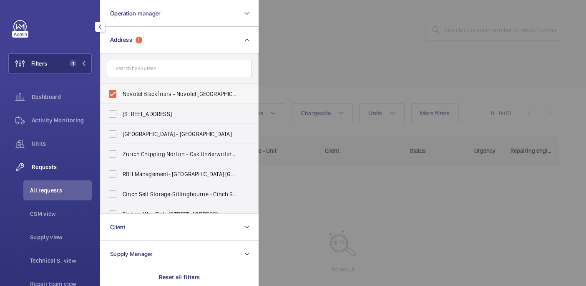
click at [141, 90] on span "Novotel Blackfriars - Novotel [GEOGRAPHIC_DATA]" at bounding box center [180, 94] width 115 height 8
click at [121, 90] on input "Novotel Blackfriars - Novotel [GEOGRAPHIC_DATA]" at bounding box center [112, 94] width 17 height 17
checkbox input "false"
click at [391, 84] on div at bounding box center [552, 143] width 586 height 286
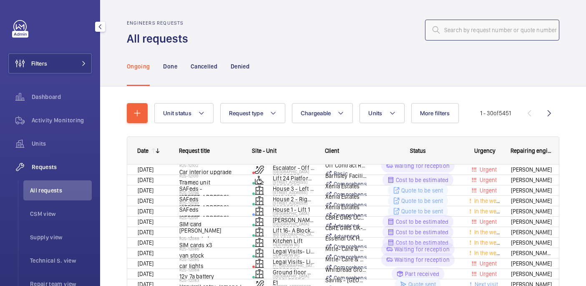
click at [444, 33] on input "text" at bounding box center [492, 30] width 134 height 21
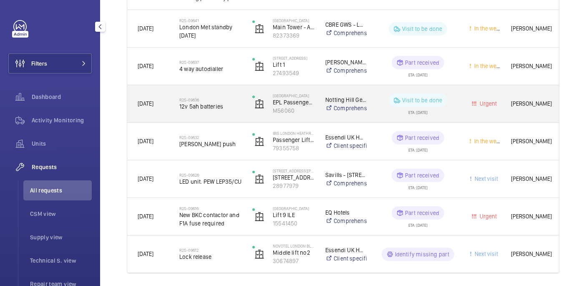
scroll to position [1046, 0]
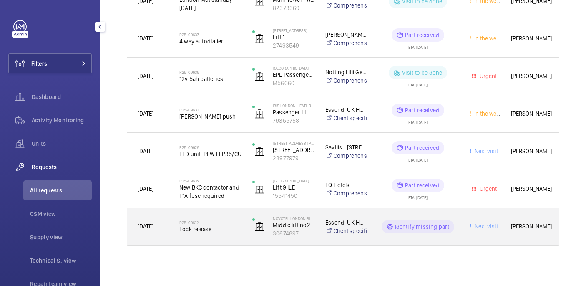
type input "R25-096"
click at [219, 227] on span "Lock release" at bounding box center [210, 229] width 62 height 8
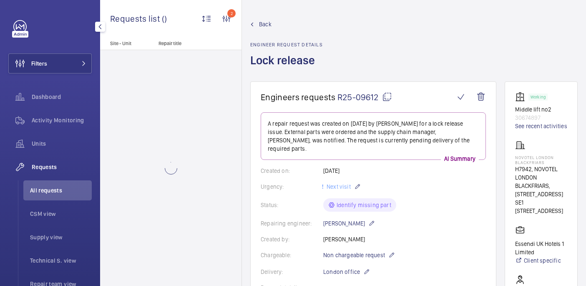
scroll to position [522, 0]
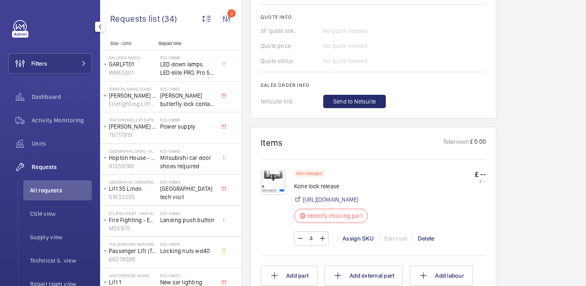
click at [273, 178] on img at bounding box center [273, 182] width 25 height 25
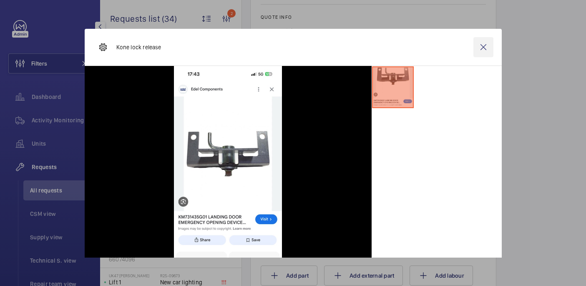
click at [485, 45] on wm-front-icon-button at bounding box center [484, 47] width 20 height 20
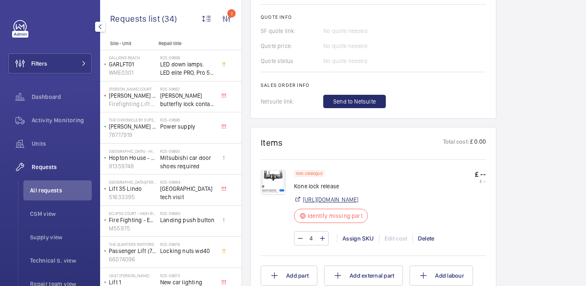
click at [358, 195] on link "https://edelcomponents.com/gb/safety-locks/3613-km731435g01-landing-door-emerge…" at bounding box center [331, 199] width 56 height 8
click at [305, 182] on p "Kone lock release" at bounding box center [333, 186] width 79 height 8
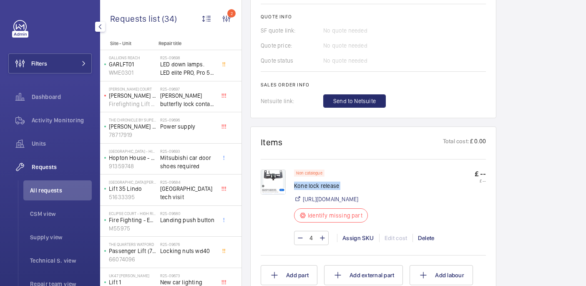
copy div "Kone lock release"
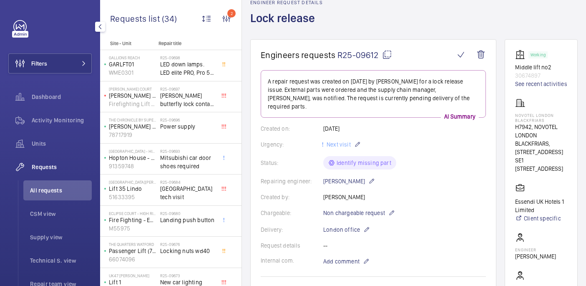
click at [389, 55] on mat-icon at bounding box center [387, 55] width 10 height 10
copy div "Kone lock release"
drag, startPoint x: 514, startPoint y: 114, endPoint x: 550, endPoint y: 120, distance: 36.4
click at [550, 120] on wm-front-card "Working Middle lift no2 30674897 See recent activities NOVOTEL LONDON BLACKFRIA…" at bounding box center [541, 201] width 73 height 324
copy p "NOVOTEL LONDON BLACKFRIARS"
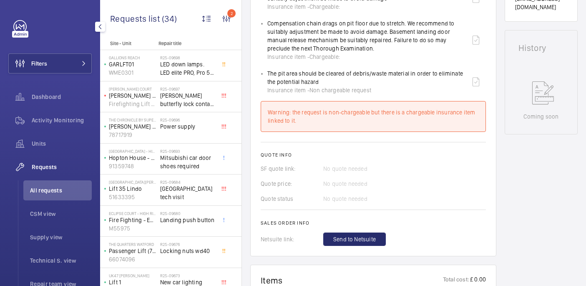
scroll to position [514, 0]
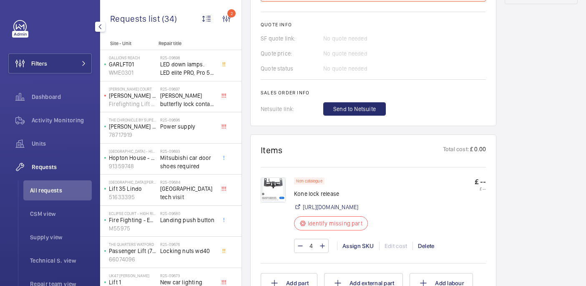
click at [311, 189] on p "Kone lock release" at bounding box center [333, 193] width 79 height 8
copy div "Kone lock release"
click at [272, 177] on img at bounding box center [273, 189] width 25 height 25
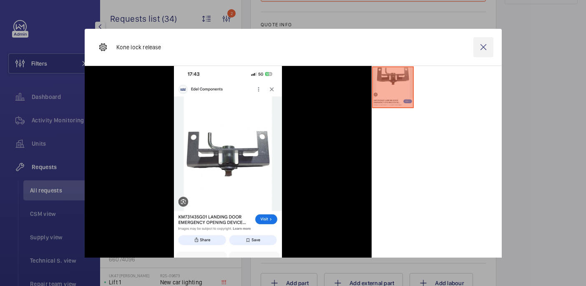
click at [479, 53] on wm-front-icon-button at bounding box center [484, 47] width 20 height 20
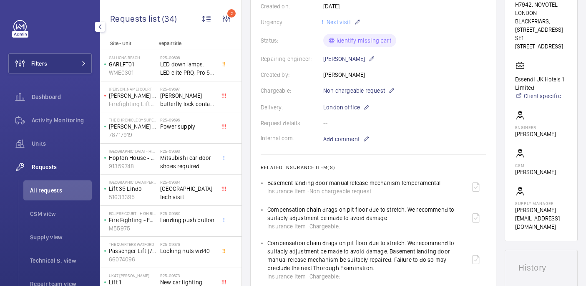
scroll to position [229, 0]
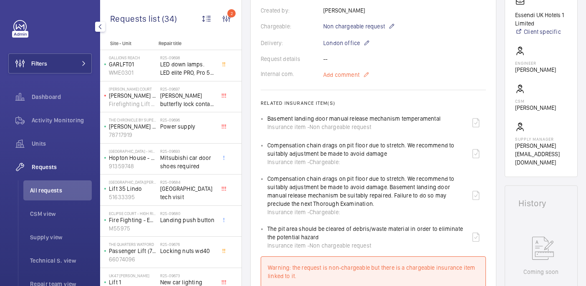
click at [336, 71] on span "Add comment" at bounding box center [341, 75] width 36 height 8
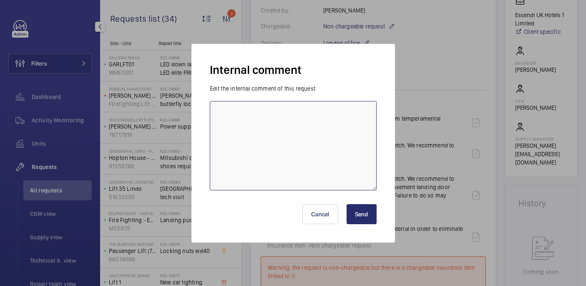
click at [323, 115] on textarea at bounding box center [293, 145] width 167 height 89
type textarea "sent to supplier - 11/09 india"
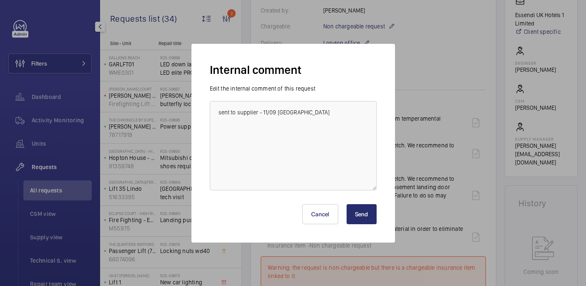
click at [368, 218] on button "Send" at bounding box center [362, 214] width 30 height 20
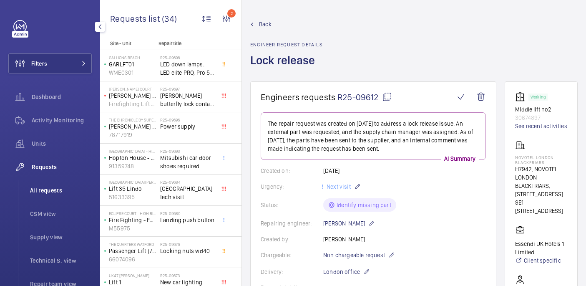
click at [56, 187] on span "All requests" at bounding box center [61, 190] width 62 height 8
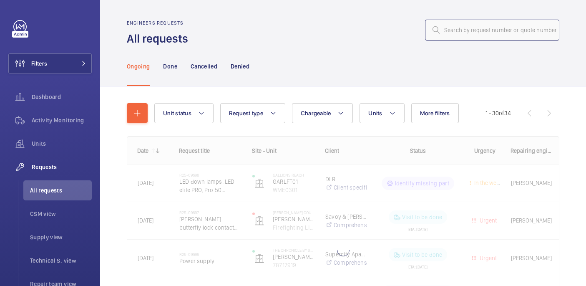
click at [493, 33] on input "text" at bounding box center [492, 30] width 134 height 21
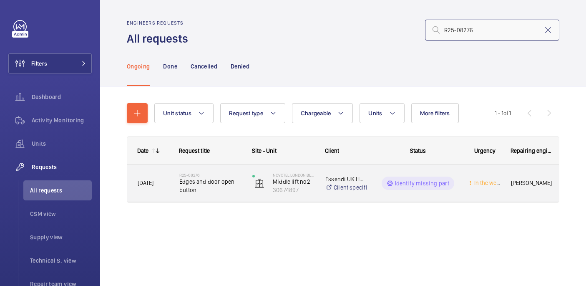
type input "R25-08276"
click at [229, 192] on span "Edges and door open button" at bounding box center [210, 185] width 62 height 17
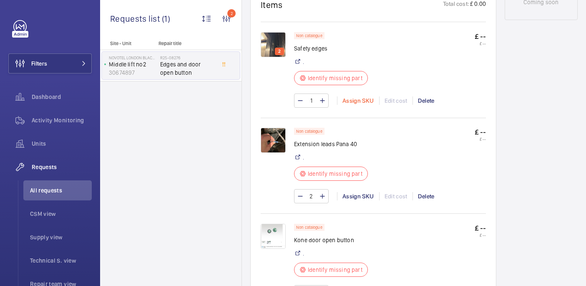
scroll to position [498, 0]
click at [273, 48] on img at bounding box center [273, 44] width 25 height 25
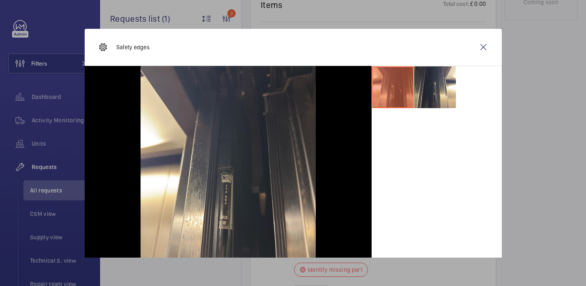
scroll to position [42, 0]
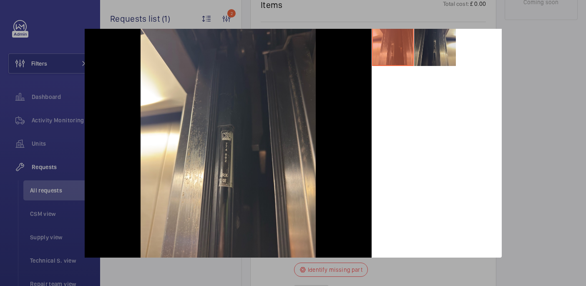
click at [426, 40] on li at bounding box center [435, 45] width 42 height 42
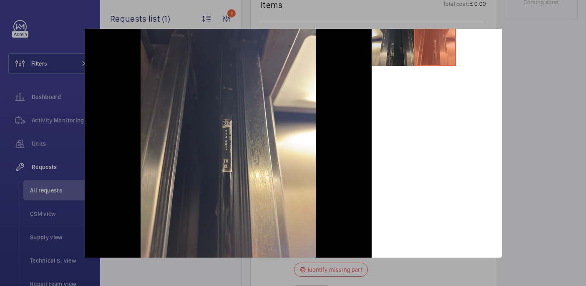
click at [396, 47] on li at bounding box center [393, 45] width 42 height 42
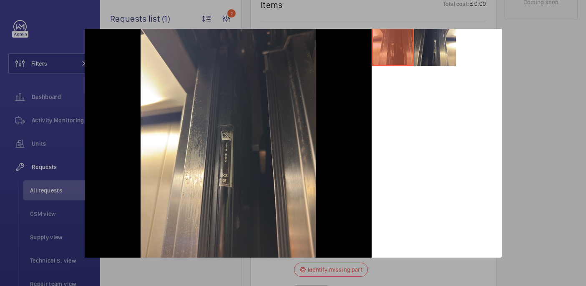
click at [552, 59] on div at bounding box center [293, 143] width 586 height 286
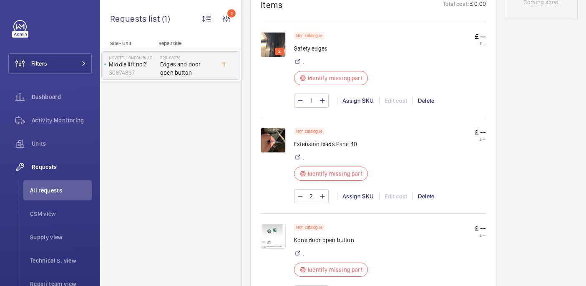
click at [277, 147] on img at bounding box center [273, 140] width 25 height 25
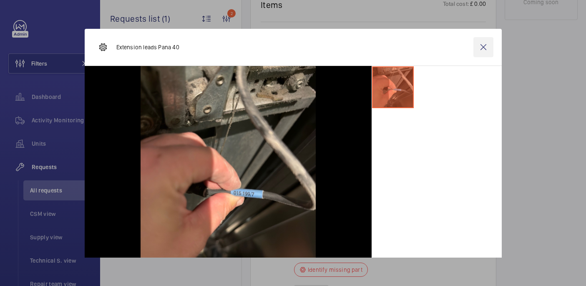
click at [487, 38] on wm-front-icon-button at bounding box center [484, 47] width 20 height 20
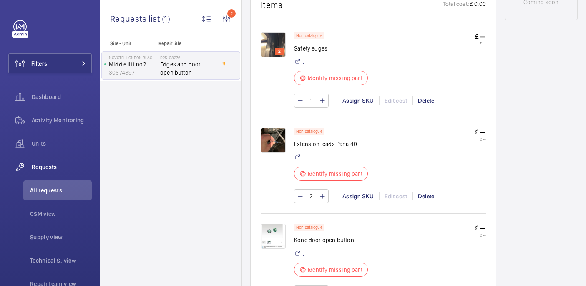
click at [278, 238] on img at bounding box center [273, 236] width 25 height 25
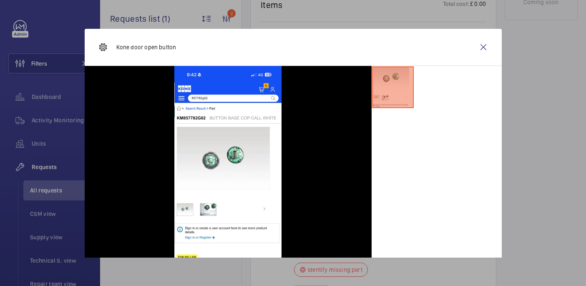
scroll to position [18, 0]
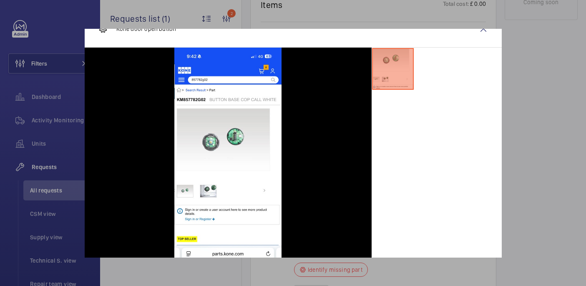
click at [525, 115] on div at bounding box center [293, 143] width 586 height 286
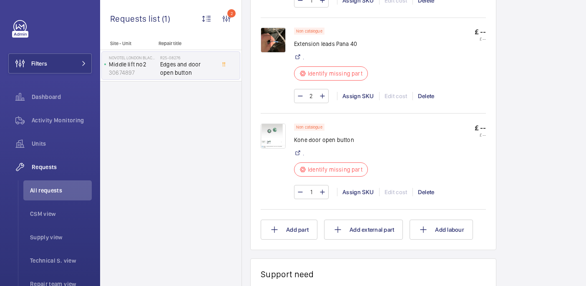
scroll to position [0, 0]
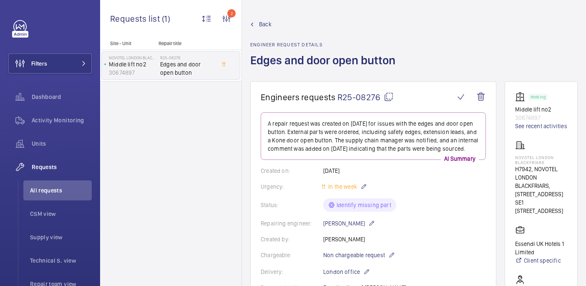
click at [384, 92] on mat-icon at bounding box center [389, 97] width 10 height 10
click at [531, 160] on p "NOVOTEL LONDON BLACKFRIARS" at bounding box center [541, 160] width 52 height 10
copy p "NOVOTEL LONDON BLACKFRIARS"
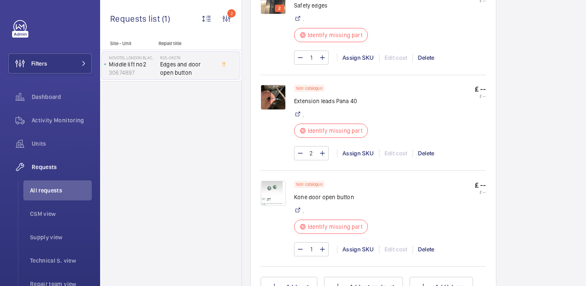
scroll to position [616, 0]
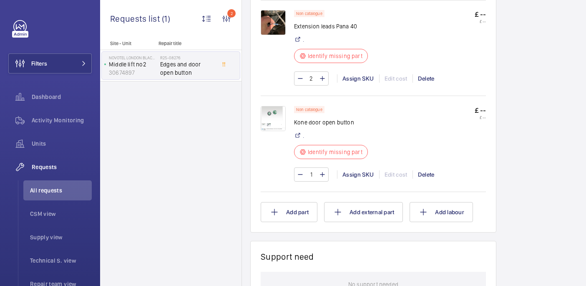
click at [318, 126] on p "Kone door open button" at bounding box center [333, 122] width 79 height 8
copy div "Kone door open button"
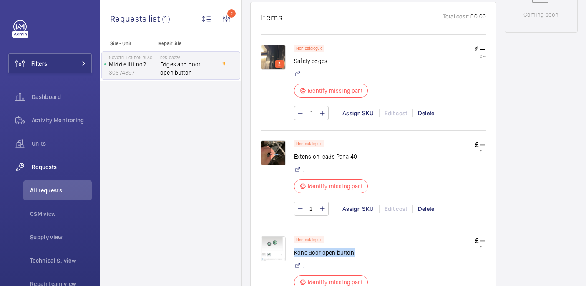
scroll to position [37, 0]
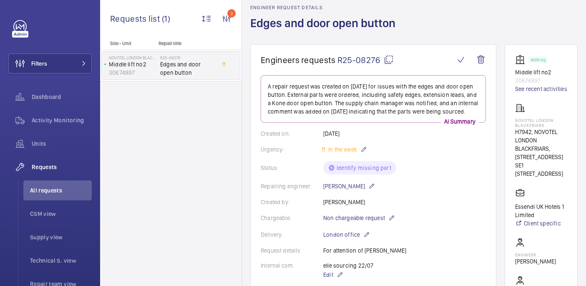
click at [389, 61] on mat-icon at bounding box center [389, 60] width 10 height 10
copy div "Kone door open button"
click at [525, 119] on p "NOVOTEL LONDON BLACKFRIARS" at bounding box center [541, 123] width 52 height 10
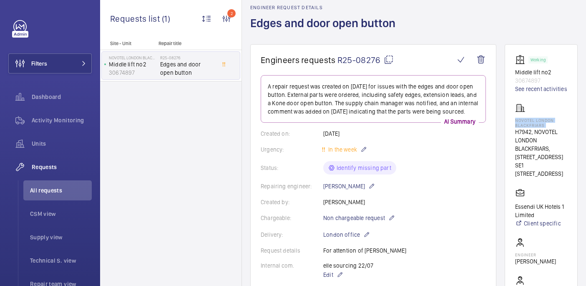
copy p "NOVOTEL LONDON BLACKFRIARS"
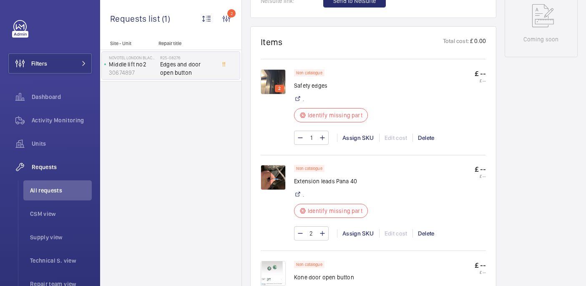
scroll to position [447, 0]
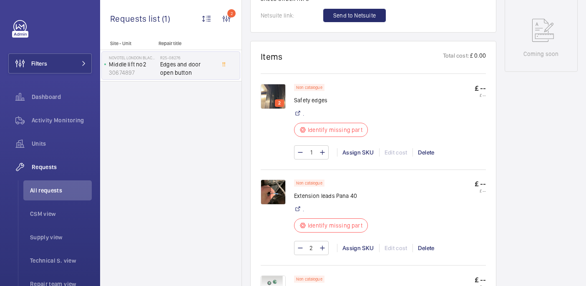
click at [307, 104] on p "Safety edges" at bounding box center [333, 100] width 79 height 8
copy div "Safety edges"
click at [326, 200] on p "Extension leads Pana 40" at bounding box center [333, 196] width 79 height 8
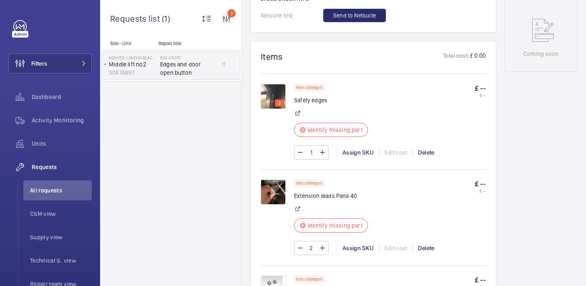
click at [326, 200] on p "Extension leads Pana 40" at bounding box center [333, 196] width 79 height 8
click at [270, 109] on img at bounding box center [273, 96] width 25 height 25
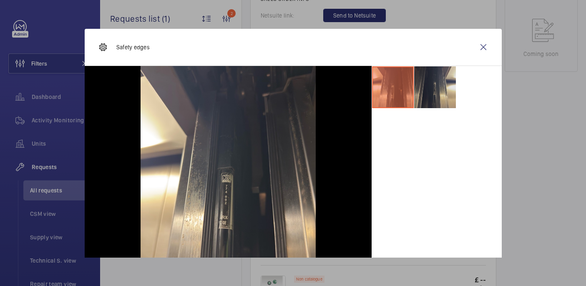
click at [439, 89] on li at bounding box center [435, 87] width 42 height 42
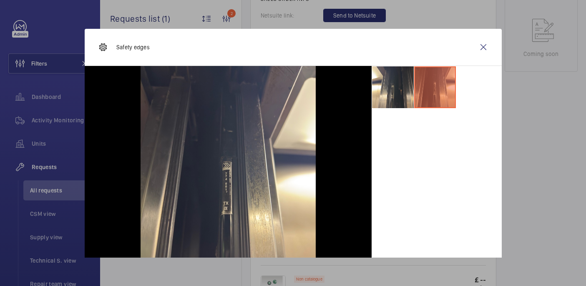
click at [533, 162] on div at bounding box center [293, 143] width 586 height 286
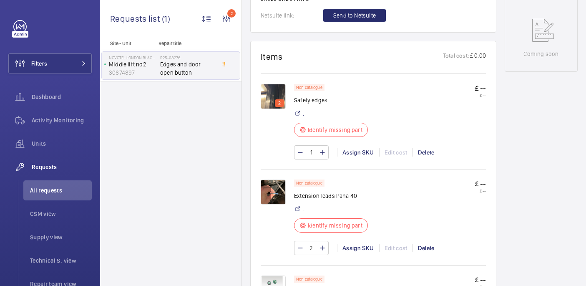
click at [275, 203] on img at bounding box center [273, 191] width 25 height 25
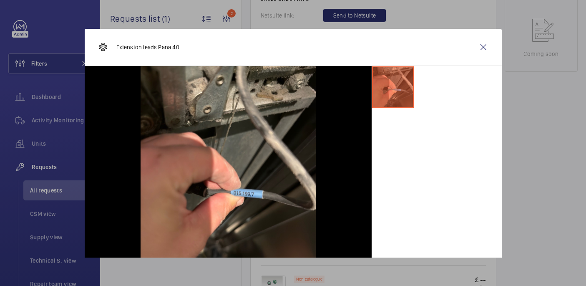
click at [537, 101] on div at bounding box center [293, 143] width 586 height 286
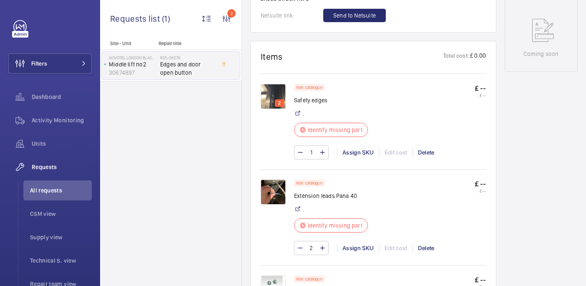
scroll to position [233, 0]
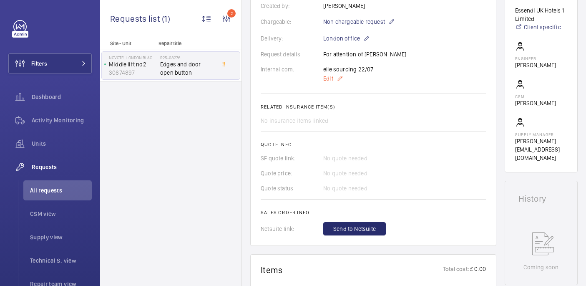
click at [333, 83] on span "Edit" at bounding box center [328, 78] width 10 height 8
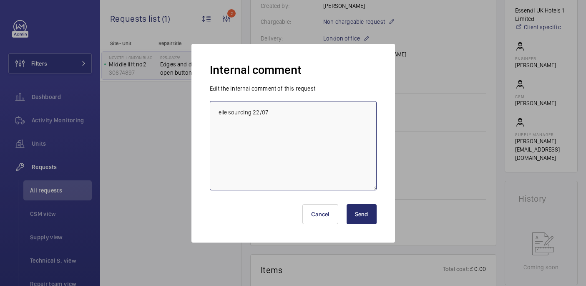
click at [342, 112] on textarea "elle sourcing 22/07" at bounding box center [293, 145] width 167 height 89
type textarea "elle sourcing 22/07 sent to suppliers - 11/09 india"
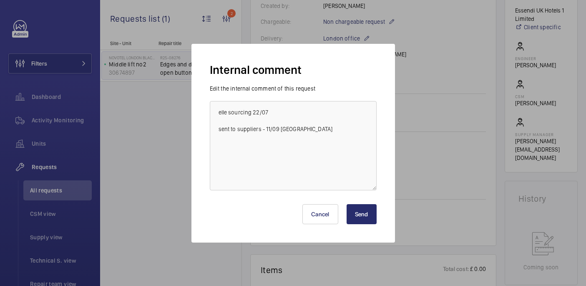
click at [366, 225] on div "Cancel Send" at bounding box center [293, 211] width 167 height 40
click at [363, 212] on button "Send" at bounding box center [362, 214] width 30 height 20
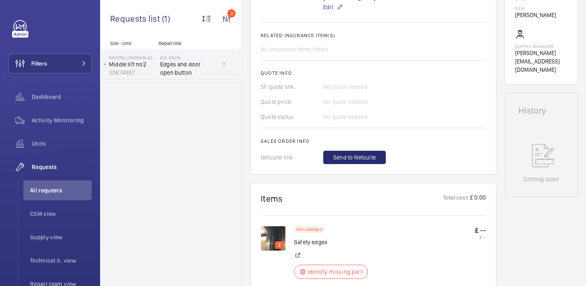
scroll to position [322, 0]
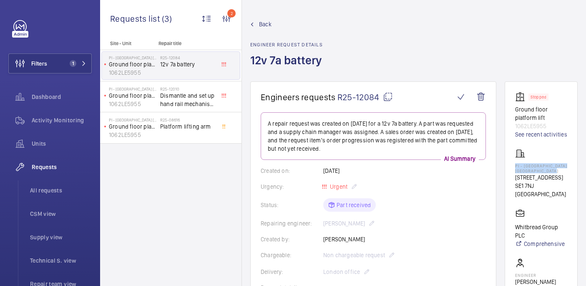
drag, startPoint x: 525, startPoint y: 172, endPoint x: 560, endPoint y: 188, distance: 38.5
click at [560, 188] on wm-front-card "Stopped Ground floor platform lift 1062LE5955 See recent activities PI - [GEOGR…" at bounding box center [541, 235] width 73 height 308
copy p "PI - [GEOGRAPHIC_DATA] [GEOGRAPHIC_DATA]"
click at [189, 101] on span "Dismantle and set up hand rail mechanism for platform lift" at bounding box center [187, 99] width 55 height 17
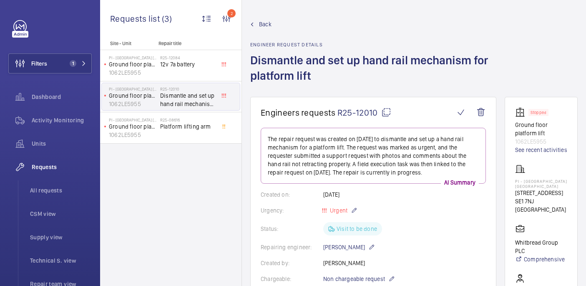
click at [387, 111] on mat-icon at bounding box center [386, 112] width 10 height 10
drag, startPoint x: 510, startPoint y: 179, endPoint x: 565, endPoint y: 187, distance: 55.3
click at [565, 187] on wm-front-card "Stopped Ground floor platform lift 1062LE5955 See recent activities PI - [GEOGR…" at bounding box center [541, 251] width 73 height 308
copy p "PI - [GEOGRAPHIC_DATA] [GEOGRAPHIC_DATA]"
click at [386, 111] on mat-icon at bounding box center [386, 112] width 10 height 10
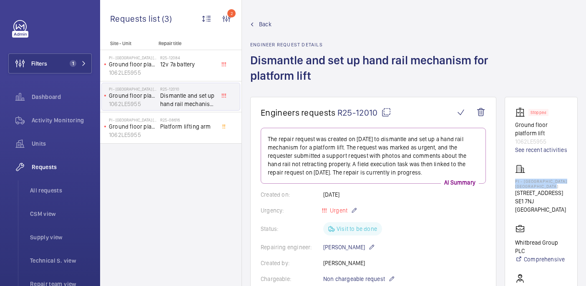
copy p "PI - [GEOGRAPHIC_DATA] [GEOGRAPHIC_DATA]"
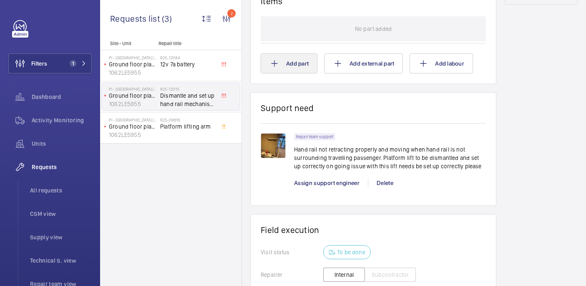
scroll to position [658, 0]
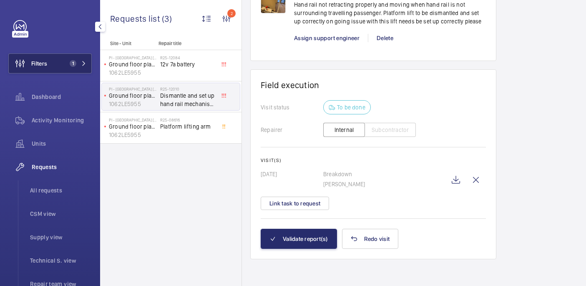
click at [89, 56] on button "Filters 1" at bounding box center [49, 63] width 83 height 20
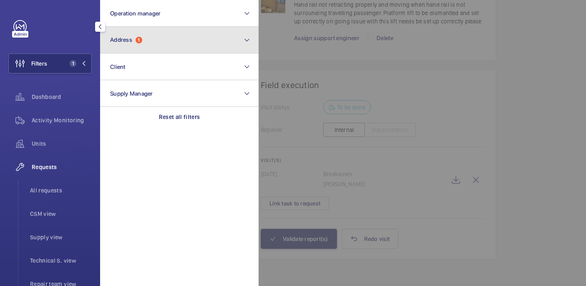
click at [174, 38] on button "Address 1" at bounding box center [179, 40] width 159 height 27
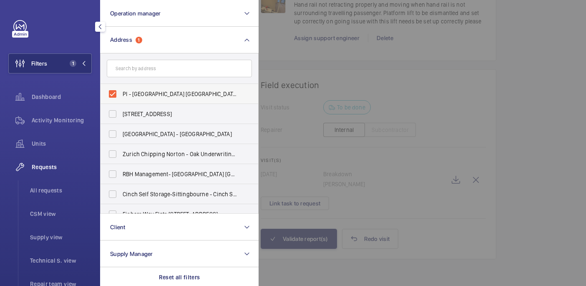
click at [137, 90] on span "PI - [GEOGRAPHIC_DATA] [GEOGRAPHIC_DATA] - [STREET_ADDRESS]" at bounding box center [180, 94] width 115 height 8
click at [121, 89] on input "PI - [GEOGRAPHIC_DATA] [GEOGRAPHIC_DATA] - [STREET_ADDRESS]" at bounding box center [112, 94] width 17 height 17
checkbox input "false"
click at [137, 73] on input "text" at bounding box center [179, 69] width 145 height 18
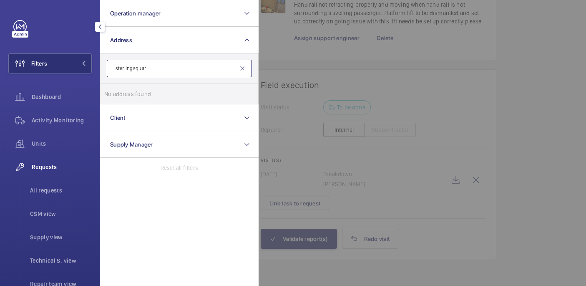
type input "[GEOGRAPHIC_DATA]"
click at [156, 69] on input "[GEOGRAPHIC_DATA]" at bounding box center [179, 69] width 145 height 18
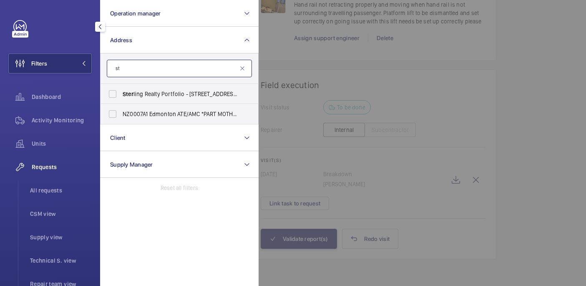
type input "s"
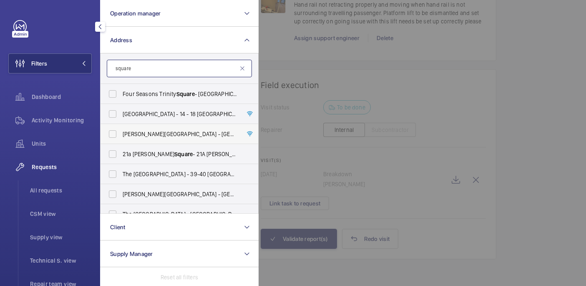
type input "square"
click at [581, 75] on div at bounding box center [552, 143] width 586 height 286
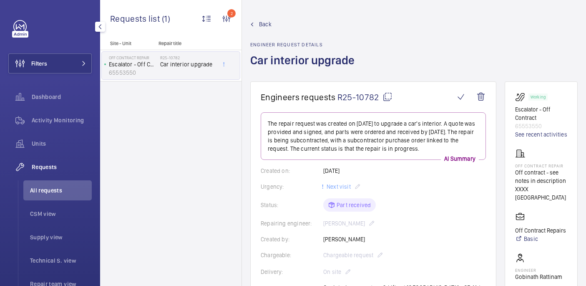
scroll to position [477, 0]
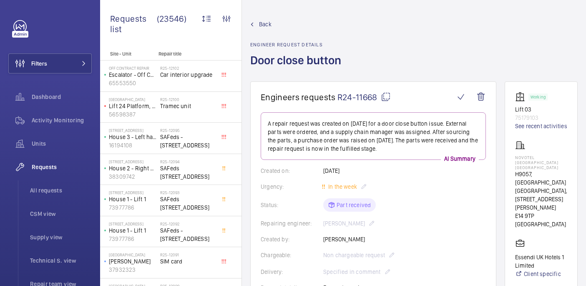
click at [531, 161] on wm-front-card "Working Lift 03 75179103 See recent activities [GEOGRAPHIC_DATA] [GEOGRAPHIC_DA…" at bounding box center [541, 250] width 73 height 338
drag, startPoint x: 530, startPoint y: 164, endPoint x: 569, endPoint y: 169, distance: 39.1
click at [569, 169] on wm-front-card "Working Lift 03 75179103 See recent activities [GEOGRAPHIC_DATA] [GEOGRAPHIC_DA…" at bounding box center [541, 250] width 73 height 338
copy p "NOVOTEL [GEOGRAPHIC_DATA] [GEOGRAPHIC_DATA]"
click at [387, 96] on mat-icon at bounding box center [386, 97] width 10 height 10
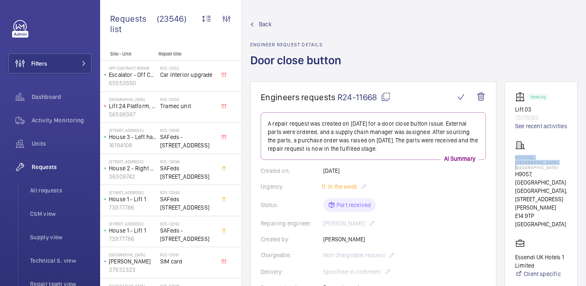
copy p "NOVOTEL LONDON CANARY WHARF"
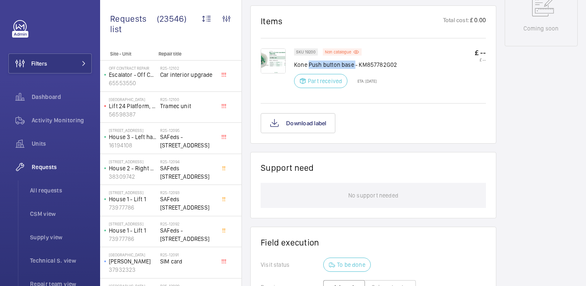
drag, startPoint x: 310, startPoint y: 59, endPoint x: 355, endPoint y: 58, distance: 45.5
click at [355, 61] on p "Kone Push button base - KM857782G02" at bounding box center [345, 65] width 103 height 8
copy p "Push button base"
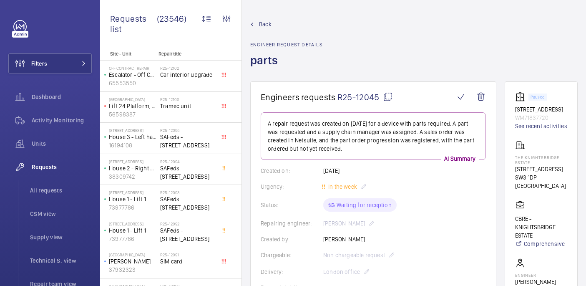
click at [391, 94] on mat-icon at bounding box center [388, 97] width 10 height 10
drag, startPoint x: 530, startPoint y: 177, endPoint x: 544, endPoint y: 183, distance: 15.3
click at [544, 183] on wm-front-card "Paused 67 Brompton Road LH pass WM71837720 See recent activities The Knightsbri…" at bounding box center [541, 235] width 73 height 308
copy p "Knightsbridge Estat"
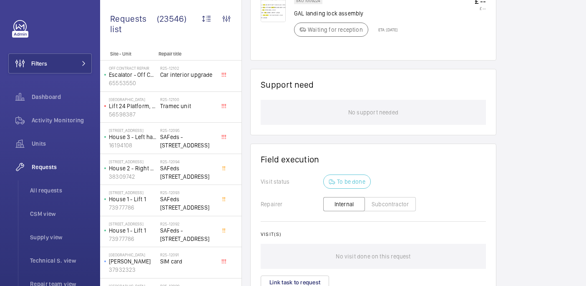
scroll to position [376, 0]
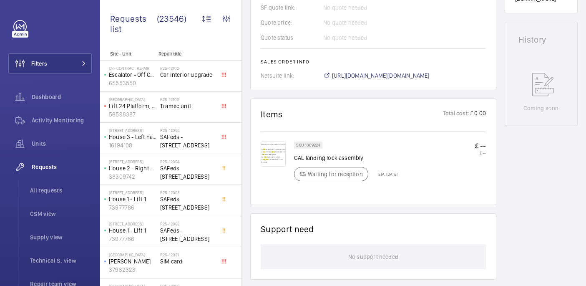
click at [334, 159] on p "GAL landing lock assembly" at bounding box center [345, 158] width 103 height 8
copy div "GAL landing lock assembly"
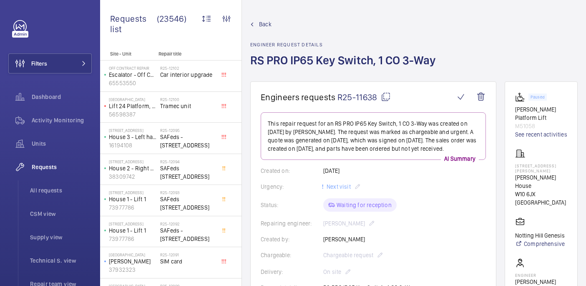
click at [388, 95] on mat-icon at bounding box center [386, 97] width 10 height 10
click at [547, 173] on p "45-47 Bassett Road" at bounding box center [541, 168] width 52 height 10
copy p "45-47 Bassett Road"
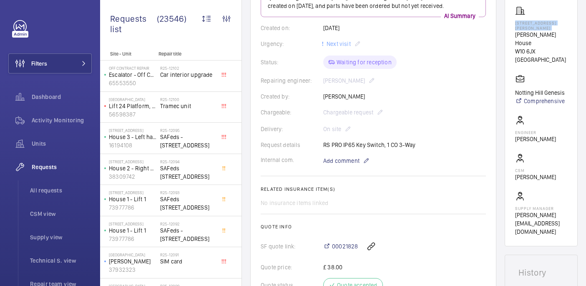
scroll to position [341, 0]
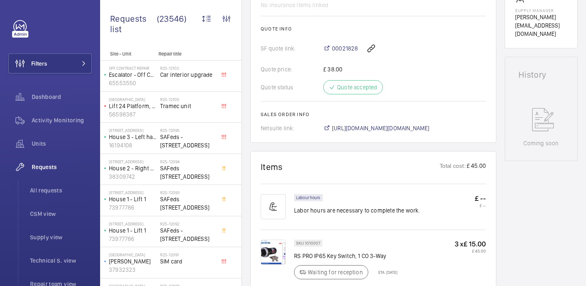
click at [324, 260] on p "RS PRO IP65 Key Switch, 1 CO 3-Way" at bounding box center [345, 256] width 103 height 8
copy div "RS PRO IP65 Key Switch, 1 CO 3-Way"
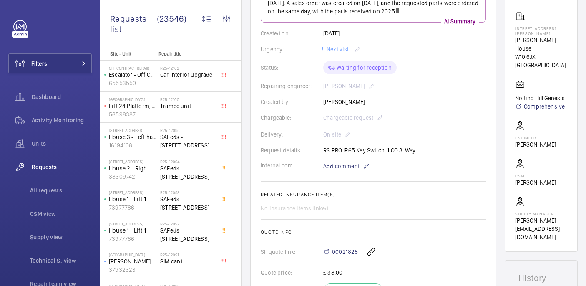
scroll to position [336, 0]
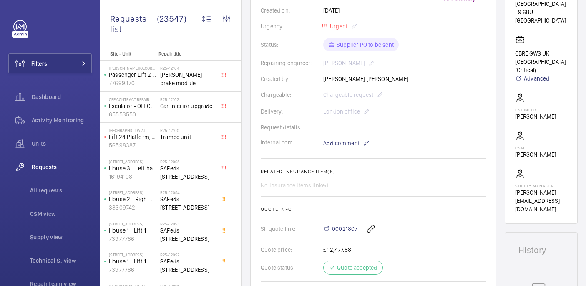
scroll to position [149, 0]
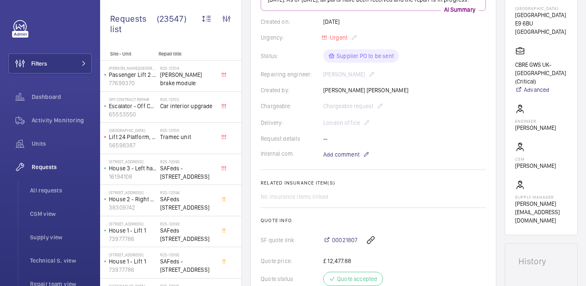
click at [535, 11] on p "[GEOGRAPHIC_DATA]" at bounding box center [541, 8] width 52 height 5
copy p "[GEOGRAPHIC_DATA]"
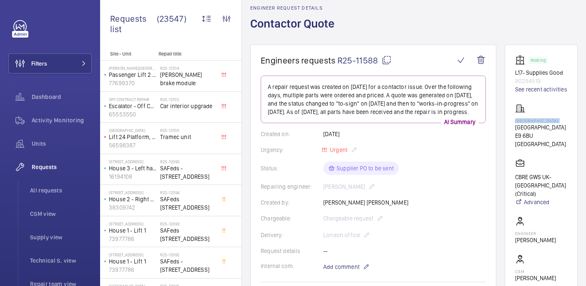
scroll to position [0, 0]
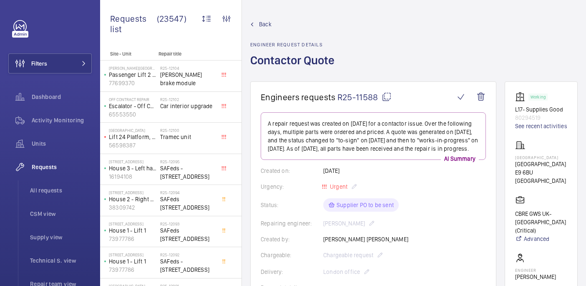
click at [388, 103] on wm-front-card-header "Engineers requests R25-11588" at bounding box center [373, 102] width 225 height 20
click at [385, 91] on wm-front-card "Engineers requests R25-11588 A repair request was created on [DATE] for a conta…" at bounding box center [373, 282] width 246 height 402
click at [388, 92] on mat-icon at bounding box center [387, 97] width 10 height 10
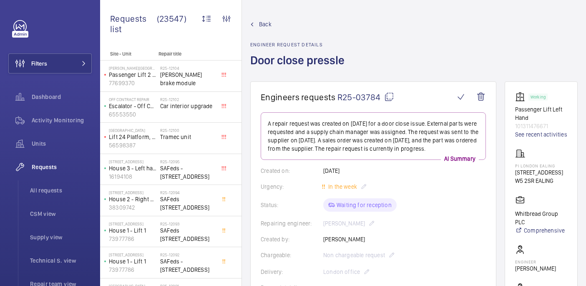
click at [545, 168] on p "PI London Ealing" at bounding box center [539, 165] width 48 height 5
copy p "PI London Ealing"
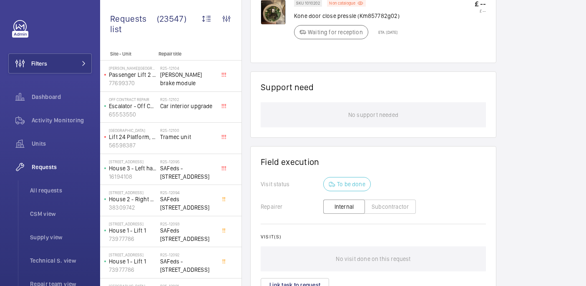
scroll to position [563, 0]
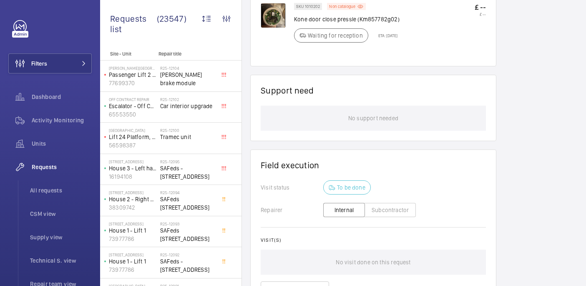
click at [314, 20] on p "Kone door close pressle (Km857782g02)" at bounding box center [347, 19] width 106 height 8
copy div "Kone door close pressle (Km857782g02)"
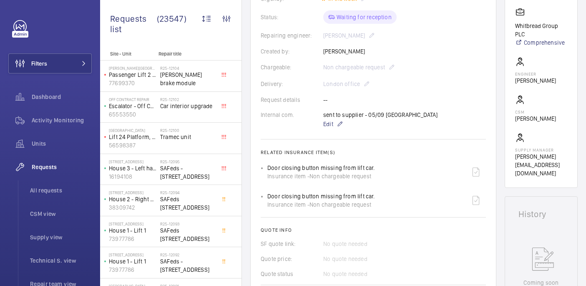
scroll to position [57, 0]
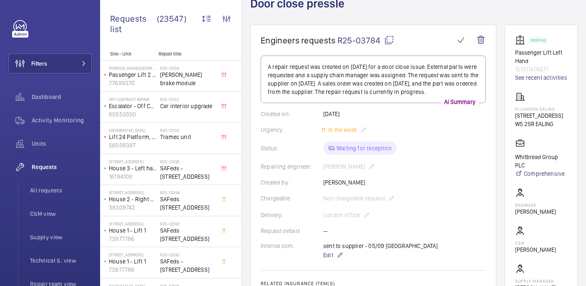
click at [384, 41] on mat-icon at bounding box center [389, 40] width 10 height 10
copy div "Kone door close pressle (Km857782g02)"
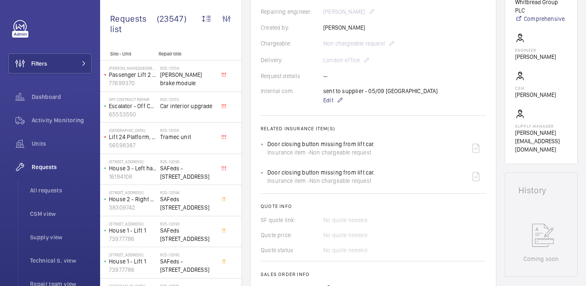
scroll to position [358, 0]
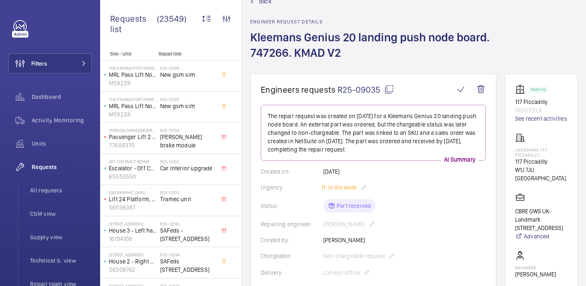
scroll to position [26, 0]
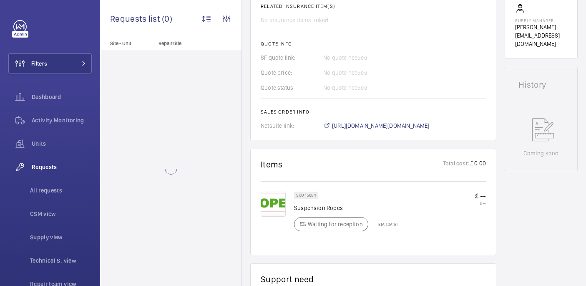
scroll to position [396, 0]
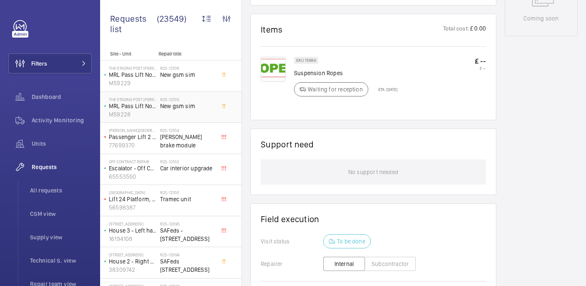
scroll to position [193, 0]
